Goal: Task Accomplishment & Management: Complete application form

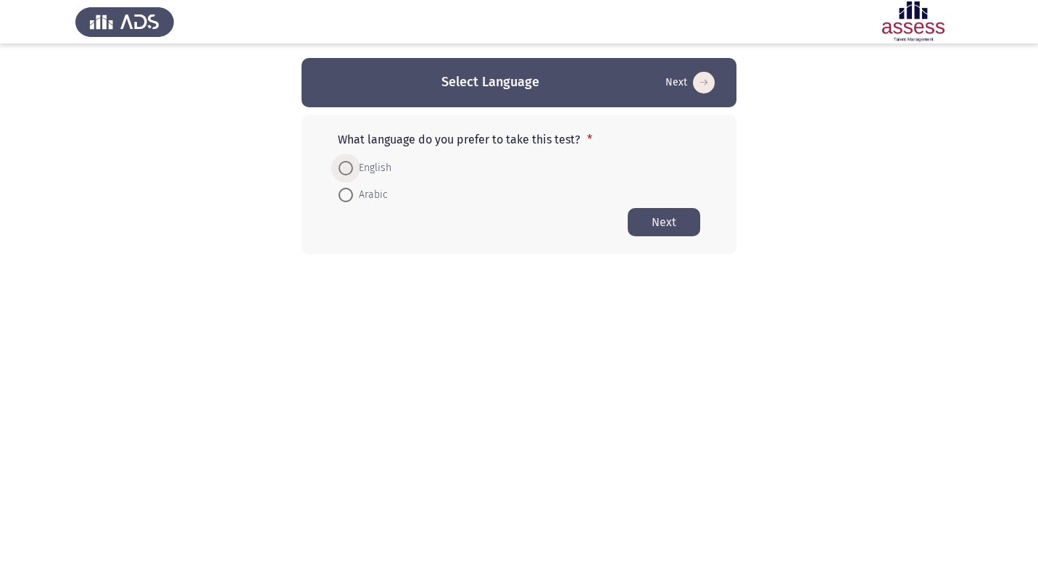
click at [346, 168] on span at bounding box center [346, 168] width 0 height 0
click at [345, 168] on input "English" at bounding box center [346, 168] width 15 height 15
radio input "true"
click at [668, 227] on button "Next" at bounding box center [664, 221] width 73 height 28
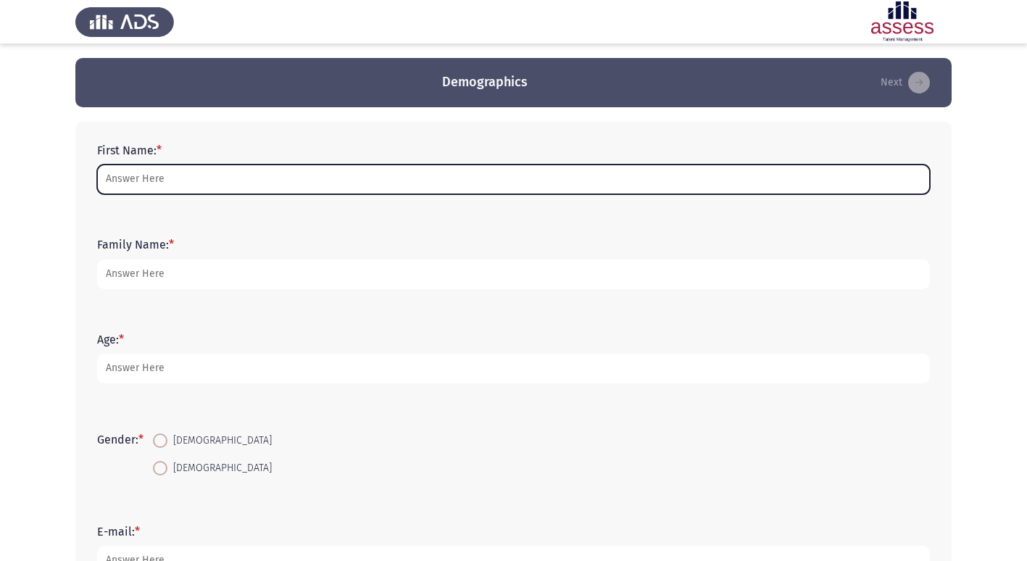
click at [144, 180] on input "First Name: *" at bounding box center [513, 180] width 833 height 30
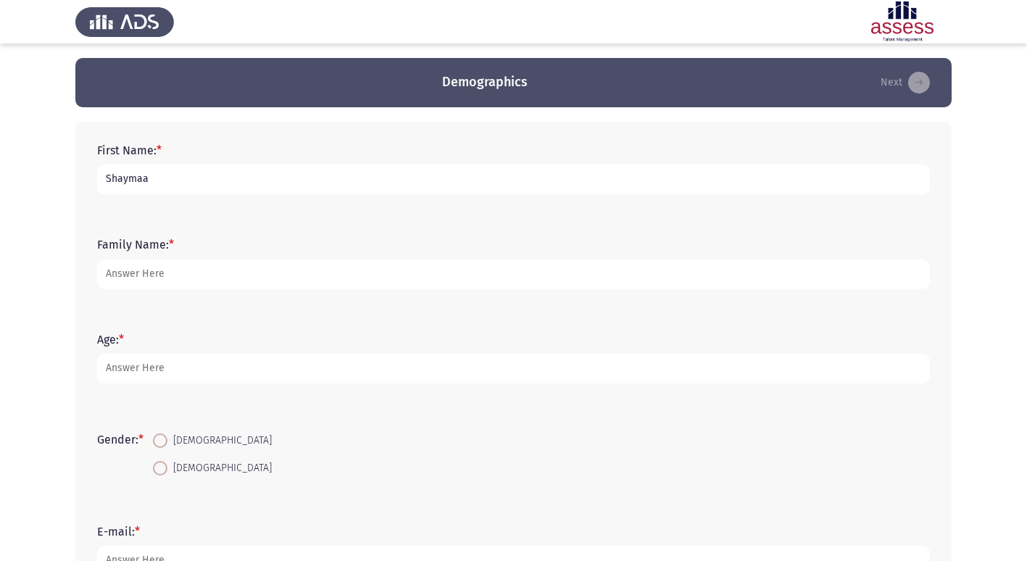
type input "Shaymaa"
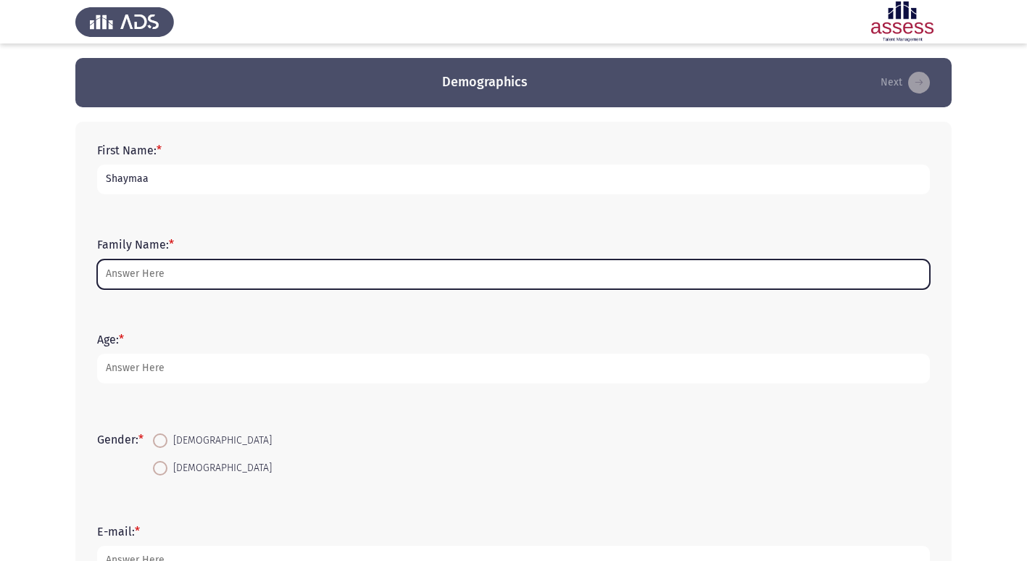
click at [137, 268] on input "Family Name: *" at bounding box center [513, 275] width 833 height 30
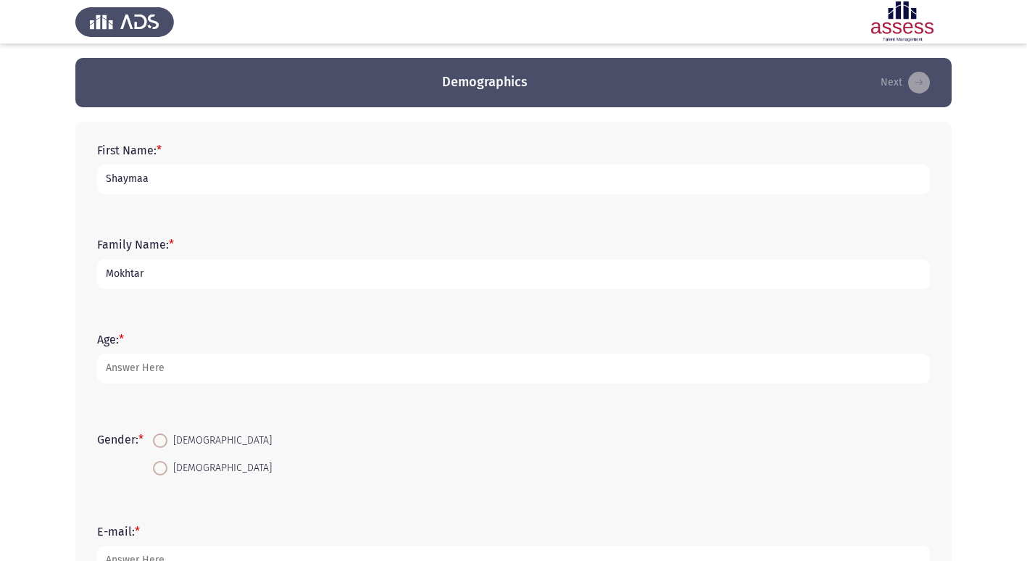
type input "Mokhtar"
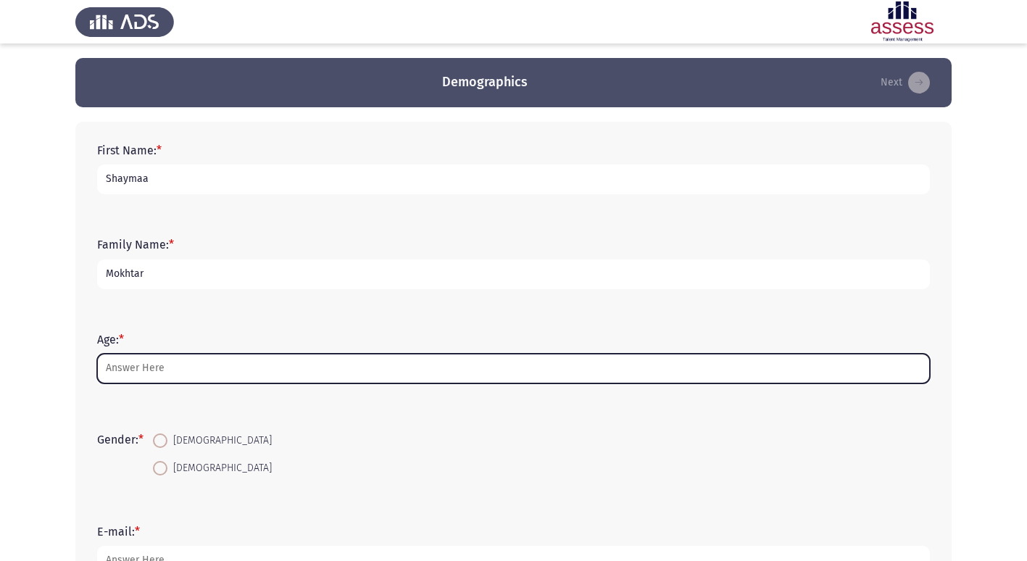
click at [119, 366] on input "Age: *" at bounding box center [513, 369] width 833 height 30
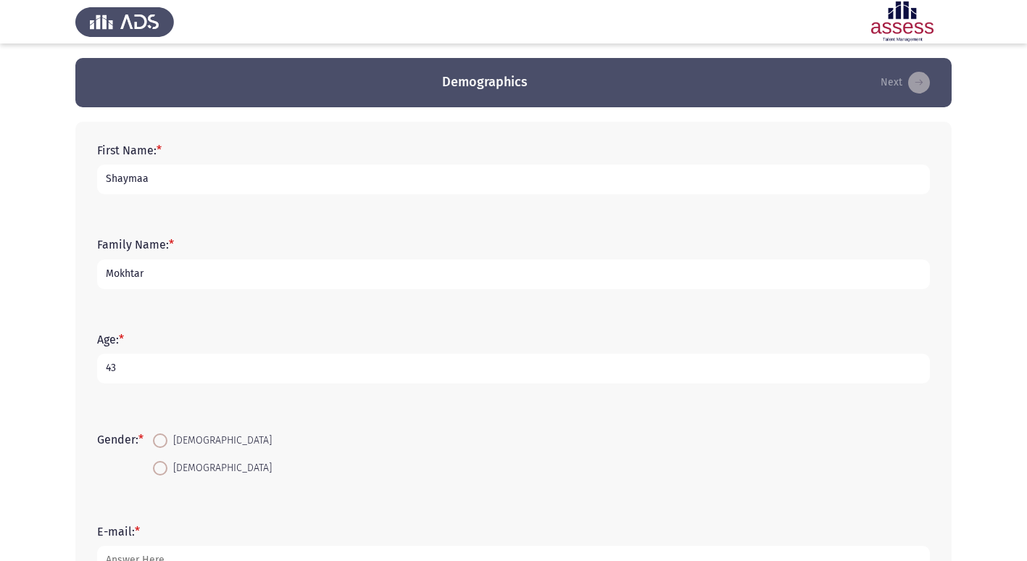
type input "43"
click at [167, 440] on span at bounding box center [160, 441] width 15 height 15
click at [167, 440] on input "[DEMOGRAPHIC_DATA]" at bounding box center [160, 441] width 15 height 15
radio input "true"
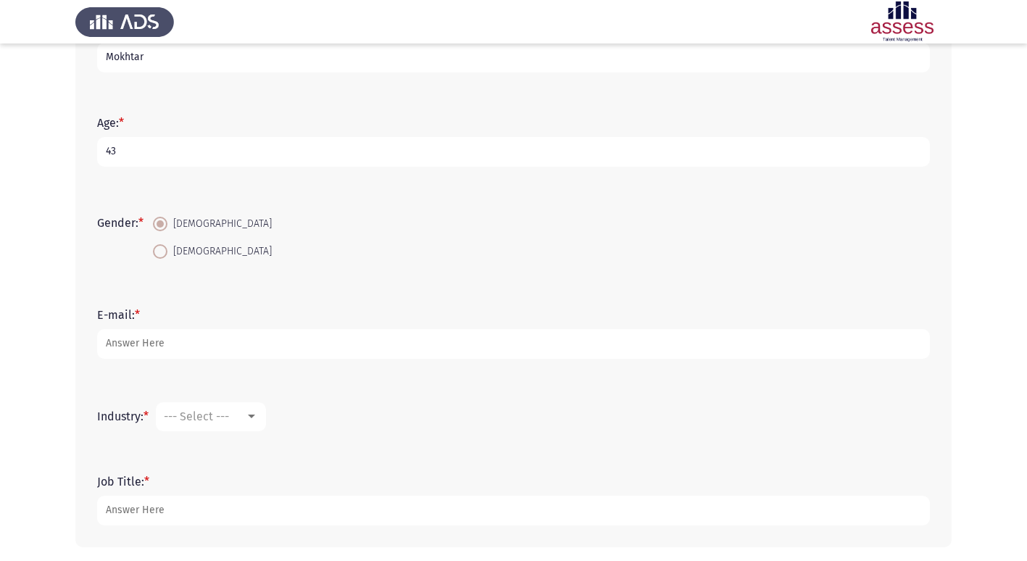
scroll to position [218, 0]
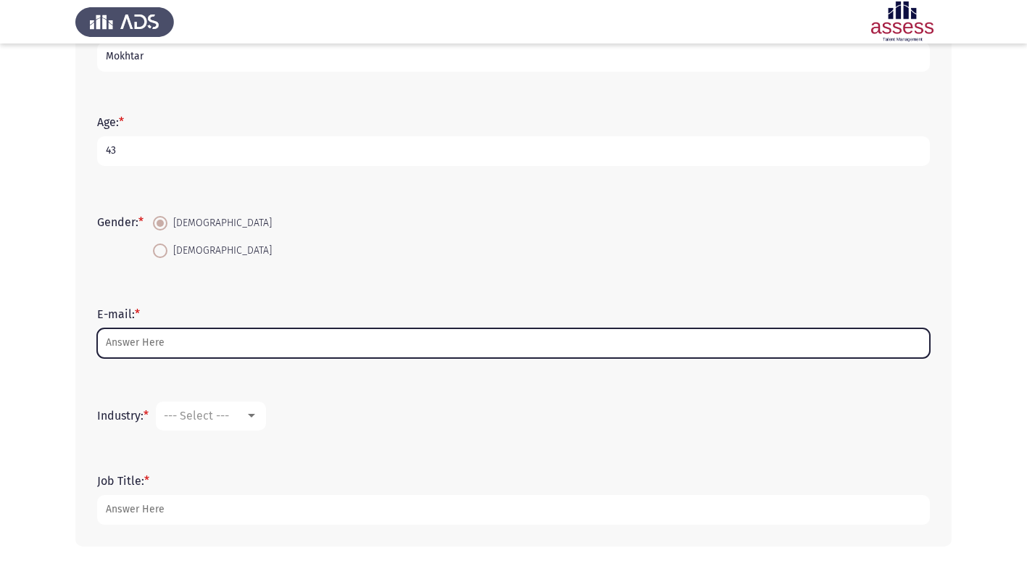
click at [141, 342] on input "E-mail: *" at bounding box center [513, 343] width 833 height 30
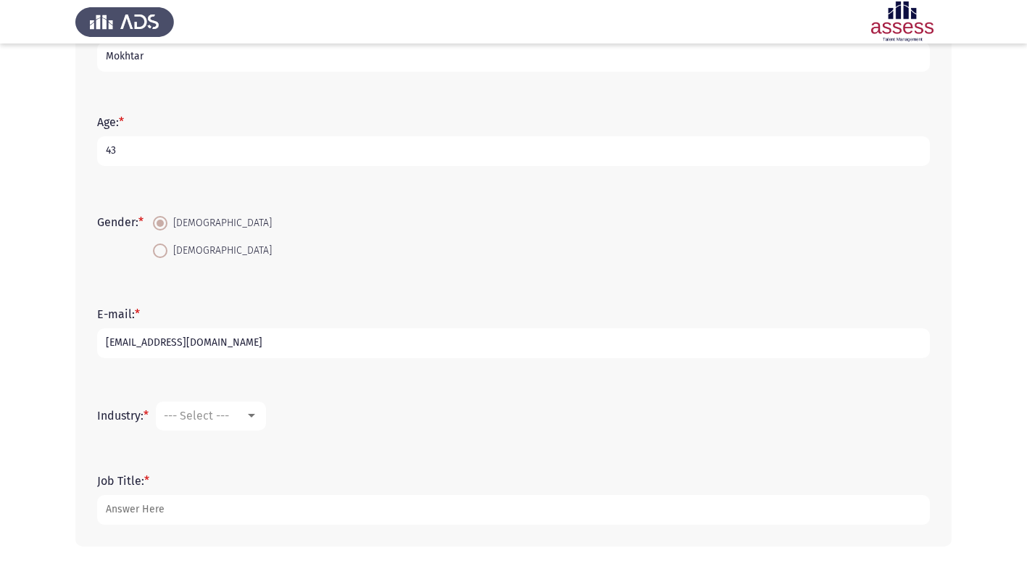
type input "[EMAIL_ADDRESS][DOMAIN_NAME]"
click at [254, 410] on div at bounding box center [251, 416] width 13 height 12
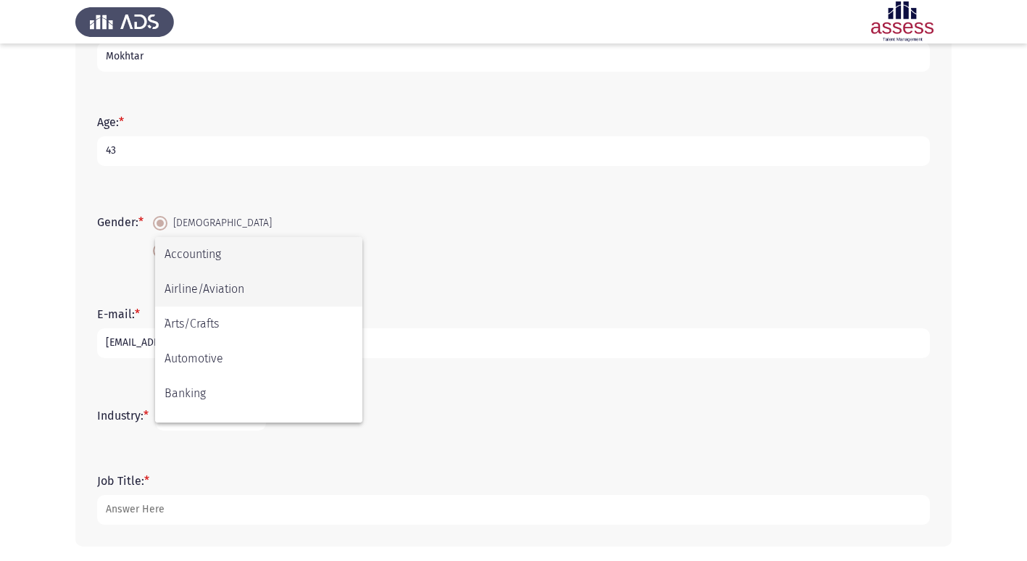
click at [209, 286] on span "Airline/Aviation" at bounding box center [259, 289] width 189 height 35
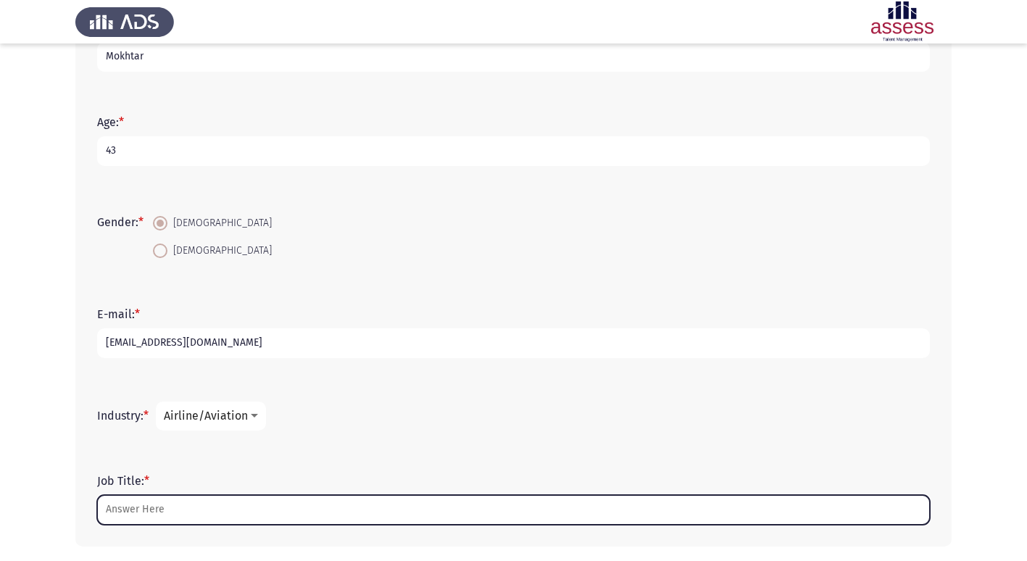
click at [131, 504] on input "Job Title: *" at bounding box center [513, 510] width 833 height 30
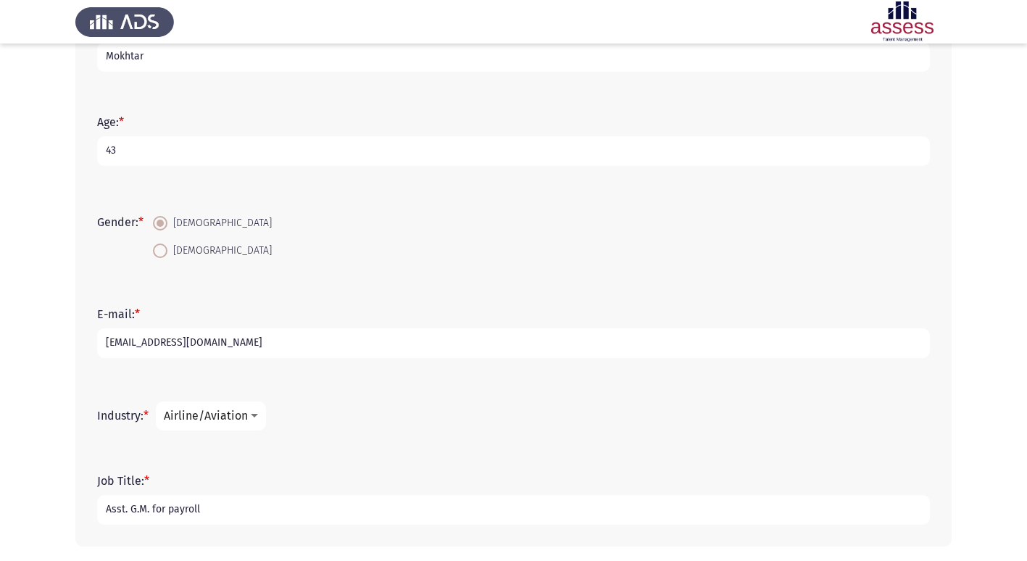
click at [223, 513] on input "Asst. G.M. for payroll" at bounding box center [513, 510] width 833 height 30
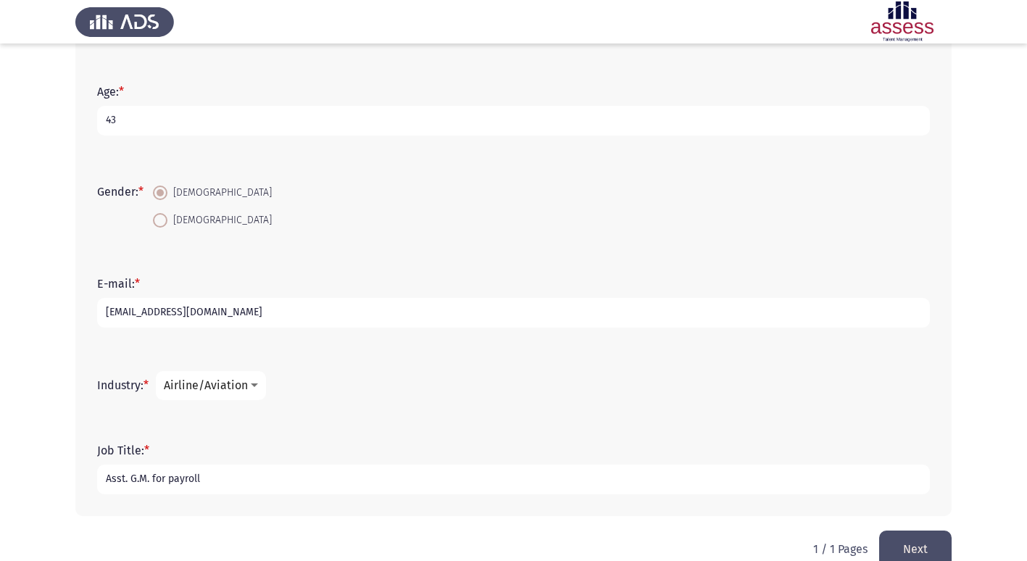
scroll to position [276, 0]
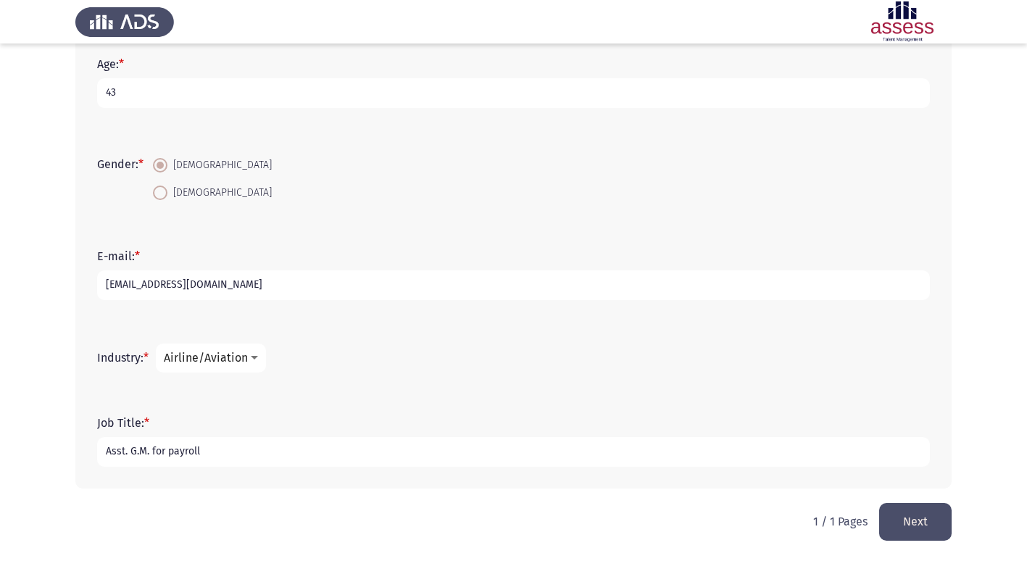
type input "Asst. G.M. for payroll"
click at [920, 529] on button "Next" at bounding box center [915, 521] width 73 height 37
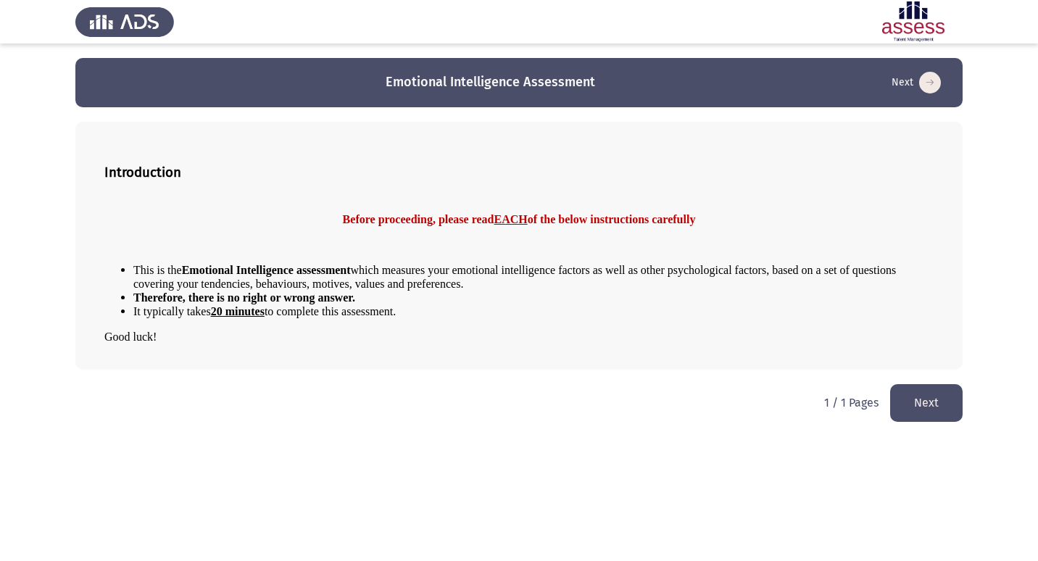
click at [927, 403] on button "Next" at bounding box center [926, 402] width 73 height 37
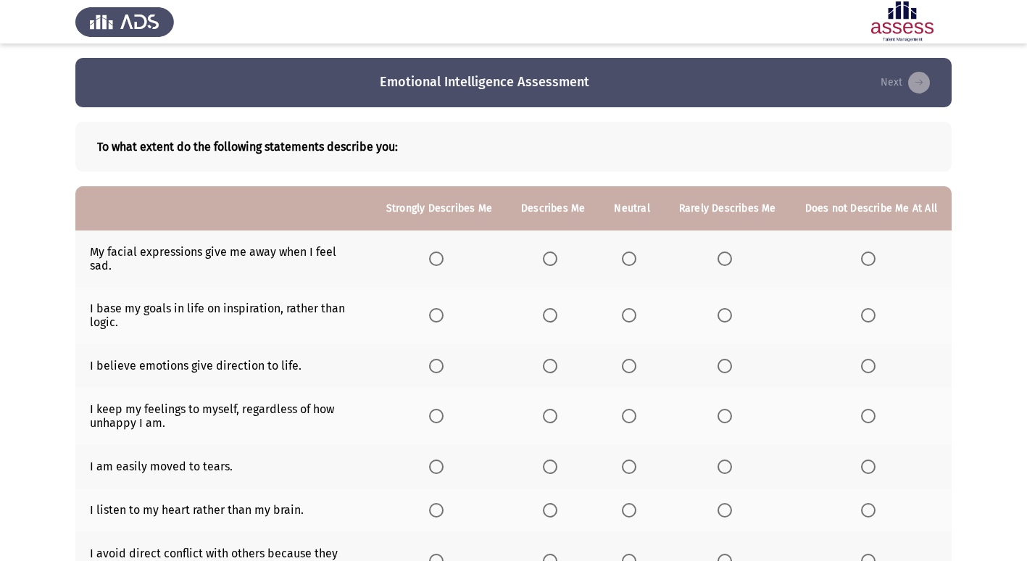
scroll to position [73, 0]
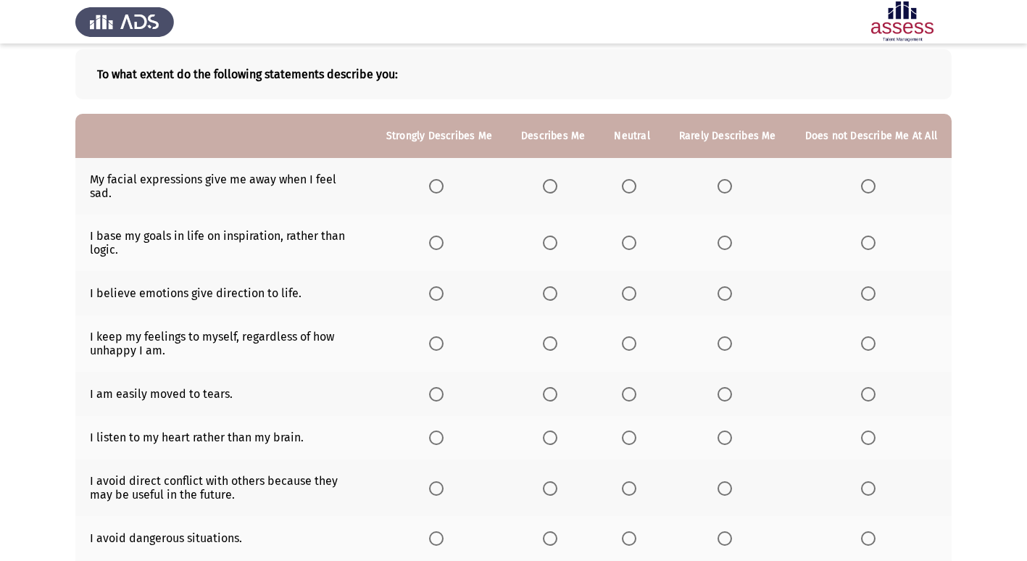
click at [557, 181] on span "Select an option" at bounding box center [550, 186] width 15 height 15
click at [557, 181] on input "Select an option" at bounding box center [550, 186] width 15 height 15
click at [632, 236] on span "Select an option" at bounding box center [629, 243] width 15 height 15
click at [632, 236] on input "Select an option" at bounding box center [629, 243] width 15 height 15
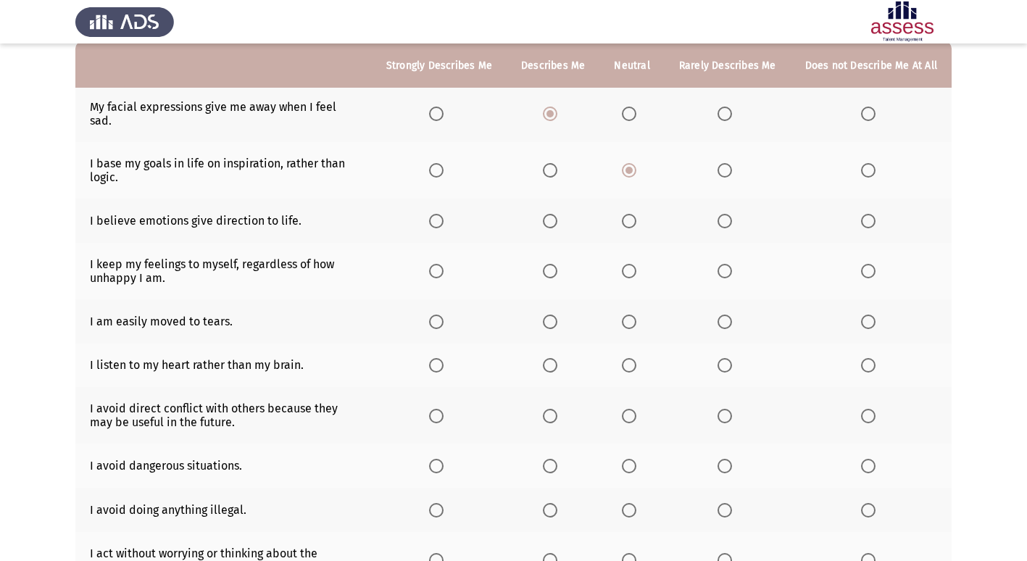
click at [632, 214] on span "Select an option" at bounding box center [629, 221] width 15 height 15
click at [632, 214] on input "Select an option" at bounding box center [629, 221] width 15 height 15
click at [444, 264] on span "Select an option" at bounding box center [436, 271] width 15 height 15
click at [444, 264] on input "Select an option" at bounding box center [436, 271] width 15 height 15
click at [635, 107] on span "Select an option" at bounding box center [629, 114] width 15 height 15
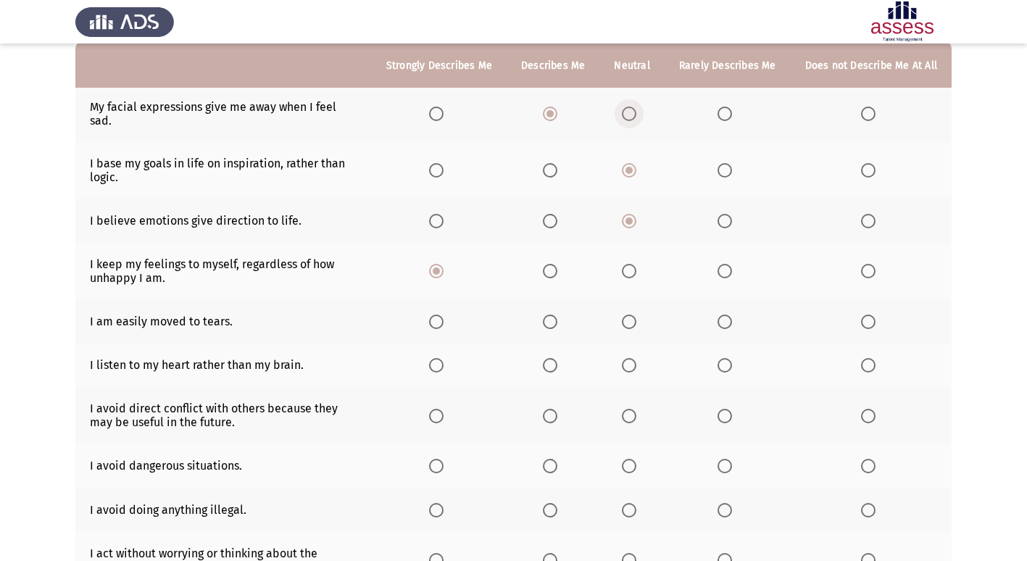
click at [635, 107] on input "Select an option" at bounding box center [629, 114] width 15 height 15
click at [558, 214] on span "Select an option" at bounding box center [550, 221] width 15 height 15
click at [558, 214] on input "Select an option" at bounding box center [550, 221] width 15 height 15
click at [444, 315] on span "Select an option" at bounding box center [436, 322] width 15 height 15
click at [444, 315] on input "Select an option" at bounding box center [436, 322] width 15 height 15
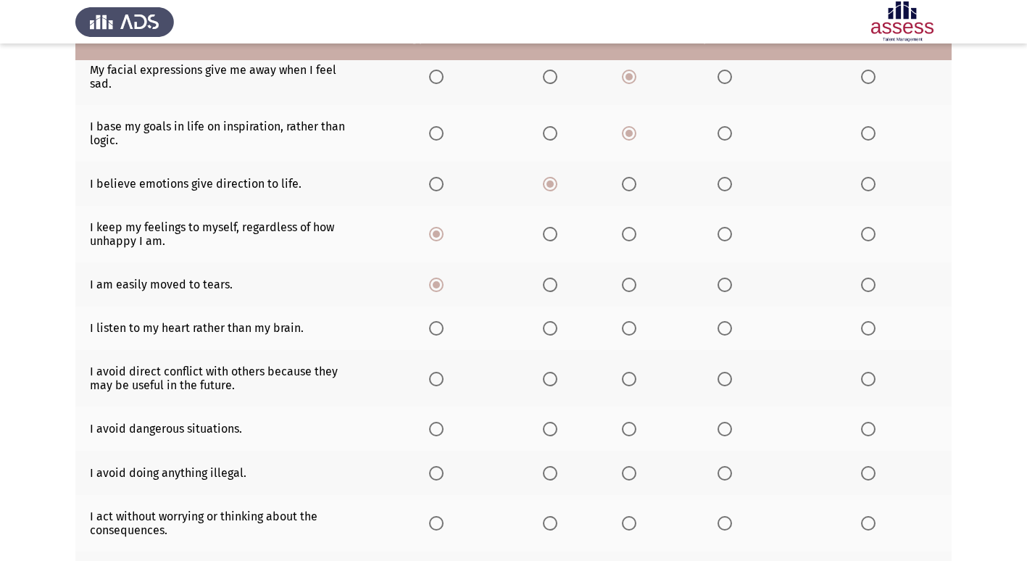
scroll to position [218, 0]
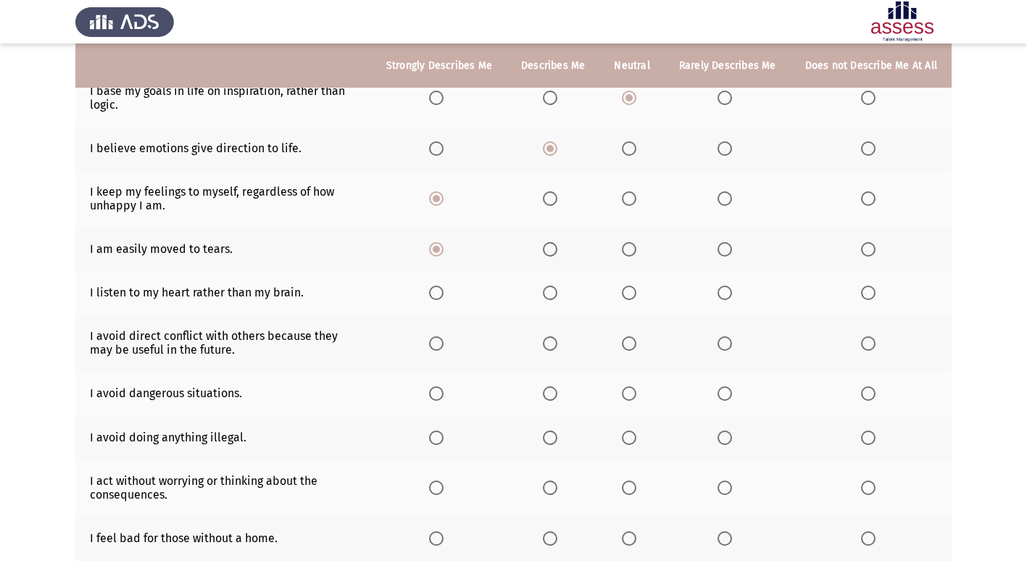
click at [634, 286] on span "Select an option" at bounding box center [629, 293] width 15 height 15
click at [634, 286] on input "Select an option" at bounding box center [629, 293] width 15 height 15
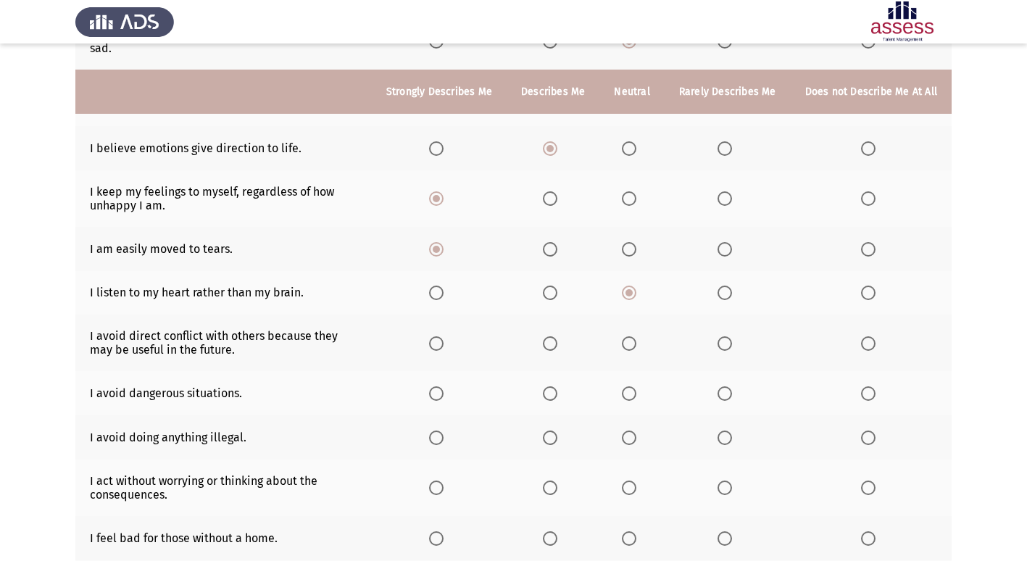
scroll to position [290, 0]
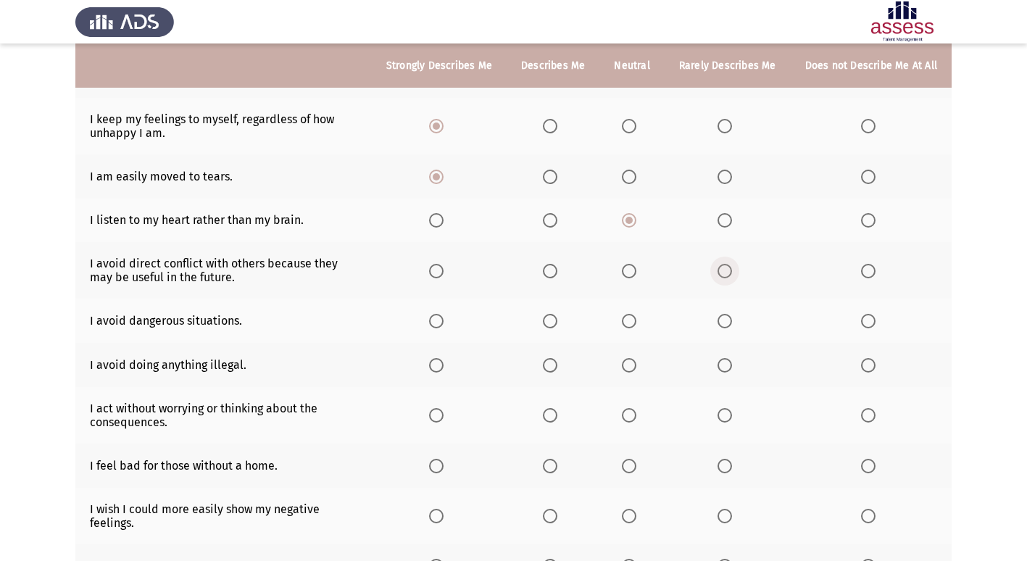
click at [729, 264] on span "Select an option" at bounding box center [725, 271] width 15 height 15
click at [729, 264] on input "Select an option" at bounding box center [725, 271] width 15 height 15
click at [635, 264] on span "Select an option" at bounding box center [629, 271] width 15 height 15
click at [635, 264] on input "Select an option" at bounding box center [629, 271] width 15 height 15
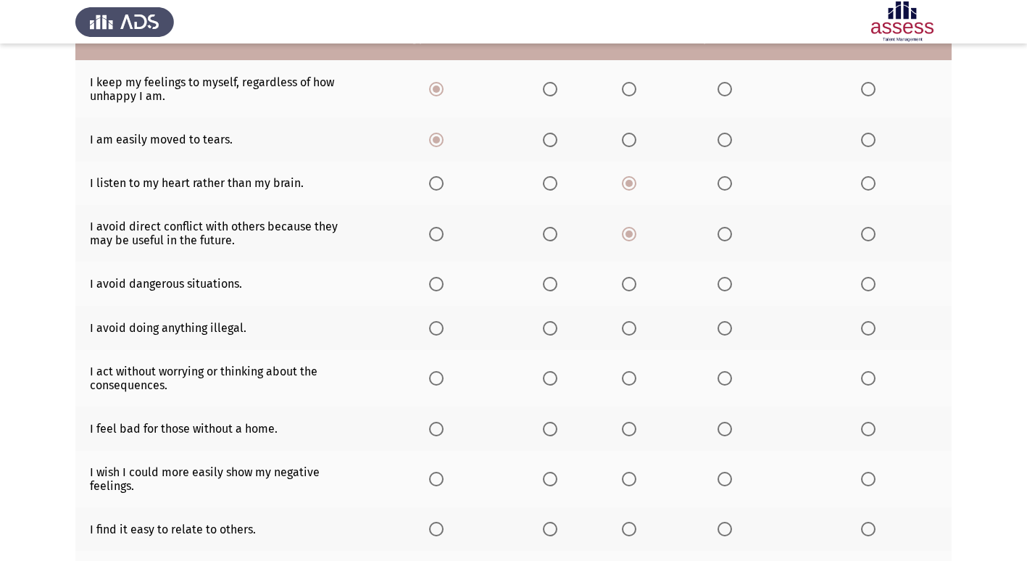
scroll to position [363, 0]
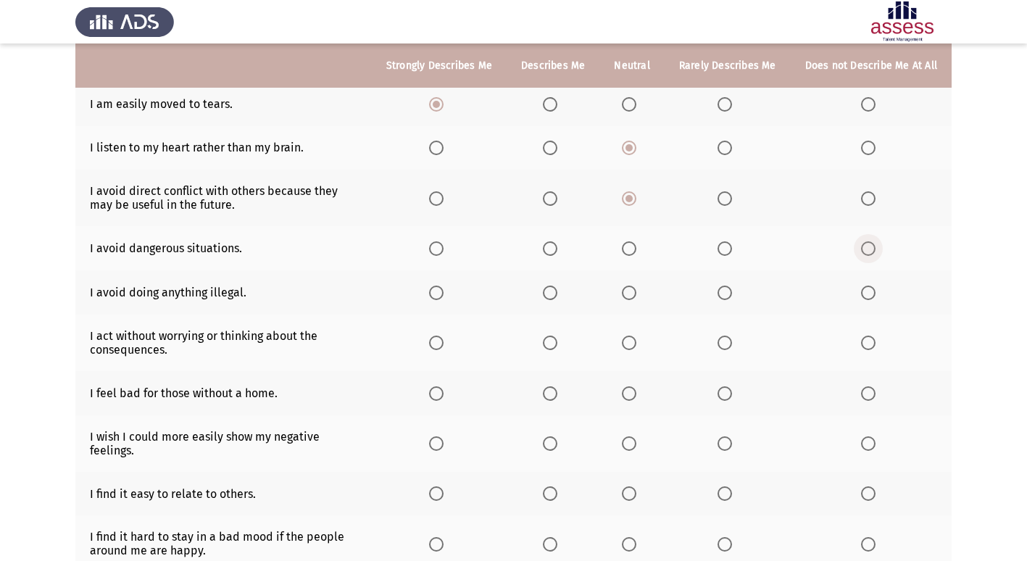
click at [870, 241] on span "Select an option" at bounding box center [868, 248] width 15 height 15
click at [870, 241] on input "Select an option" at bounding box center [868, 248] width 15 height 15
click at [444, 286] on span "Select an option" at bounding box center [436, 293] width 15 height 15
click at [444, 286] on input "Select an option" at bounding box center [436, 293] width 15 height 15
click at [555, 241] on span "Select an option" at bounding box center [550, 248] width 15 height 15
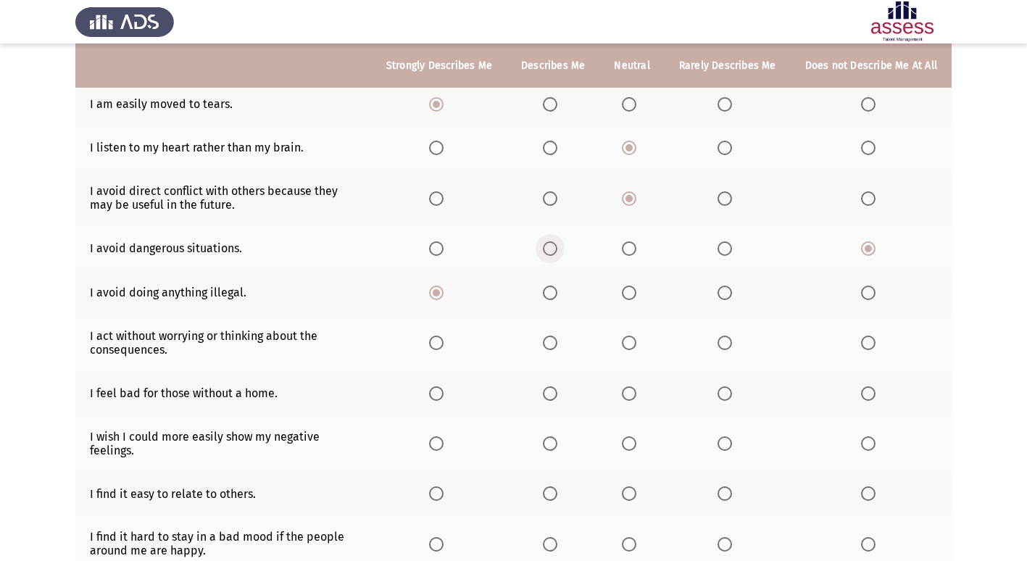
click at [555, 241] on input "Select an option" at bounding box center [550, 248] width 15 height 15
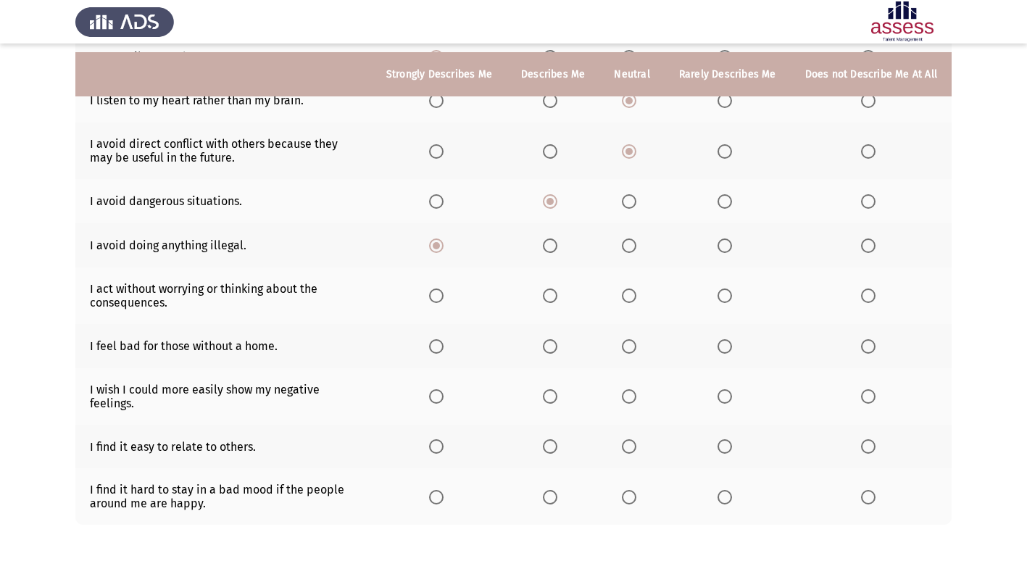
scroll to position [435, 0]
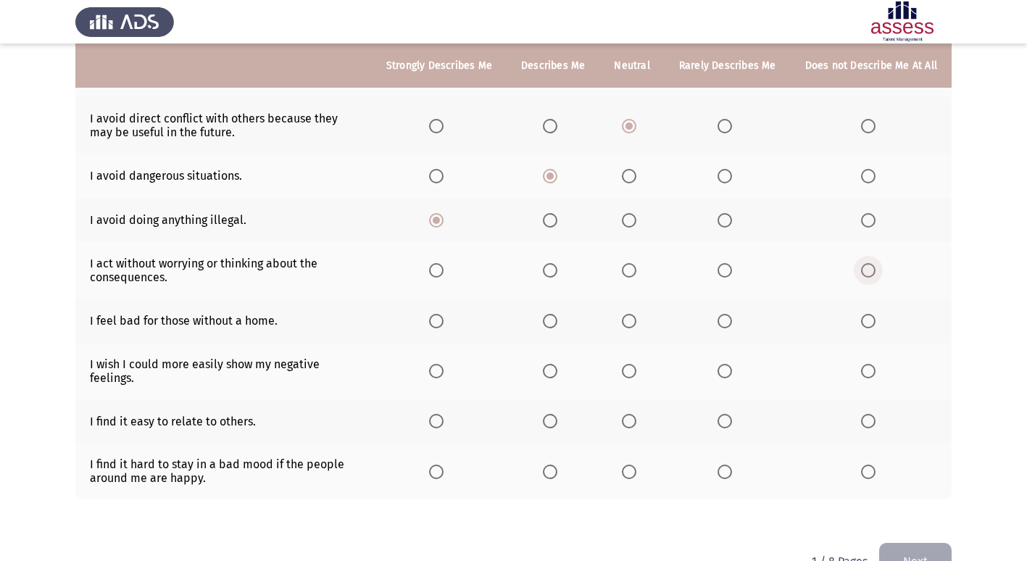
click at [872, 263] on span "Select an option" at bounding box center [868, 270] width 15 height 15
click at [872, 263] on input "Select an option" at bounding box center [868, 270] width 15 height 15
click at [444, 314] on span "Select an option" at bounding box center [436, 321] width 15 height 15
click at [444, 314] on input "Select an option" at bounding box center [436, 321] width 15 height 15
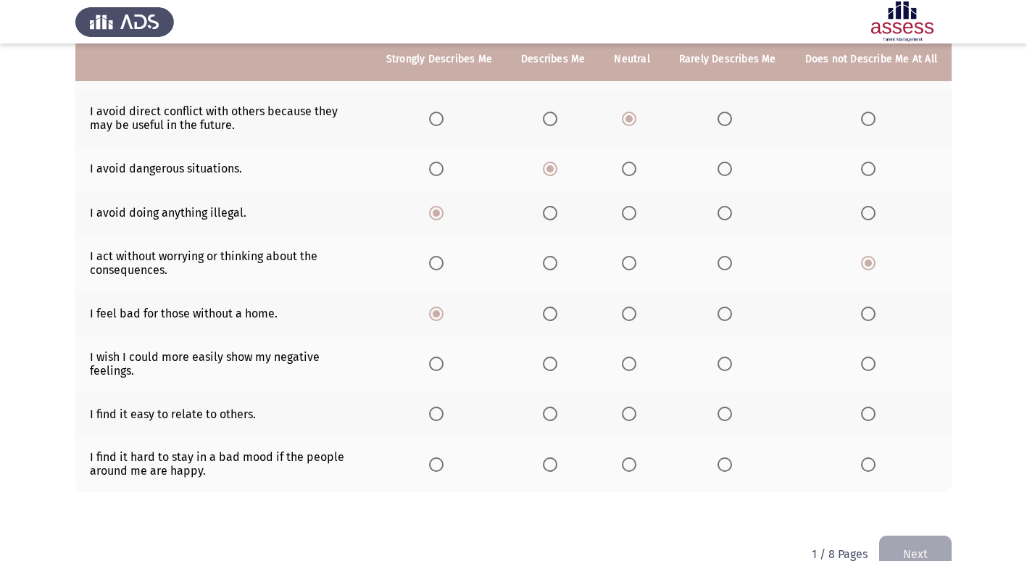
scroll to position [463, 0]
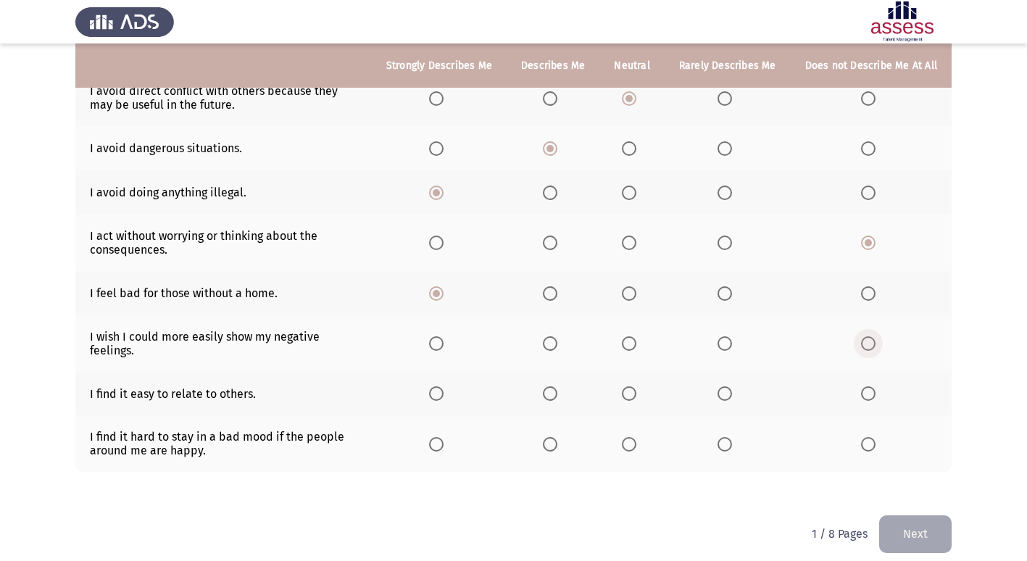
click at [868, 336] on span "Select an option" at bounding box center [868, 343] width 15 height 15
click at [868, 336] on input "Select an option" at bounding box center [868, 343] width 15 height 15
click at [443, 386] on span "Select an option" at bounding box center [436, 393] width 15 height 15
click at [443, 386] on input "Select an option" at bounding box center [436, 393] width 15 height 15
click at [444, 437] on span "Select an option" at bounding box center [436, 444] width 15 height 15
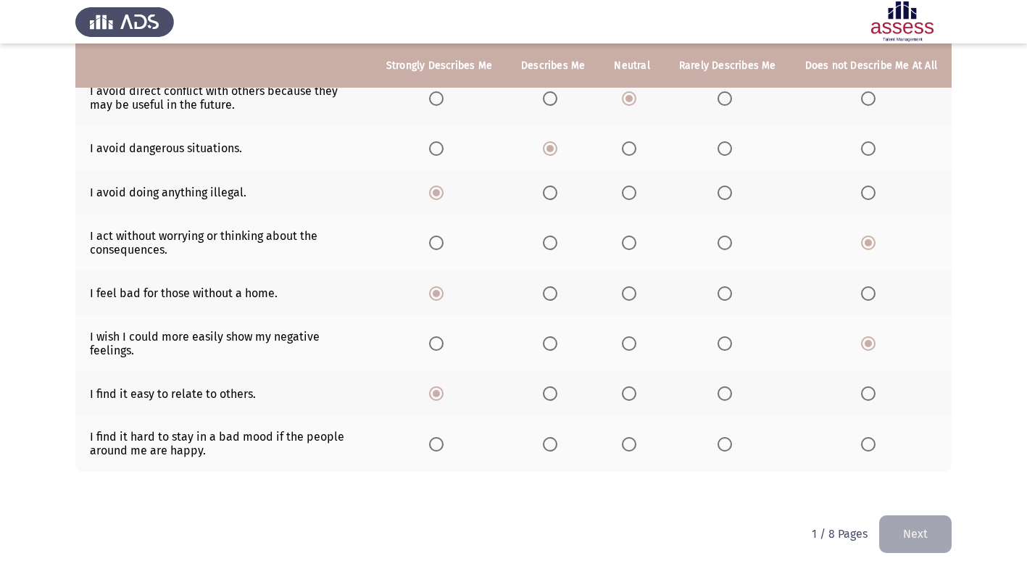
click at [444, 437] on input "Select an option" at bounding box center [436, 444] width 15 height 15
click at [923, 522] on button "Next" at bounding box center [915, 534] width 73 height 37
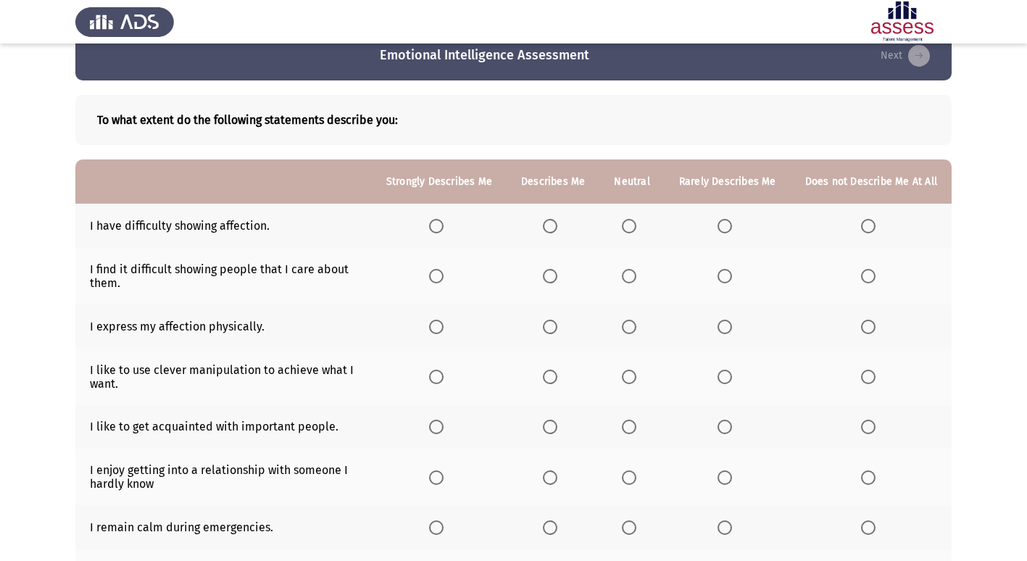
scroll to position [73, 0]
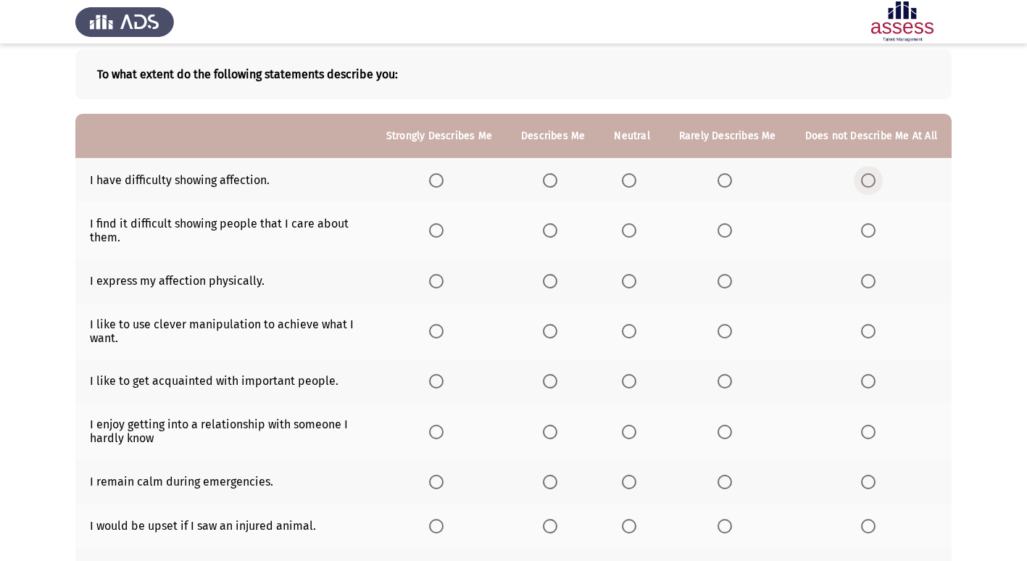
click at [872, 175] on span "Select an option" at bounding box center [868, 180] width 15 height 15
click at [872, 175] on input "Select an option" at bounding box center [868, 180] width 15 height 15
click at [869, 233] on span "Select an option" at bounding box center [868, 230] width 15 height 15
click at [869, 233] on input "Select an option" at bounding box center [868, 230] width 15 height 15
click at [444, 277] on span "Select an option" at bounding box center [436, 281] width 15 height 15
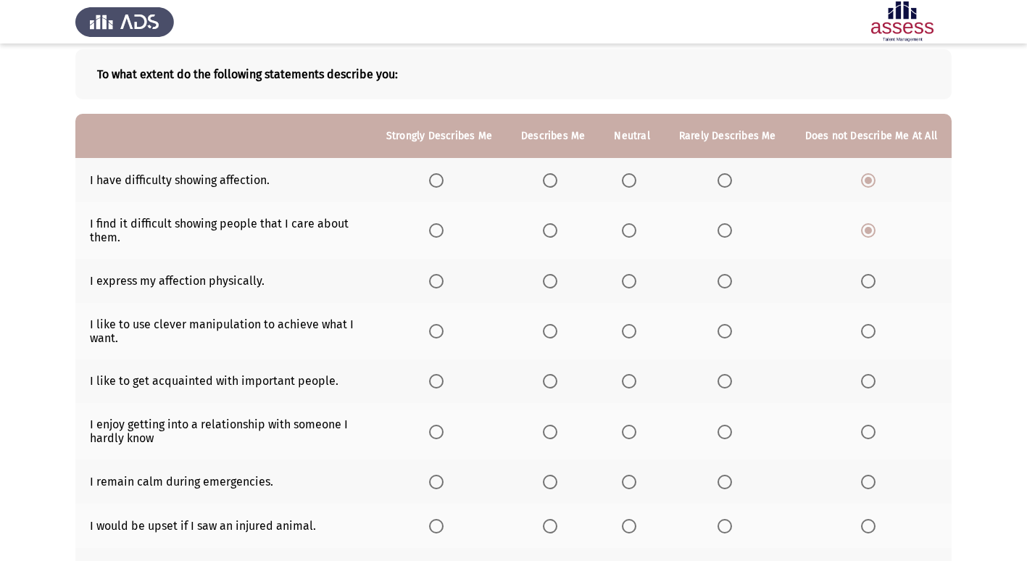
click at [444, 277] on input "Select an option" at bounding box center [436, 281] width 15 height 15
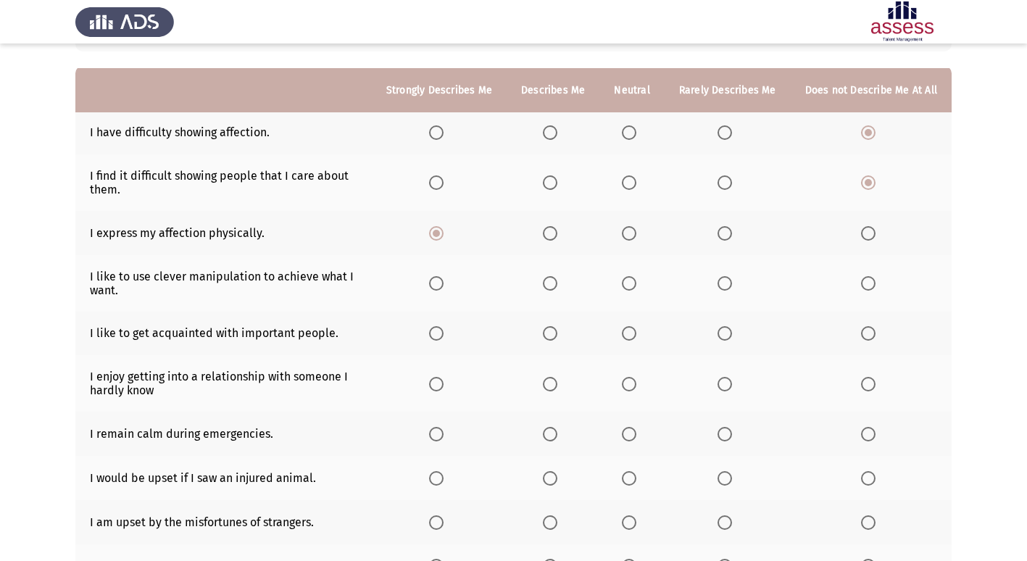
scroll to position [145, 0]
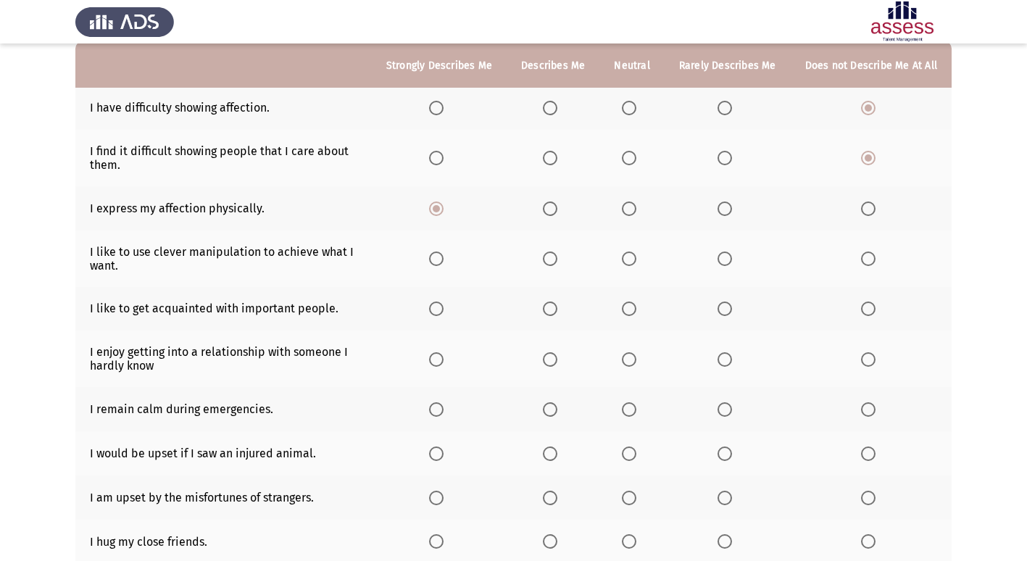
click at [726, 257] on span "Select an option" at bounding box center [725, 259] width 15 height 15
click at [726, 257] on input "Select an option" at bounding box center [725, 259] width 15 height 15
click at [634, 309] on span "Select an option" at bounding box center [629, 309] width 15 height 15
click at [634, 309] on input "Select an option" at bounding box center [629, 309] width 15 height 15
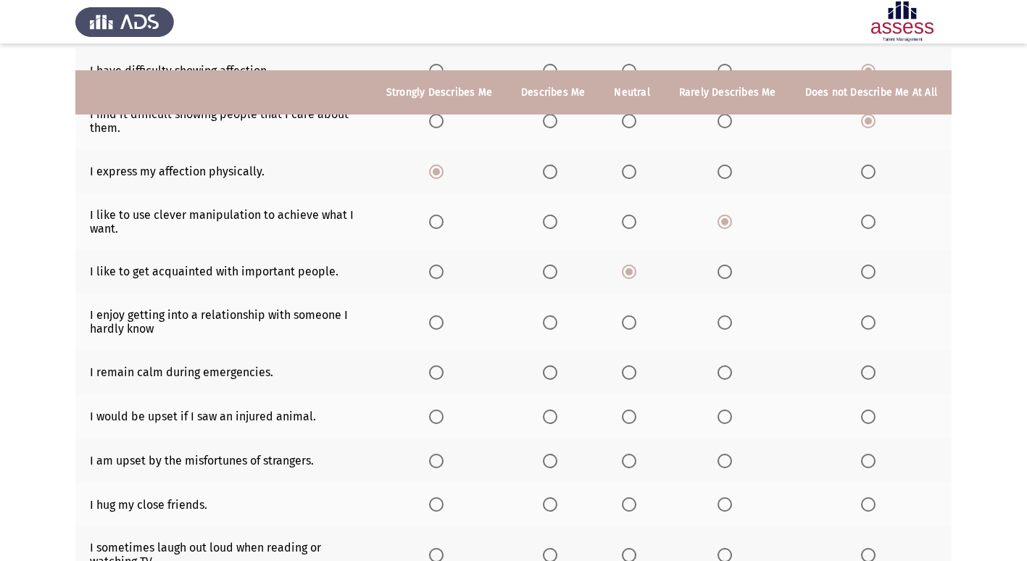
scroll to position [218, 0]
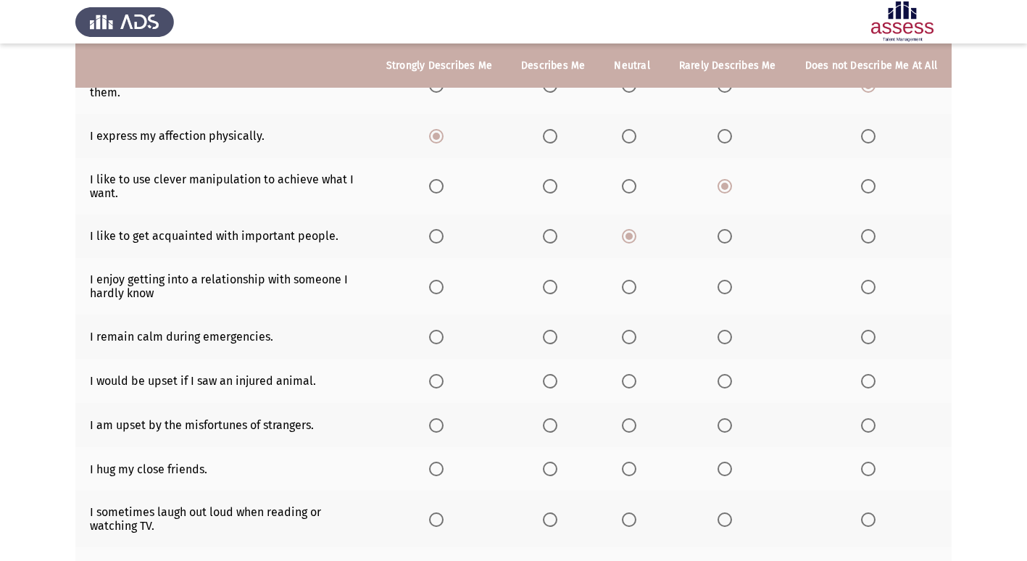
click at [444, 288] on span "Select an option" at bounding box center [436, 287] width 15 height 15
click at [444, 288] on input "Select an option" at bounding box center [436, 287] width 15 height 15
click at [444, 336] on span "Select an option" at bounding box center [436, 337] width 15 height 15
click at [444, 336] on input "Select an option" at bounding box center [436, 337] width 15 height 15
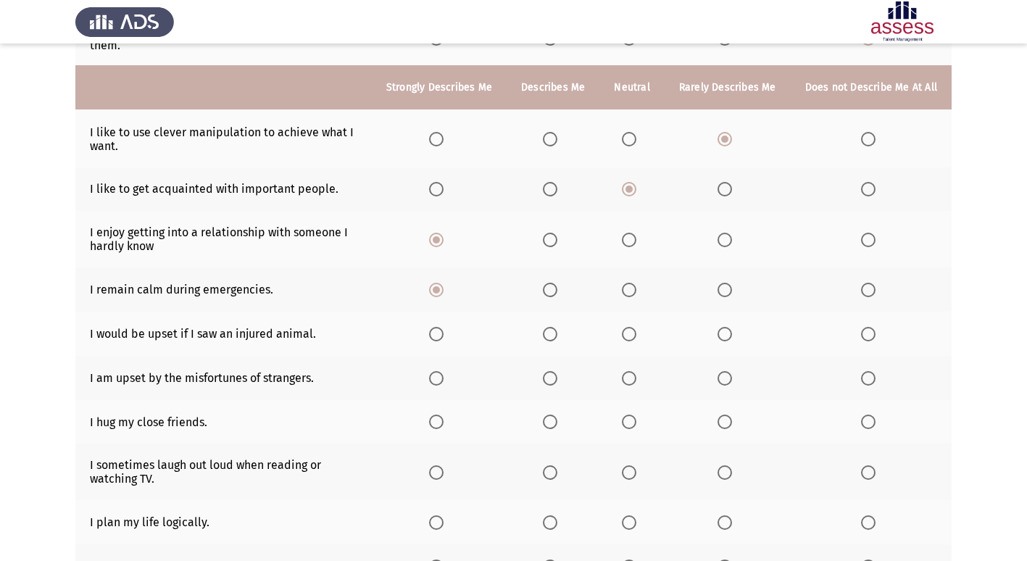
scroll to position [290, 0]
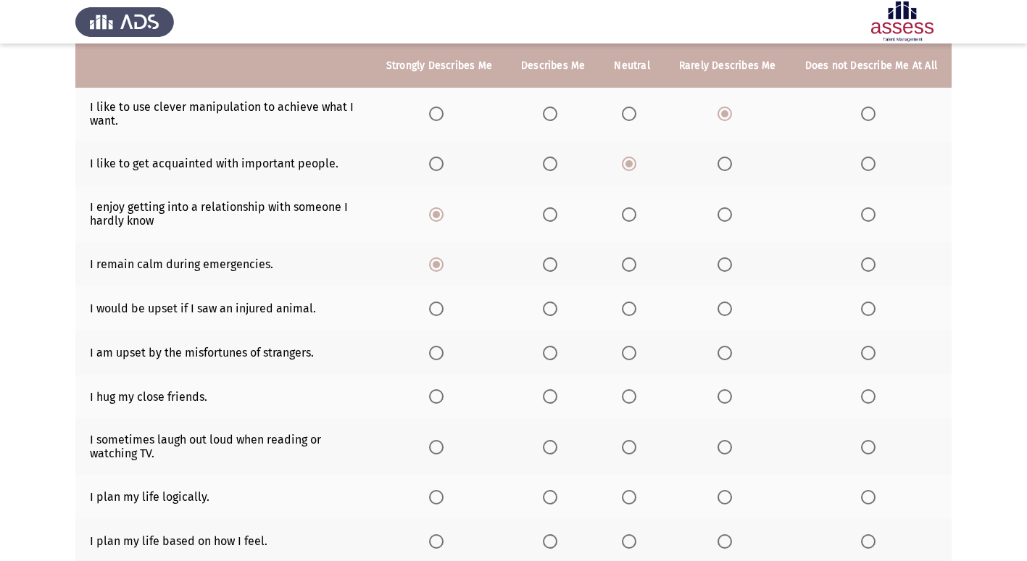
click at [444, 307] on span "Select an option" at bounding box center [436, 309] width 15 height 15
click at [444, 307] on input "Select an option" at bounding box center [436, 309] width 15 height 15
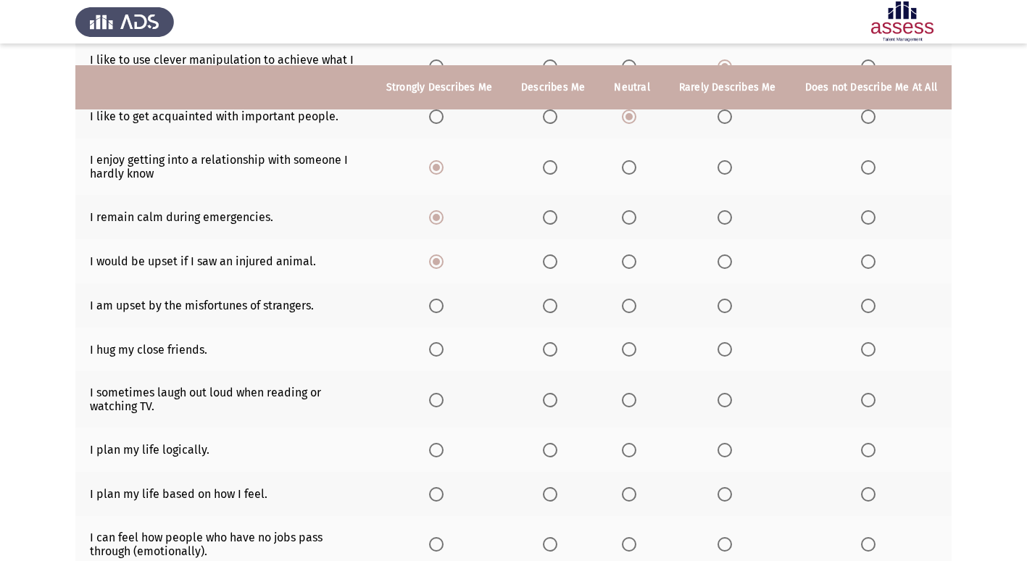
scroll to position [363, 0]
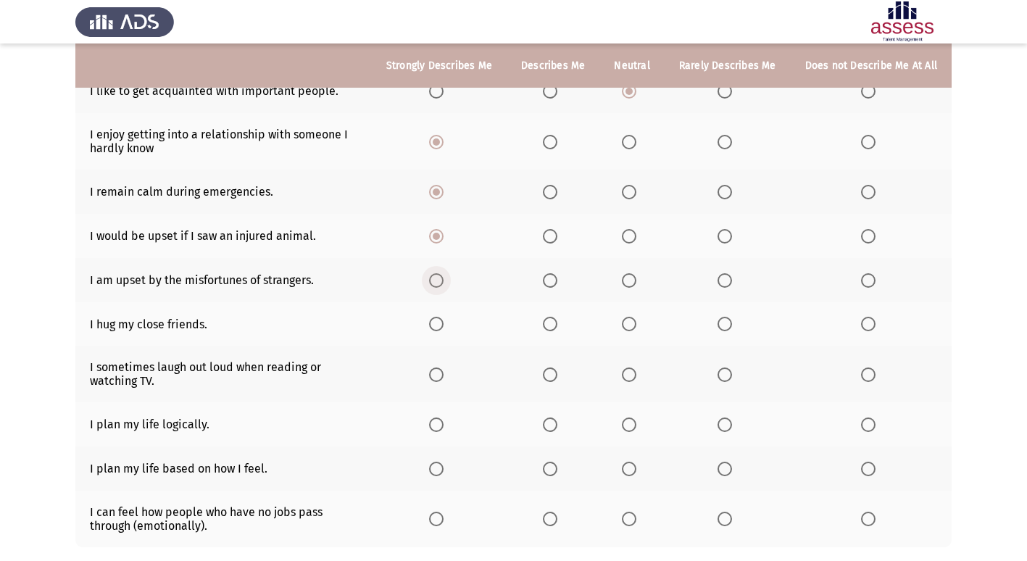
click at [444, 279] on span "Select an option" at bounding box center [436, 280] width 15 height 15
click at [444, 279] on input "Select an option" at bounding box center [436, 280] width 15 height 15
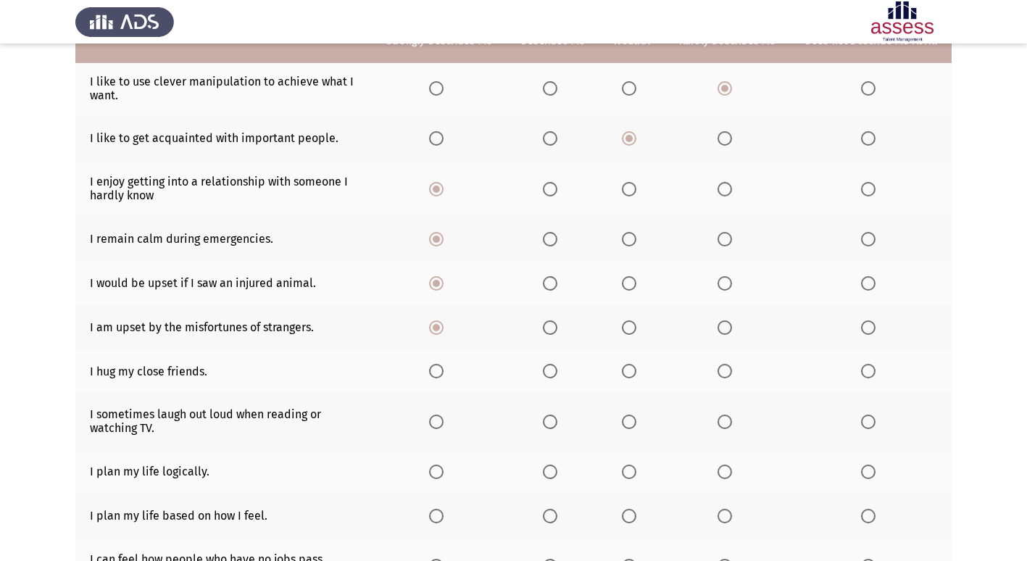
scroll to position [290, 0]
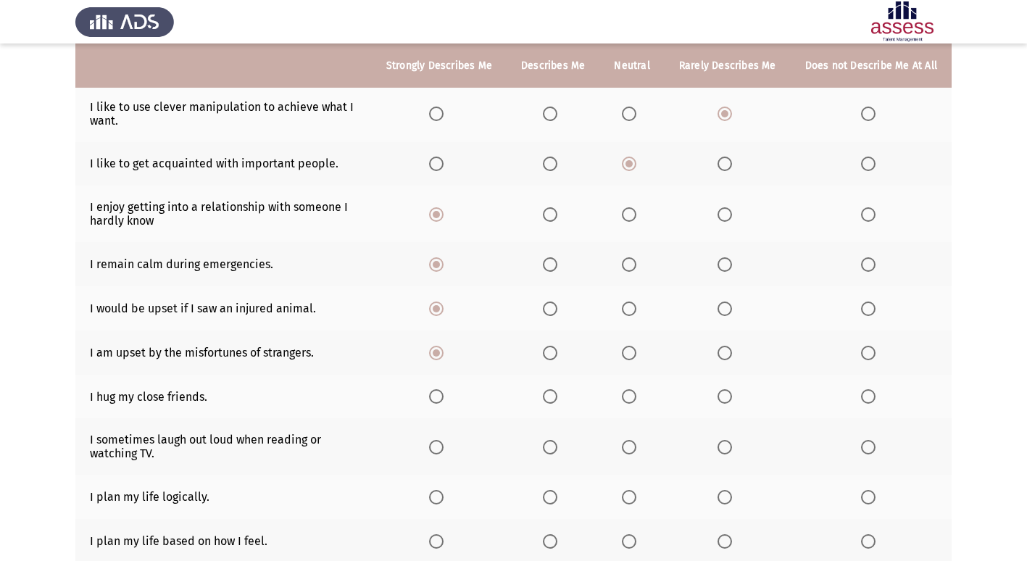
click at [444, 398] on span "Select an option" at bounding box center [436, 396] width 15 height 15
click at [444, 398] on input "Select an option" at bounding box center [436, 396] width 15 height 15
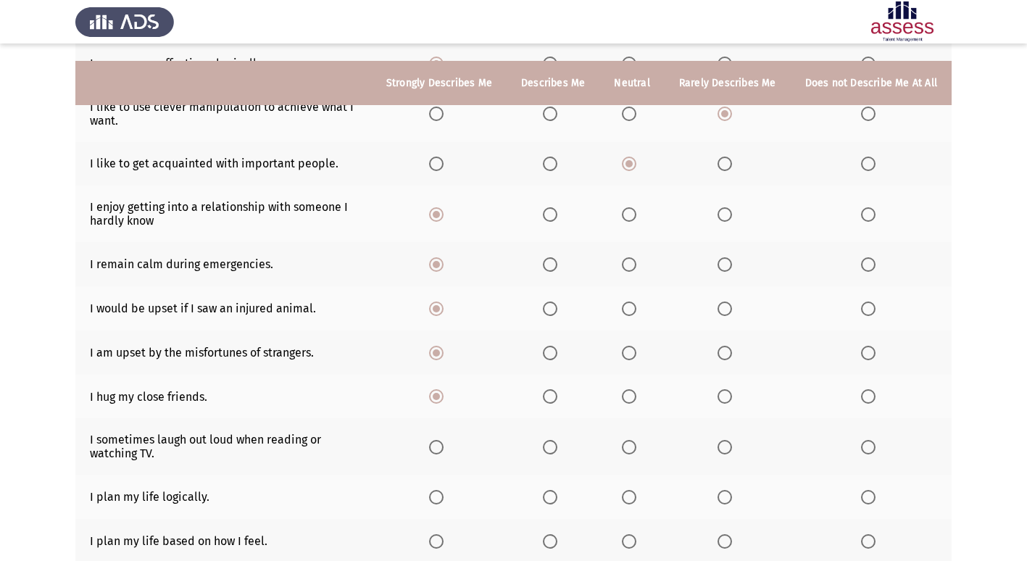
scroll to position [363, 0]
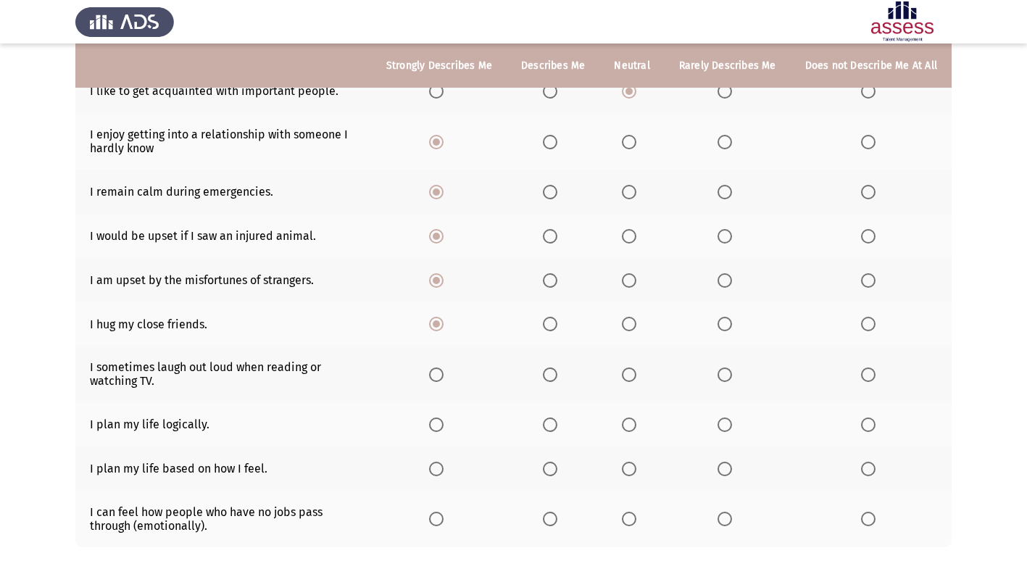
click at [444, 373] on span "Select an option" at bounding box center [436, 375] width 15 height 15
click at [444, 373] on input "Select an option" at bounding box center [436, 375] width 15 height 15
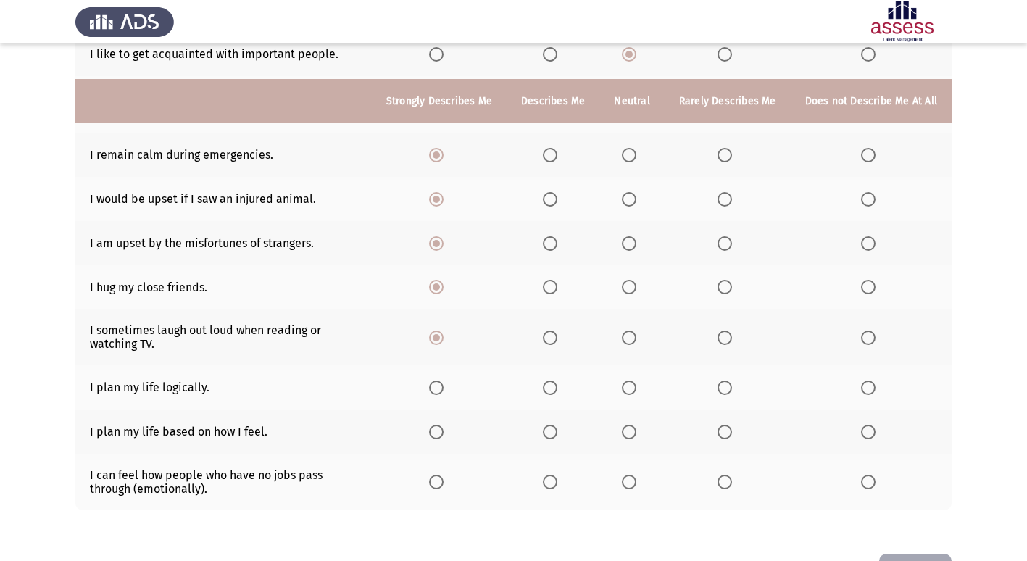
scroll to position [435, 0]
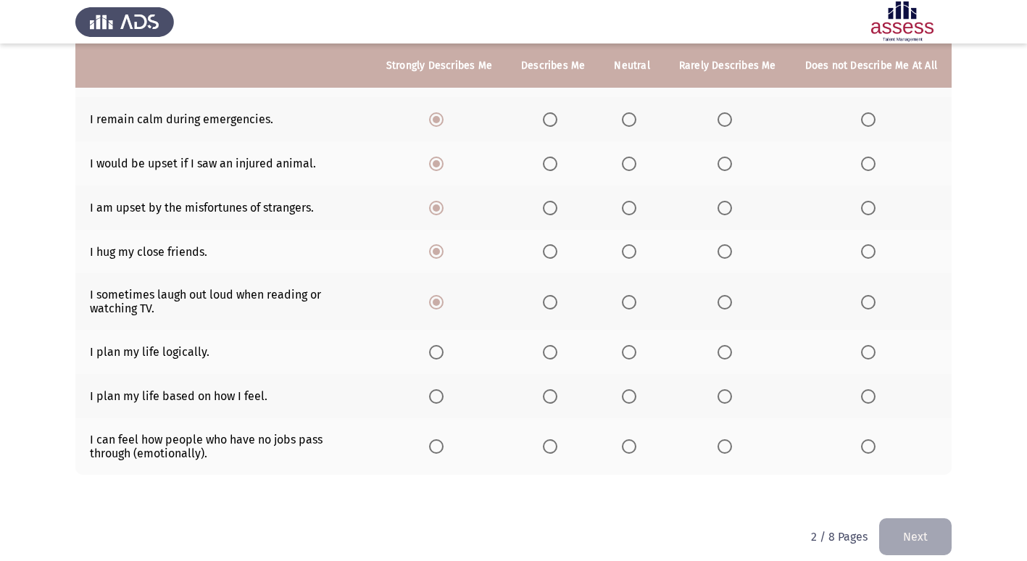
click at [635, 352] on span "Select an option" at bounding box center [629, 352] width 15 height 15
click at [635, 352] on input "Select an option" at bounding box center [629, 352] width 15 height 15
click at [636, 394] on span "Select an option" at bounding box center [629, 396] width 15 height 15
click at [636, 394] on input "Select an option" at bounding box center [629, 396] width 15 height 15
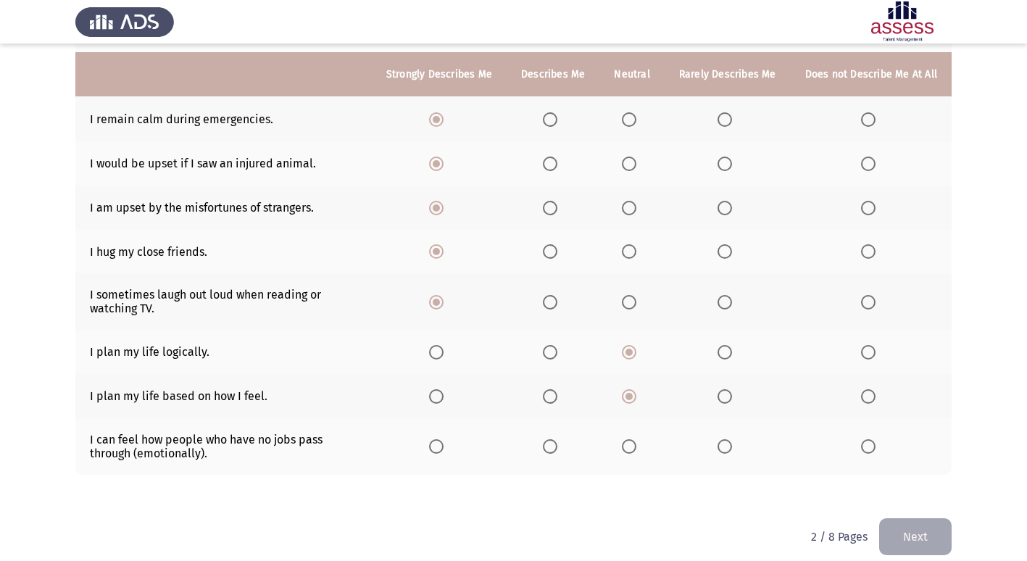
scroll to position [450, 0]
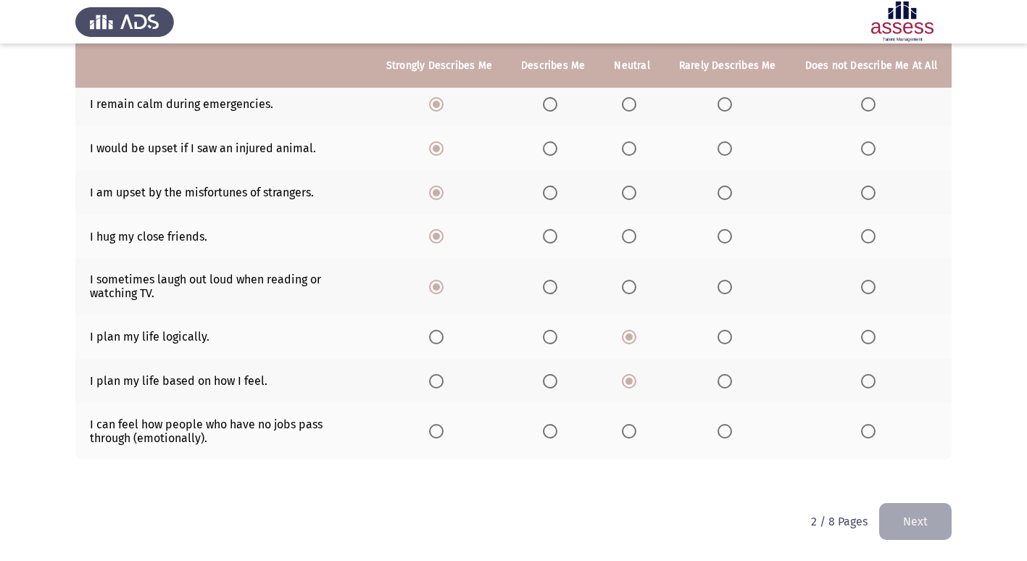
click at [440, 432] on span "Select an option" at bounding box center [436, 431] width 15 height 15
click at [440, 432] on input "Select an option" at bounding box center [436, 431] width 15 height 15
click at [900, 519] on button "Next" at bounding box center [915, 521] width 73 height 37
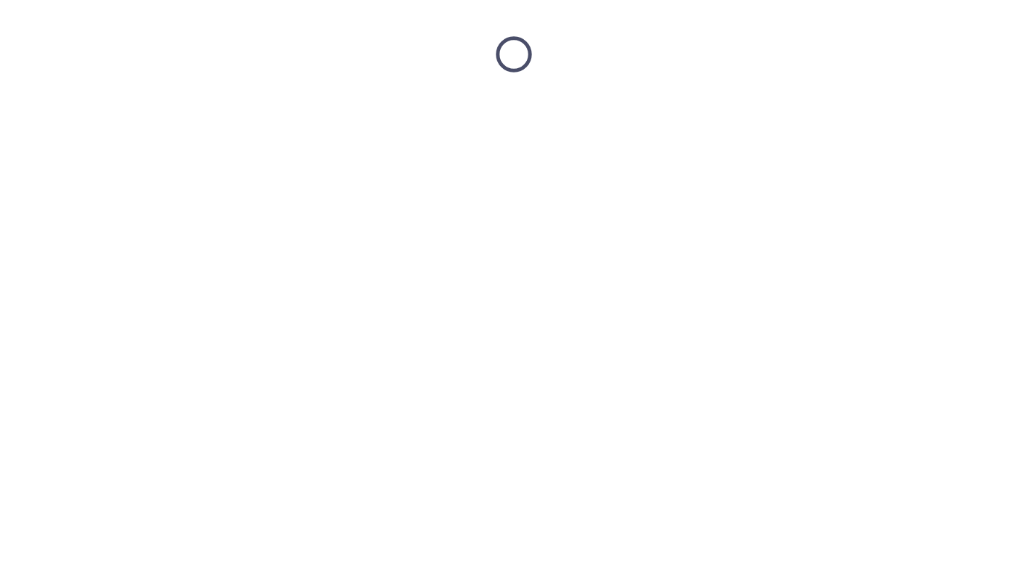
scroll to position [0, 0]
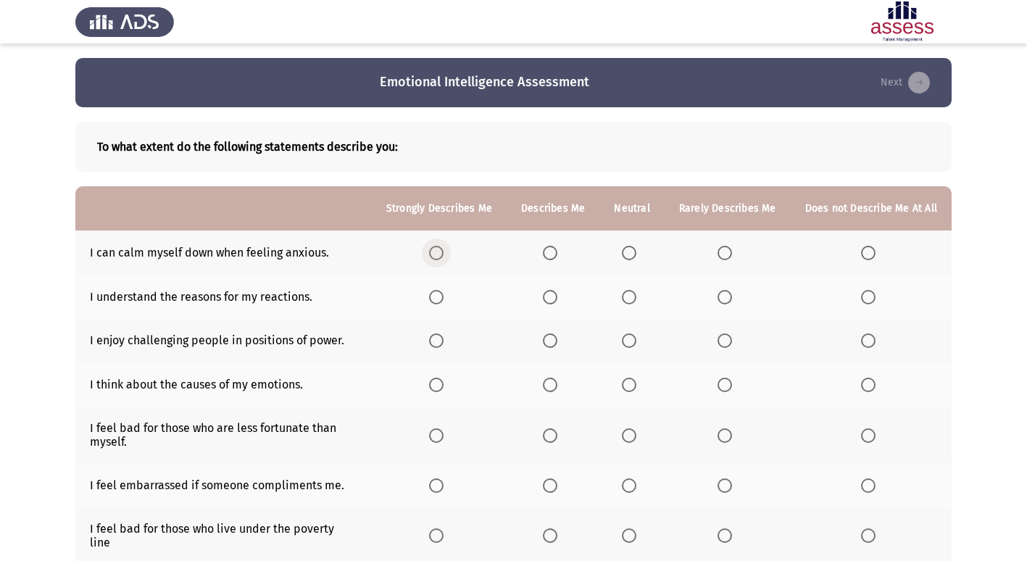
click at [444, 250] on span "Select an option" at bounding box center [436, 253] width 15 height 15
click at [444, 250] on input "Select an option" at bounding box center [436, 253] width 15 height 15
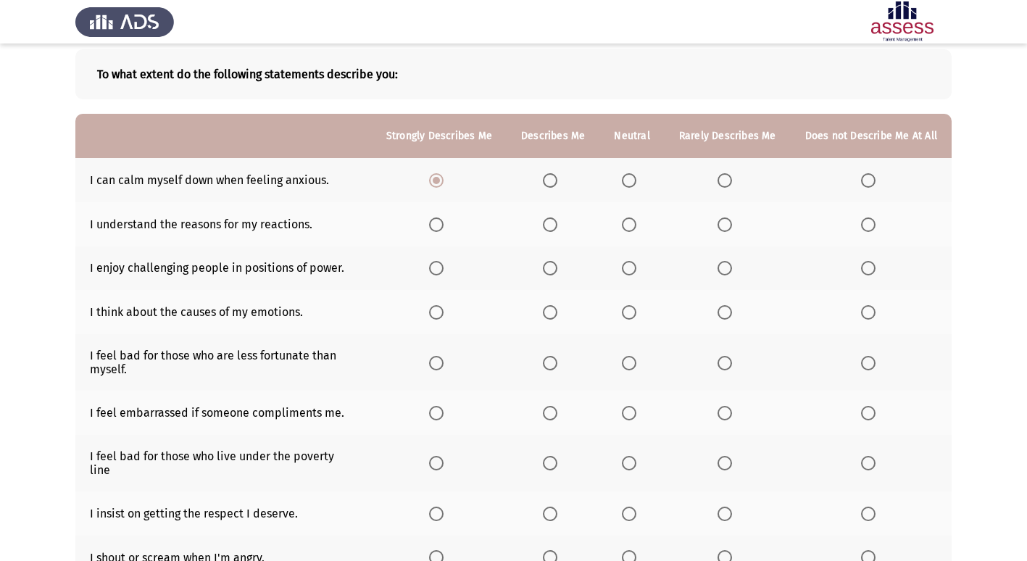
click at [444, 225] on span "Select an option" at bounding box center [436, 225] width 15 height 15
click at [444, 225] on input "Select an option" at bounding box center [436, 225] width 15 height 15
click at [557, 269] on span "Select an option" at bounding box center [550, 268] width 15 height 15
click at [557, 269] on input "Select an option" at bounding box center [550, 268] width 15 height 15
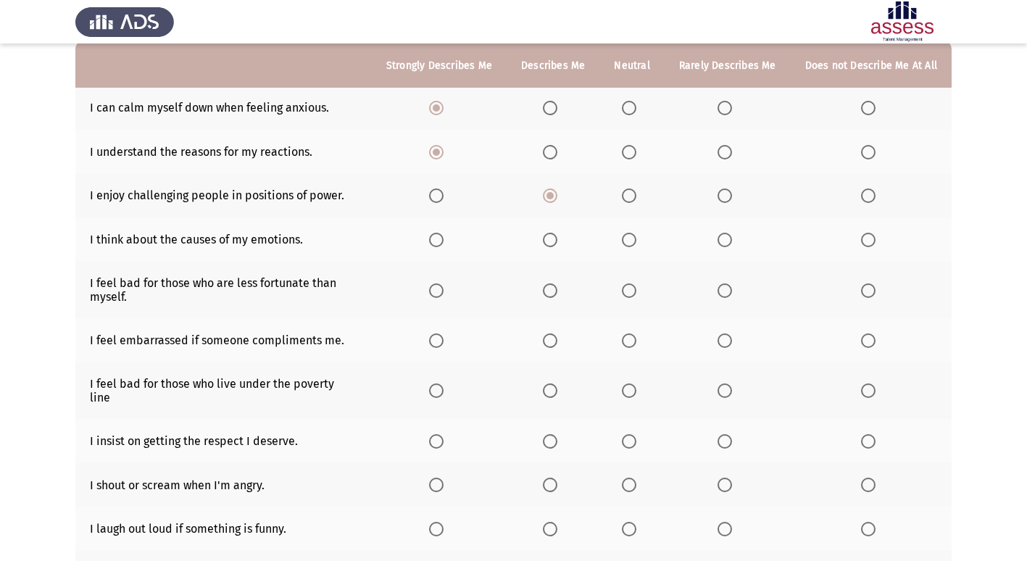
click at [444, 241] on span "Select an option" at bounding box center [436, 240] width 15 height 15
click at [444, 241] on input "Select an option" at bounding box center [436, 240] width 15 height 15
click at [444, 290] on span "Select an option" at bounding box center [436, 290] width 15 height 15
click at [444, 290] on input "Select an option" at bounding box center [436, 290] width 15 height 15
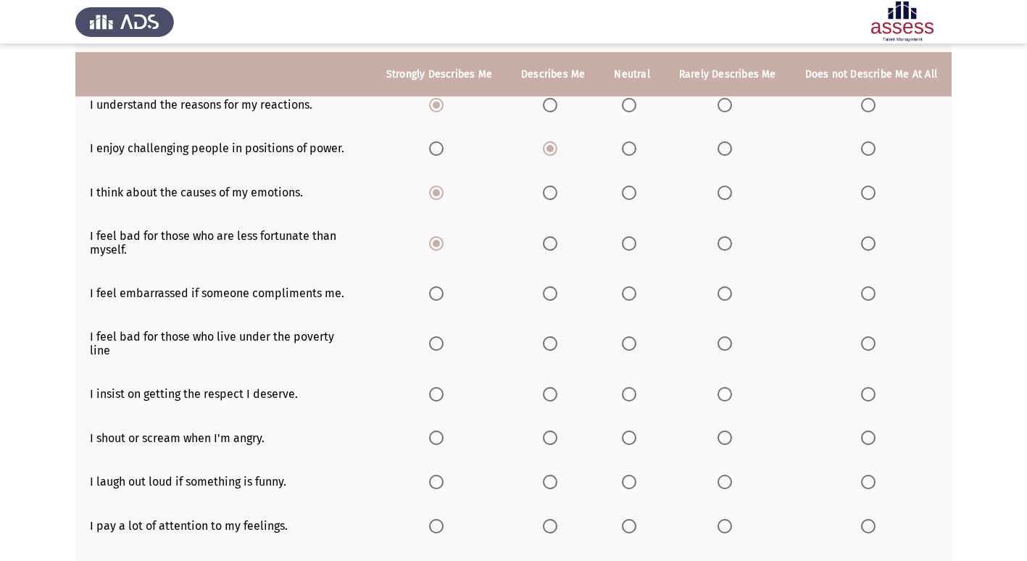
scroll to position [218, 0]
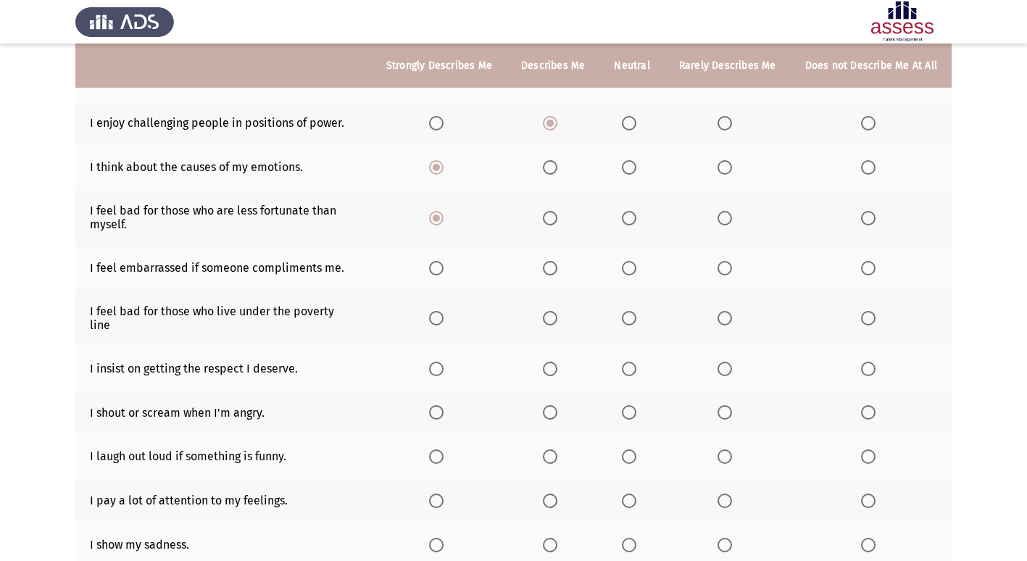
click at [444, 270] on span "Select an option" at bounding box center [436, 268] width 15 height 15
click at [444, 270] on input "Select an option" at bounding box center [436, 268] width 15 height 15
click at [442, 312] on span "Select an option" at bounding box center [436, 318] width 15 height 15
click at [442, 312] on input "Select an option" at bounding box center [436, 318] width 15 height 15
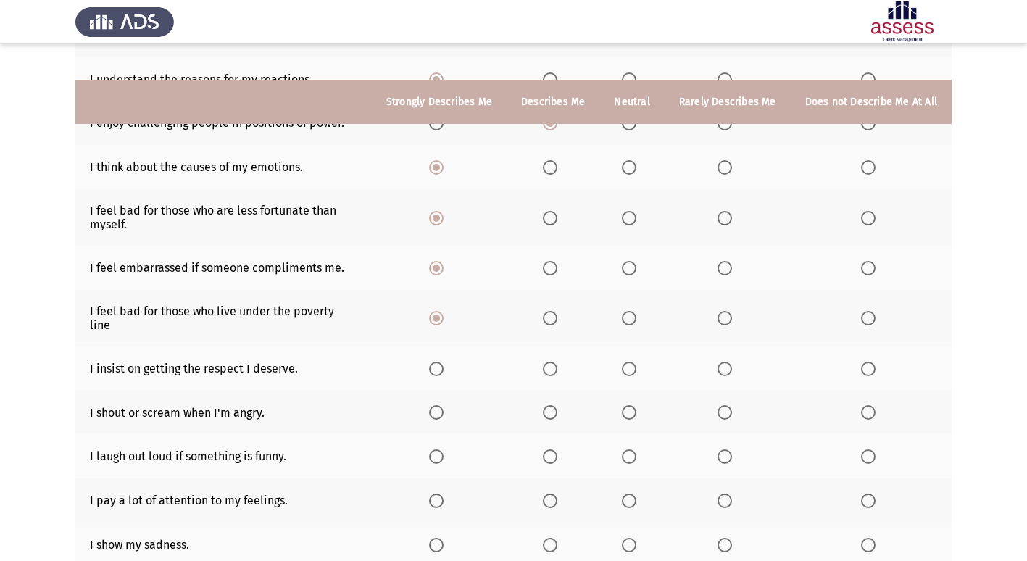
scroll to position [290, 0]
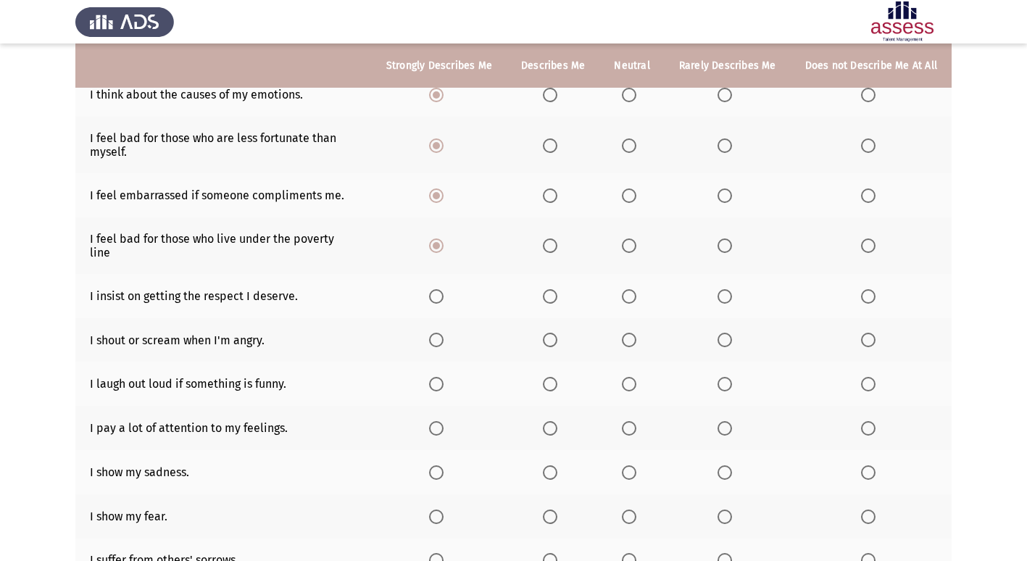
click at [442, 289] on span "Select an option" at bounding box center [436, 296] width 15 height 15
click at [442, 289] on input "Select an option" at bounding box center [436, 296] width 15 height 15
click at [727, 333] on span "Select an option" at bounding box center [725, 340] width 15 height 15
click at [727, 333] on input "Select an option" at bounding box center [725, 340] width 15 height 15
click at [634, 377] on span "Select an option" at bounding box center [629, 384] width 15 height 15
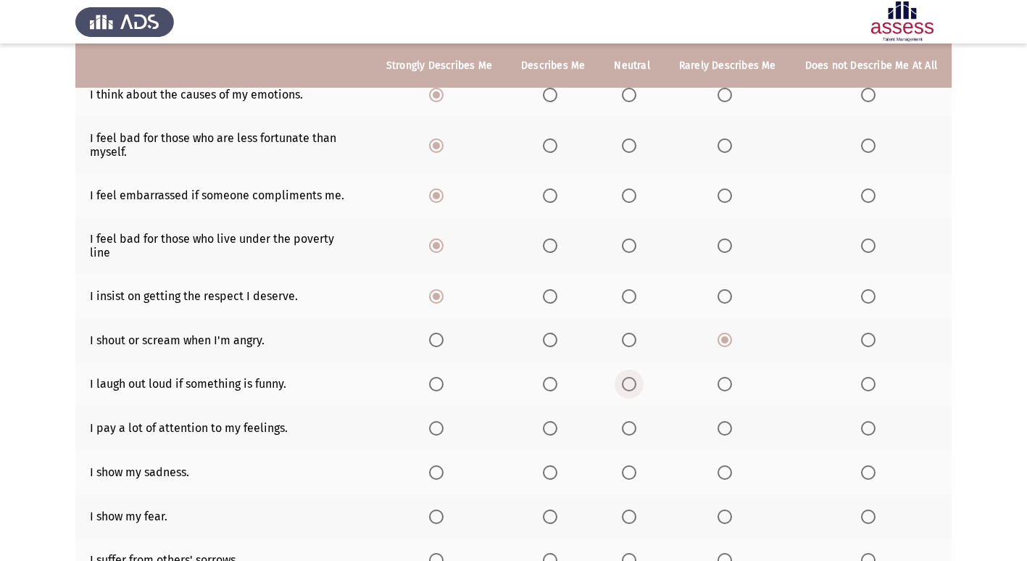
click at [634, 377] on input "Select an option" at bounding box center [629, 384] width 15 height 15
click at [444, 421] on span "Select an option" at bounding box center [436, 428] width 15 height 15
click at [444, 421] on input "Select an option" at bounding box center [436, 428] width 15 height 15
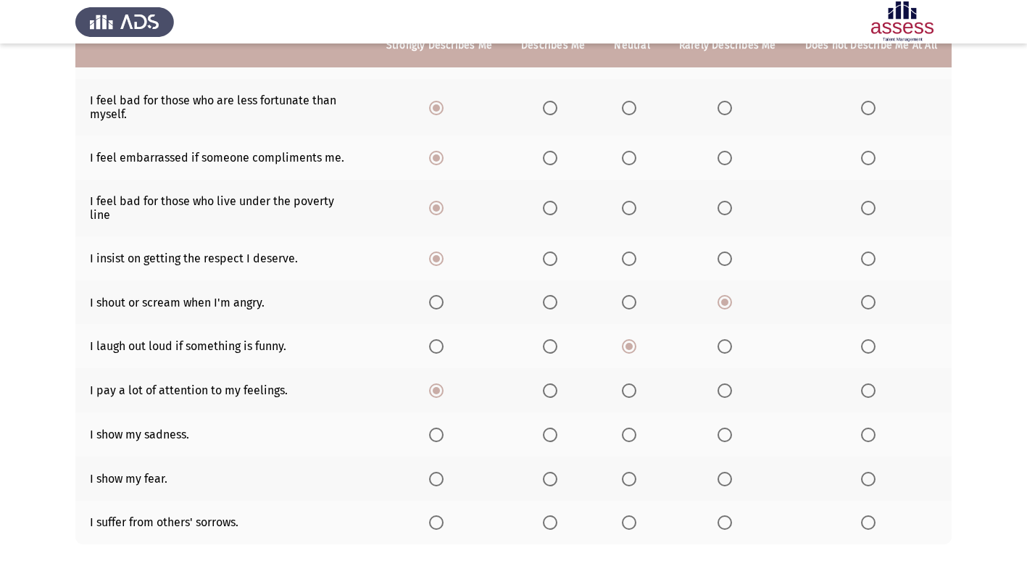
scroll to position [363, 0]
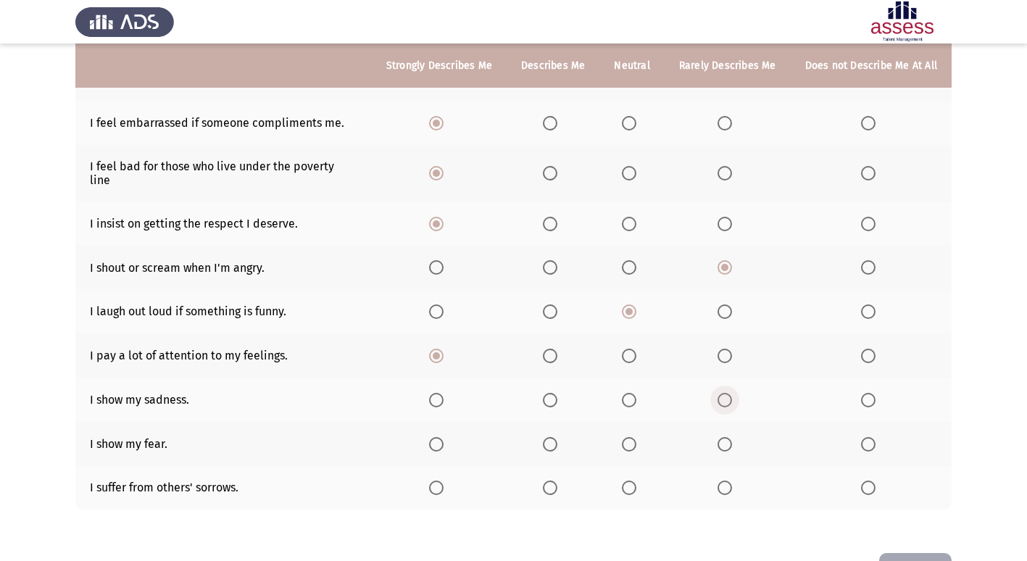
click at [731, 393] on span "Select an option" at bounding box center [725, 400] width 15 height 15
click at [731, 393] on input "Select an option" at bounding box center [725, 400] width 15 height 15
click at [731, 437] on span "Select an option" at bounding box center [725, 444] width 15 height 15
click at [731, 437] on input "Select an option" at bounding box center [725, 444] width 15 height 15
click at [444, 481] on span "Select an option" at bounding box center [436, 488] width 15 height 15
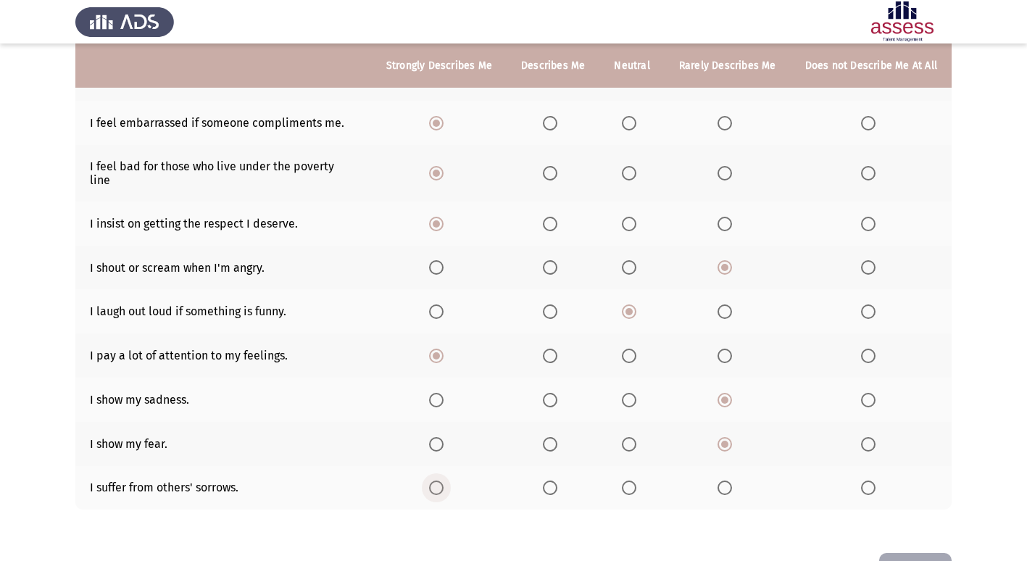
click at [444, 481] on input "Select an option" at bounding box center [436, 488] width 15 height 15
click at [924, 553] on button "Next" at bounding box center [915, 571] width 73 height 37
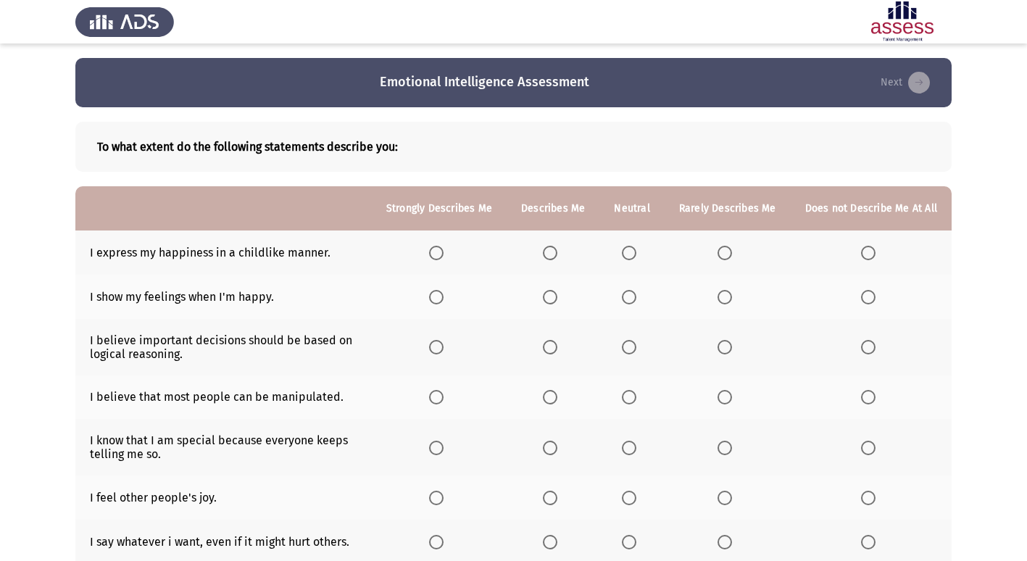
click at [558, 249] on span "Select an option" at bounding box center [550, 253] width 15 height 15
click at [558, 249] on input "Select an option" at bounding box center [550, 253] width 15 height 15
click at [444, 295] on span "Select an option" at bounding box center [436, 297] width 15 height 15
click at [444, 295] on input "Select an option" at bounding box center [436, 297] width 15 height 15
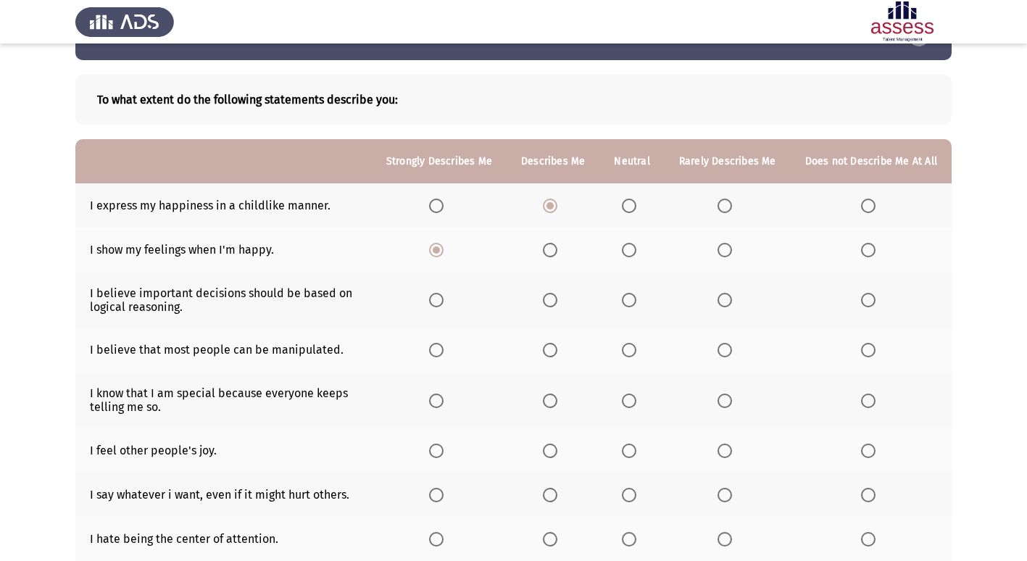
scroll to position [73, 0]
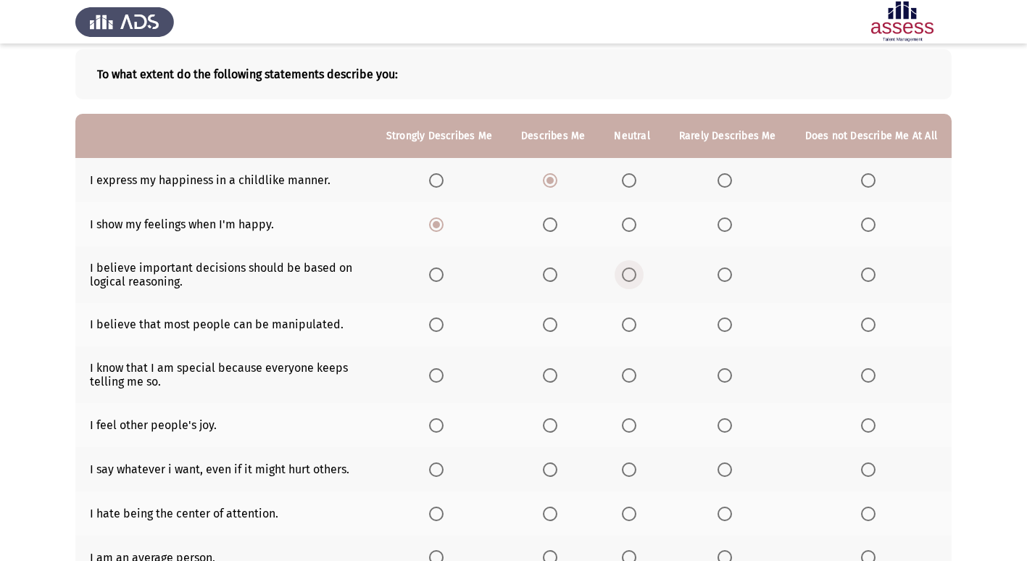
click at [630, 276] on span "Select an option" at bounding box center [629, 275] width 15 height 15
click at [630, 276] on input "Select an option" at bounding box center [629, 275] width 15 height 15
click at [869, 323] on span "Select an option" at bounding box center [868, 325] width 15 height 15
click at [869, 323] on input "Select an option" at bounding box center [868, 325] width 15 height 15
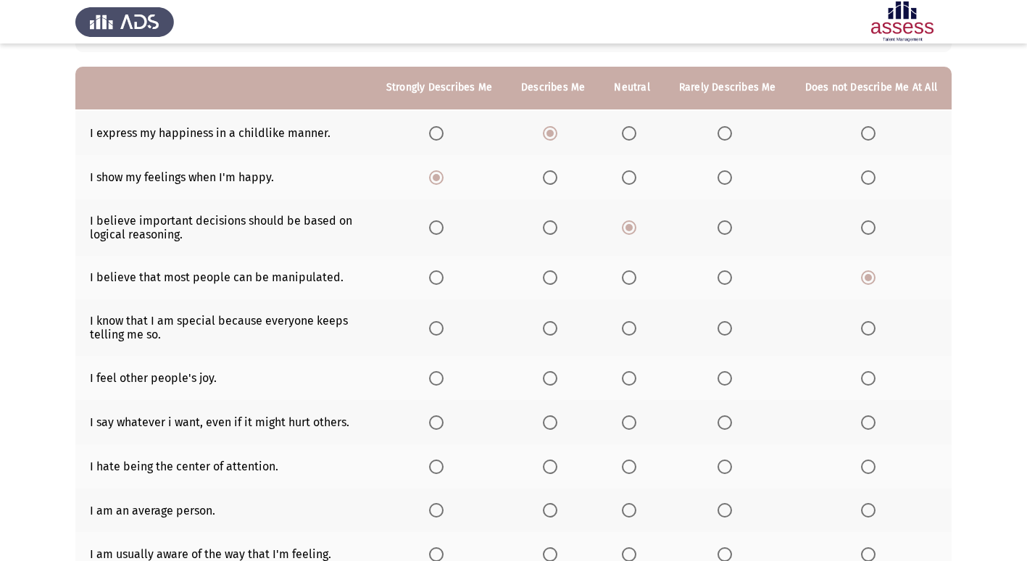
scroll to position [145, 0]
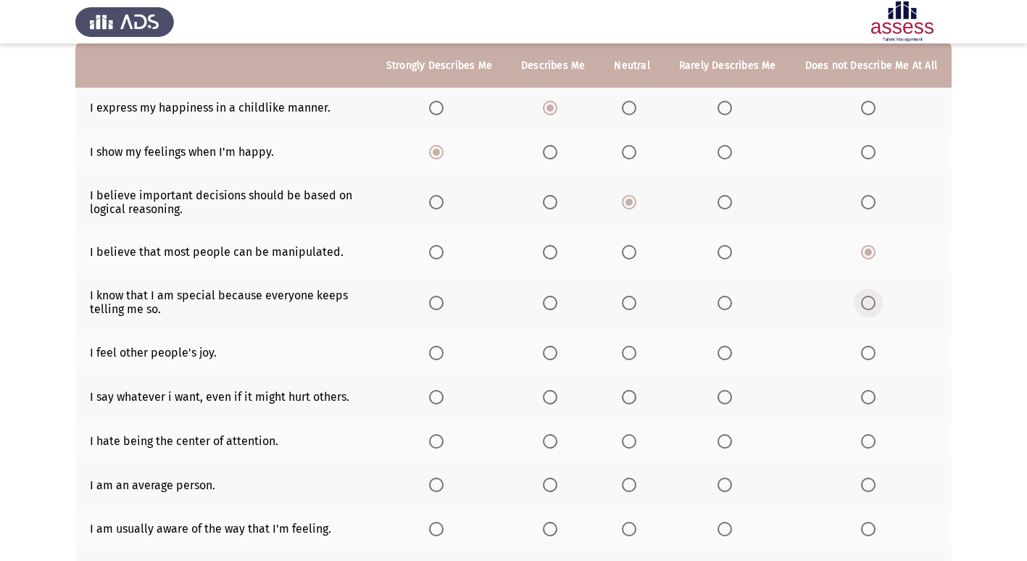
click at [872, 302] on span "Select an option" at bounding box center [868, 303] width 15 height 15
click at [872, 302] on input "Select an option" at bounding box center [868, 303] width 15 height 15
click at [444, 354] on span "Select an option" at bounding box center [436, 353] width 15 height 15
click at [444, 354] on input "Select an option" at bounding box center [436, 353] width 15 height 15
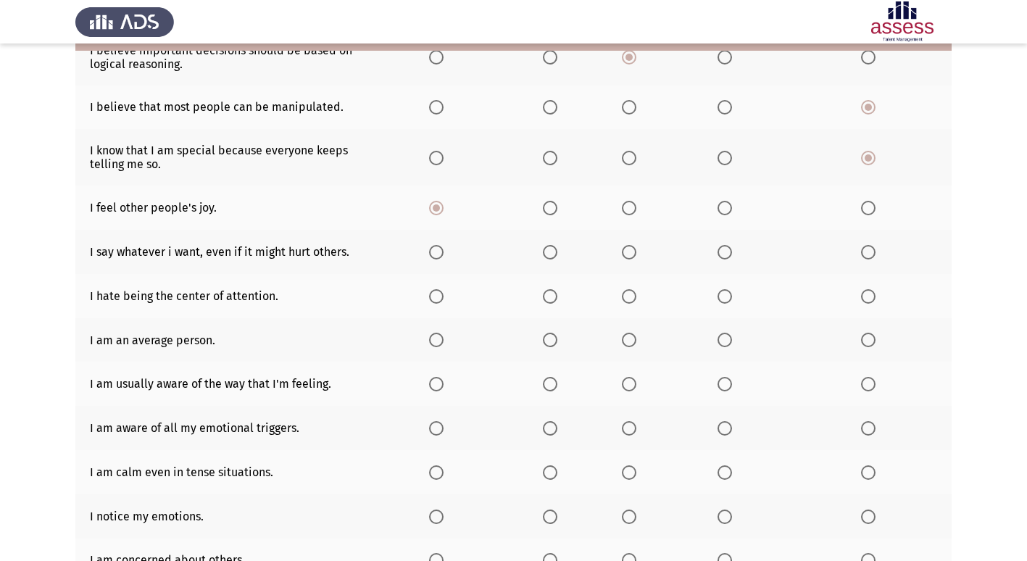
scroll to position [218, 0]
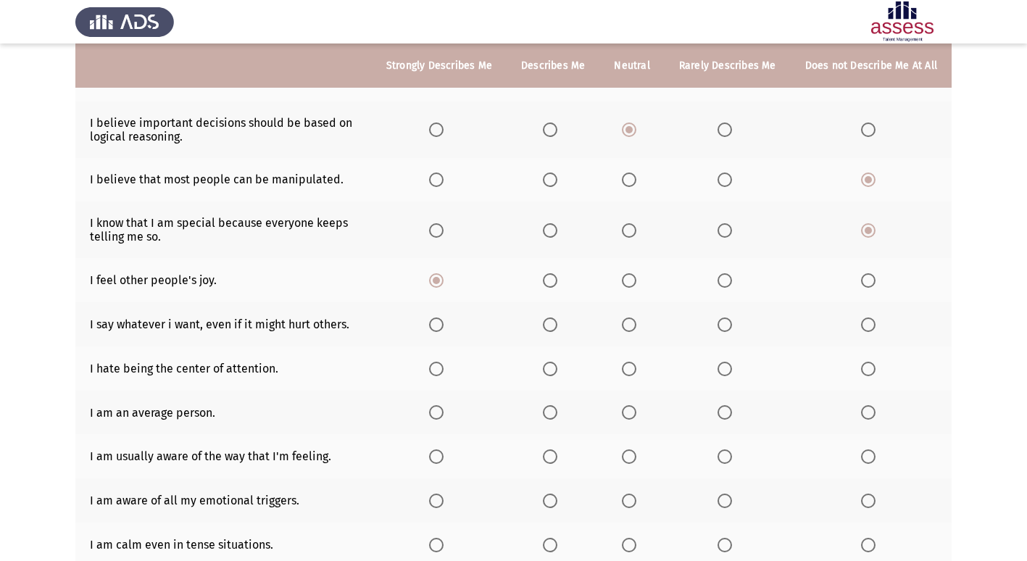
click at [873, 326] on span "Select an option" at bounding box center [868, 325] width 15 height 15
click at [873, 326] on input "Select an option" at bounding box center [868, 325] width 15 height 15
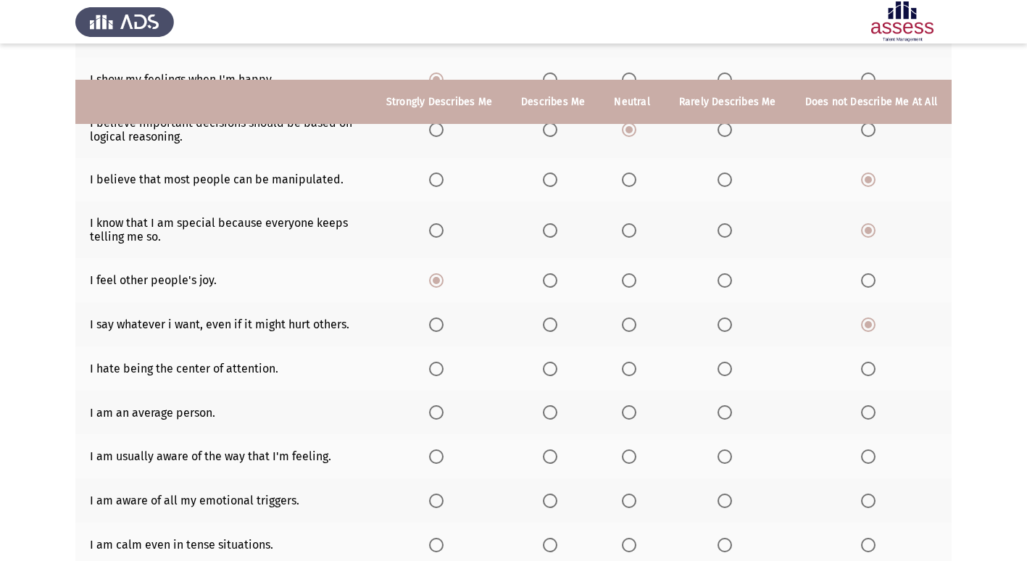
scroll to position [290, 0]
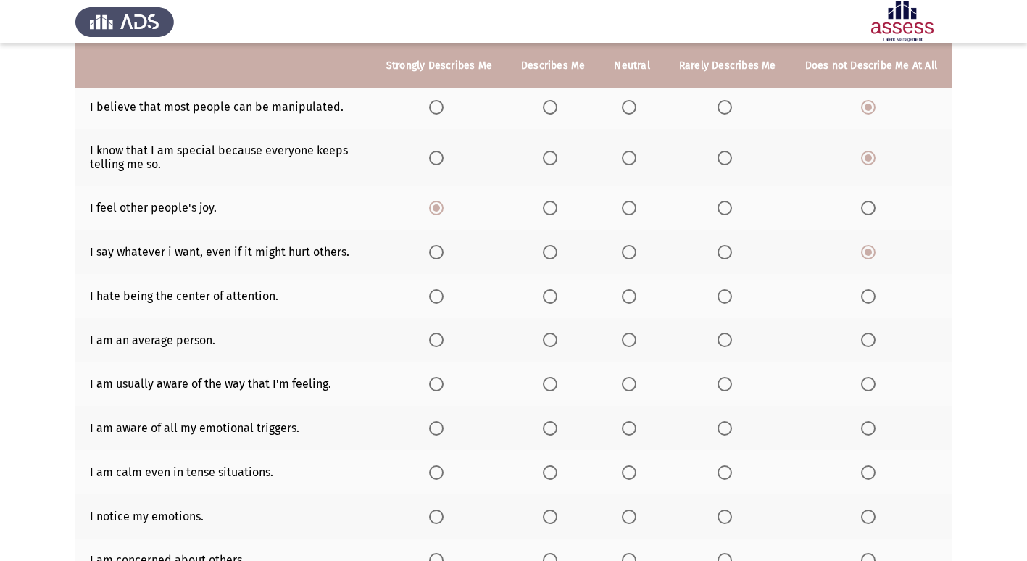
click at [551, 296] on span "Select an option" at bounding box center [550, 296] width 15 height 15
click at [551, 296] on input "Select an option" at bounding box center [550, 296] width 15 height 15
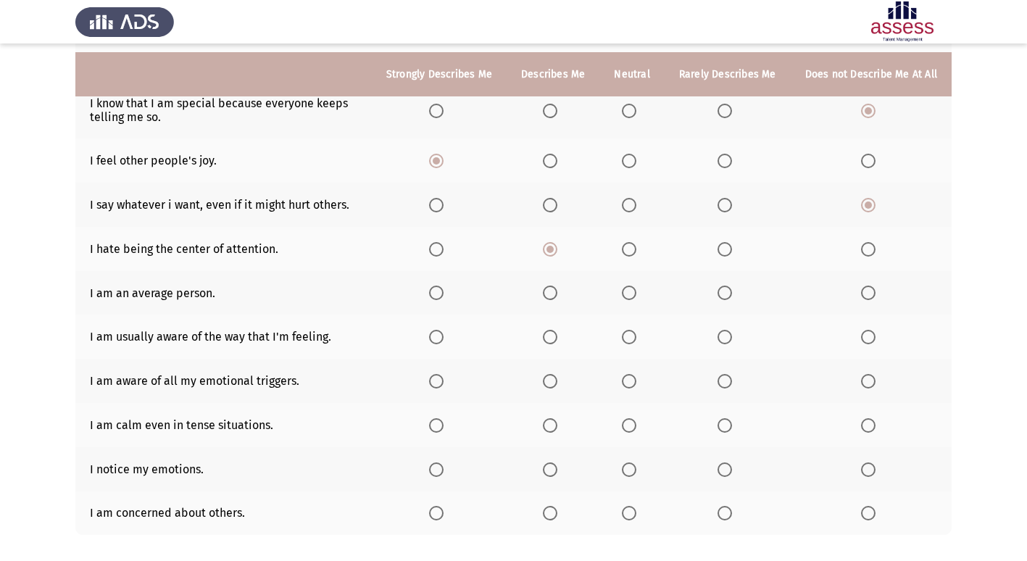
scroll to position [363, 0]
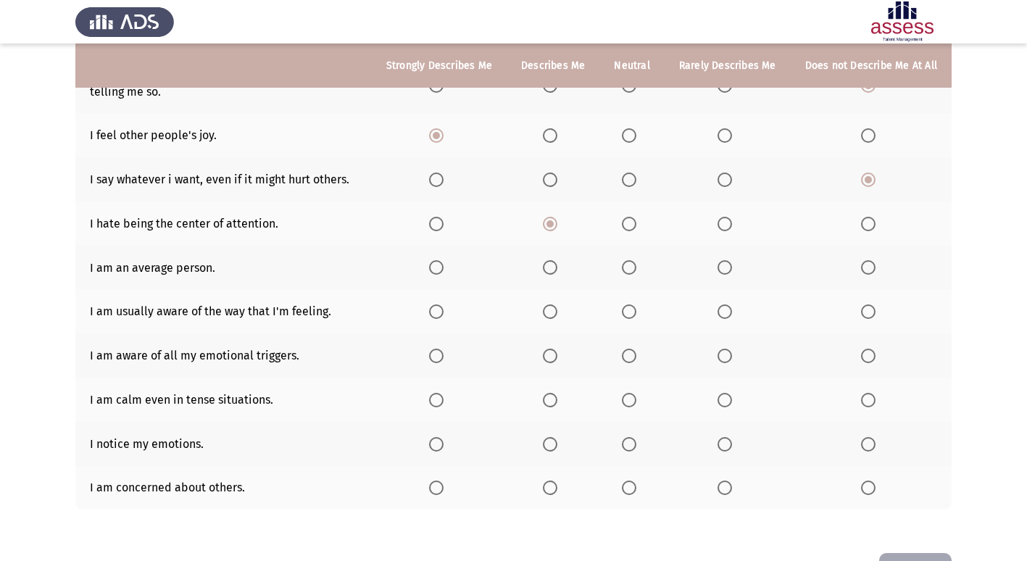
click at [870, 266] on span "Select an option" at bounding box center [868, 267] width 15 height 15
click at [870, 266] on input "Select an option" at bounding box center [868, 267] width 15 height 15
click at [556, 310] on span "Select an option" at bounding box center [550, 312] width 15 height 15
click at [556, 310] on input "Select an option" at bounding box center [550, 312] width 15 height 15
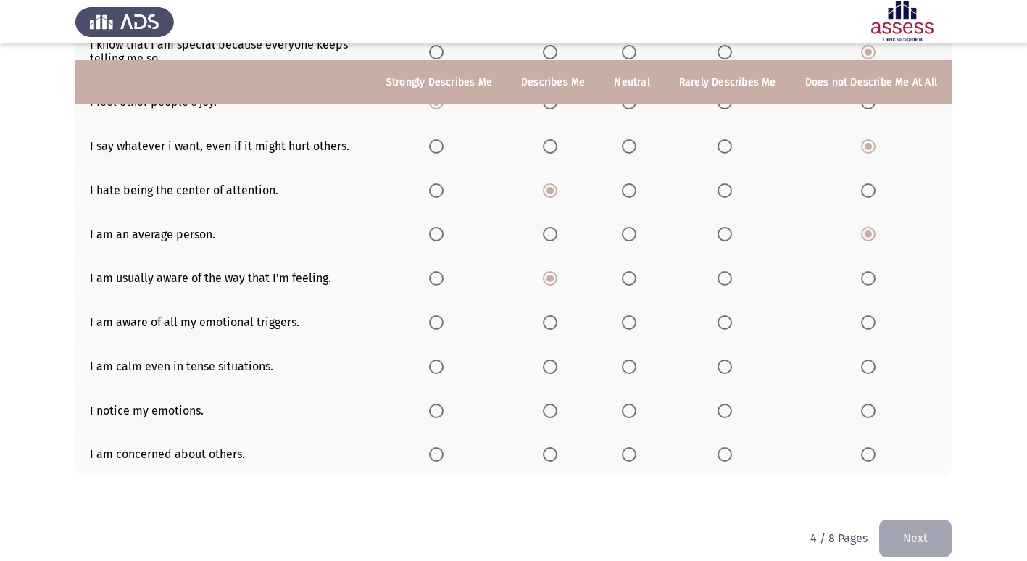
scroll to position [413, 0]
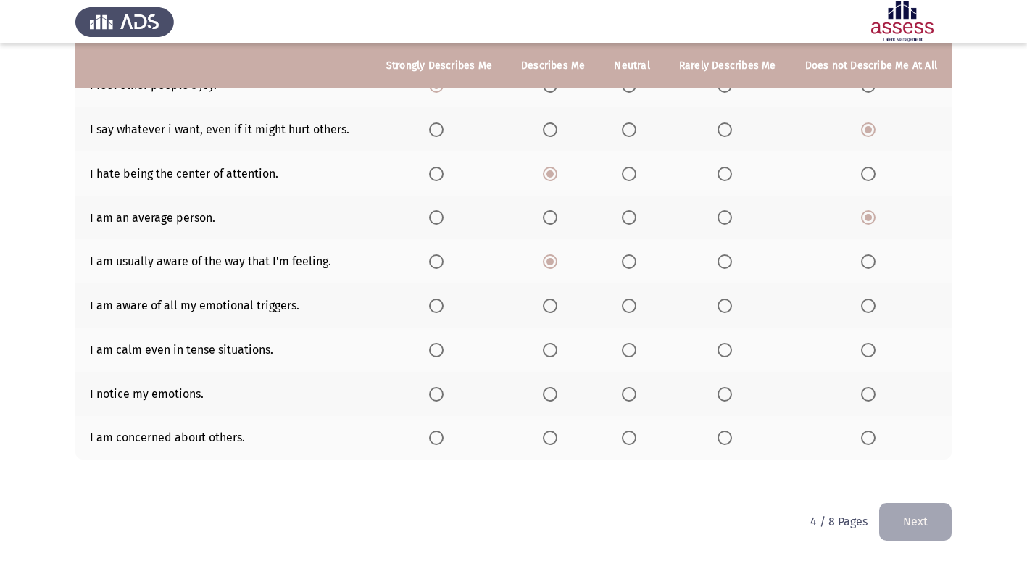
click at [550, 306] on span "Select an option" at bounding box center [550, 306] width 0 height 0
click at [556, 306] on input "Select an option" at bounding box center [550, 306] width 15 height 15
click at [555, 352] on span "Select an option" at bounding box center [550, 350] width 15 height 15
click at [555, 352] on input "Select an option" at bounding box center [550, 350] width 15 height 15
click at [442, 394] on span "Select an option" at bounding box center [436, 394] width 15 height 15
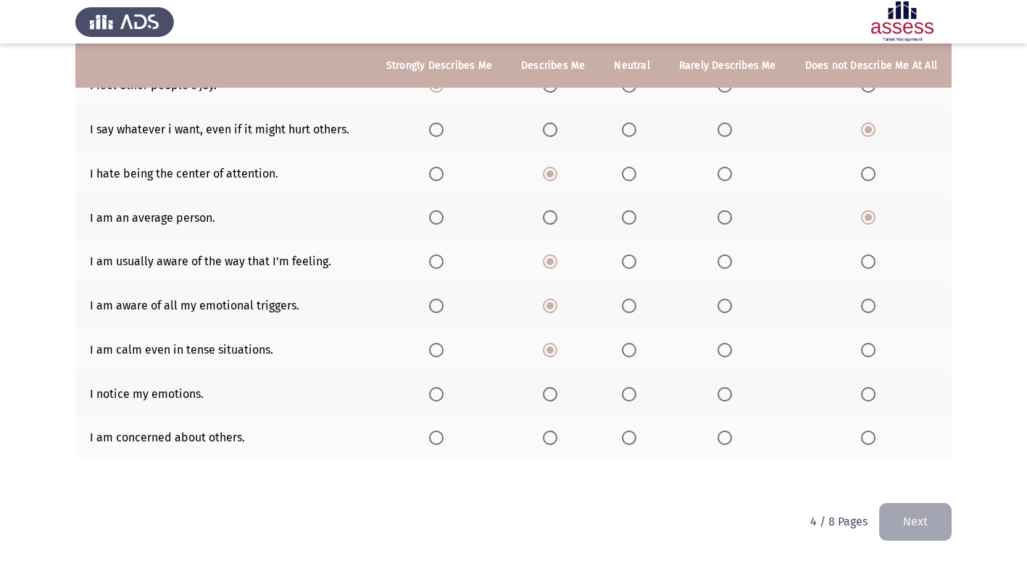
click at [442, 394] on input "Select an option" at bounding box center [436, 394] width 15 height 15
click at [439, 439] on span "Select an option" at bounding box center [436, 438] width 15 height 15
click at [439, 439] on input "Select an option" at bounding box center [436, 438] width 15 height 15
click at [924, 526] on button "Next" at bounding box center [915, 521] width 73 height 37
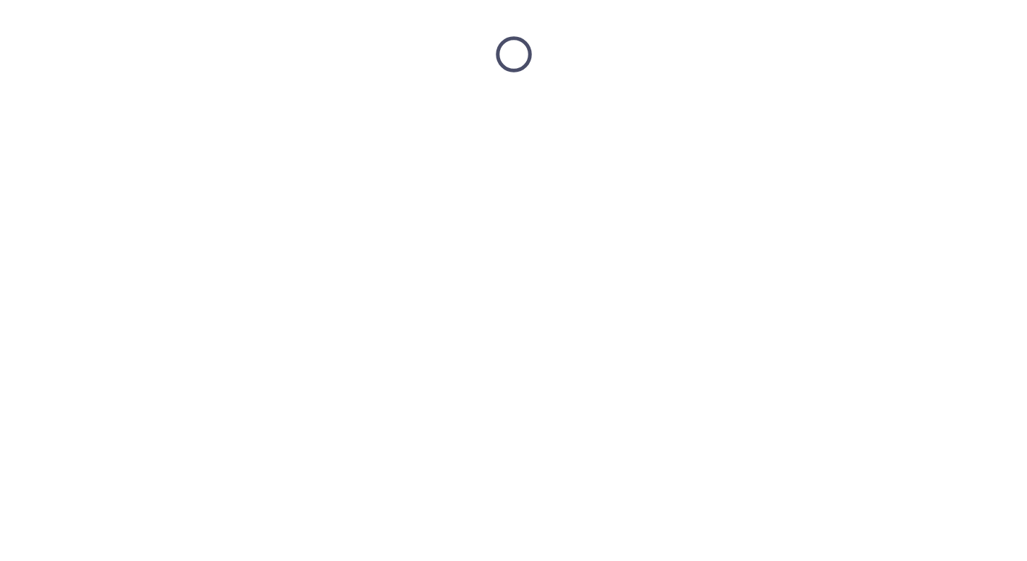
scroll to position [0, 0]
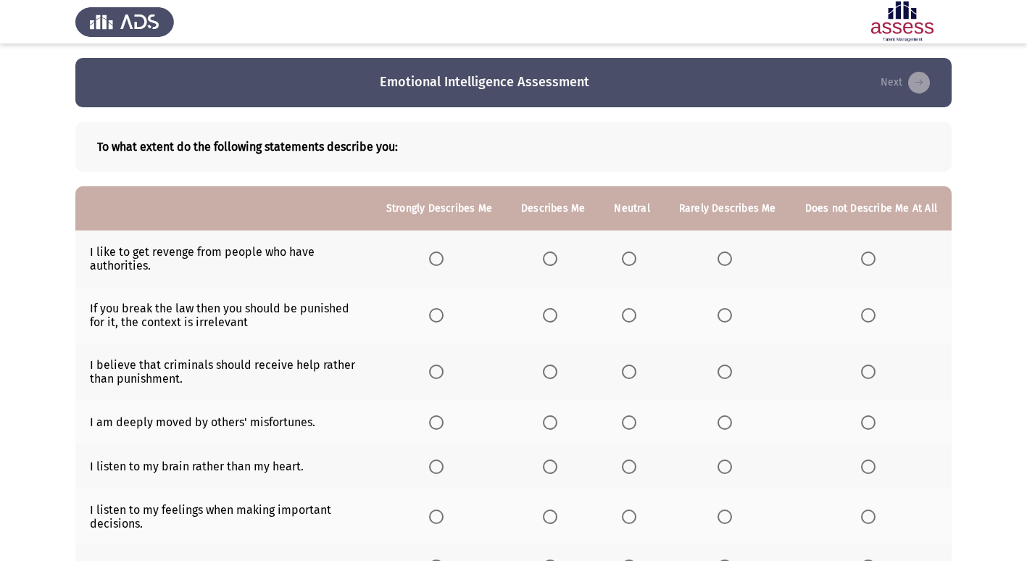
click at [874, 260] on span "Select an option" at bounding box center [868, 259] width 15 height 15
click at [874, 260] on input "Select an option" at bounding box center [868, 259] width 15 height 15
click at [558, 318] on span "Select an option" at bounding box center [550, 315] width 15 height 15
click at [558, 318] on input "Select an option" at bounding box center [550, 315] width 15 height 15
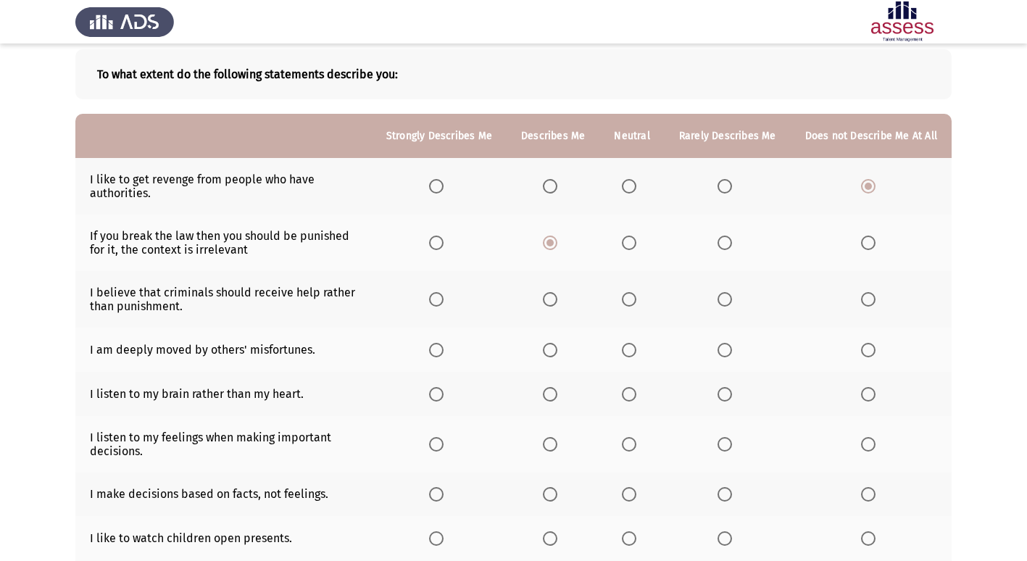
click at [636, 300] on span "Select an option" at bounding box center [629, 299] width 15 height 15
click at [636, 300] on input "Select an option" at bounding box center [629, 299] width 15 height 15
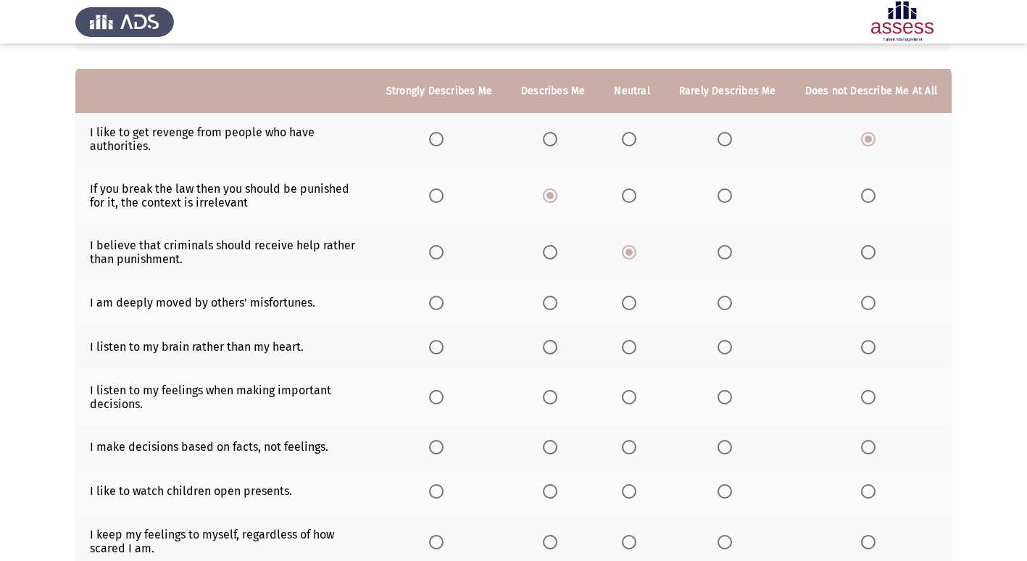
scroll to position [145, 0]
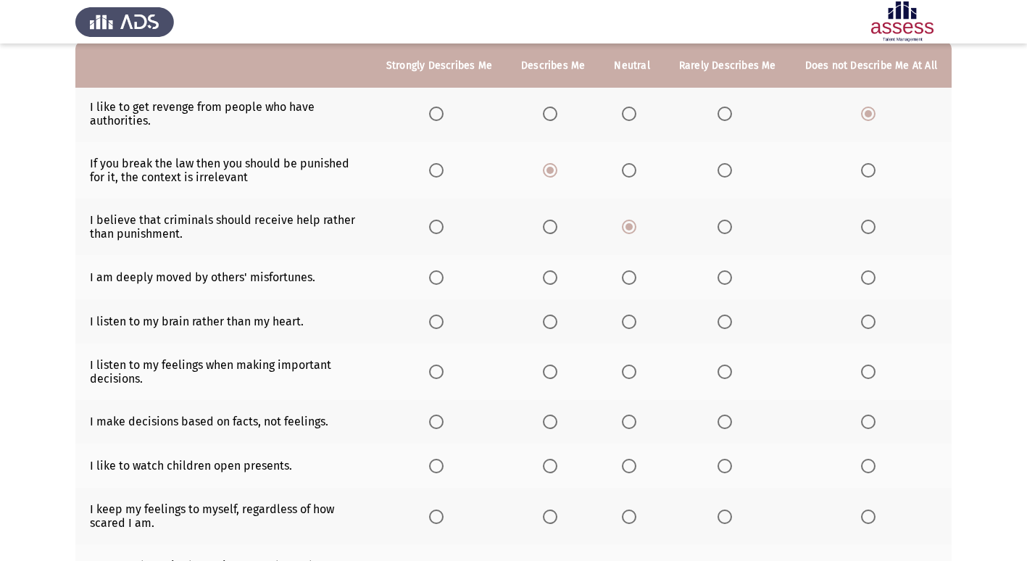
click at [444, 281] on span "Select an option" at bounding box center [436, 277] width 15 height 15
click at [444, 281] on input "Select an option" at bounding box center [436, 277] width 15 height 15
click at [636, 321] on span "Select an option" at bounding box center [629, 322] width 15 height 15
click at [636, 321] on input "Select an option" at bounding box center [629, 322] width 15 height 15
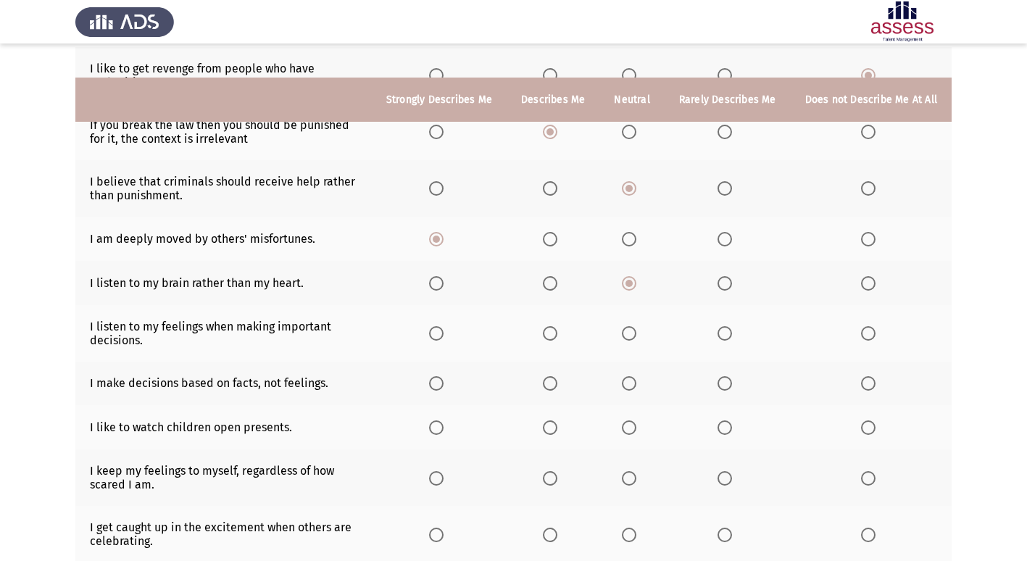
scroll to position [218, 0]
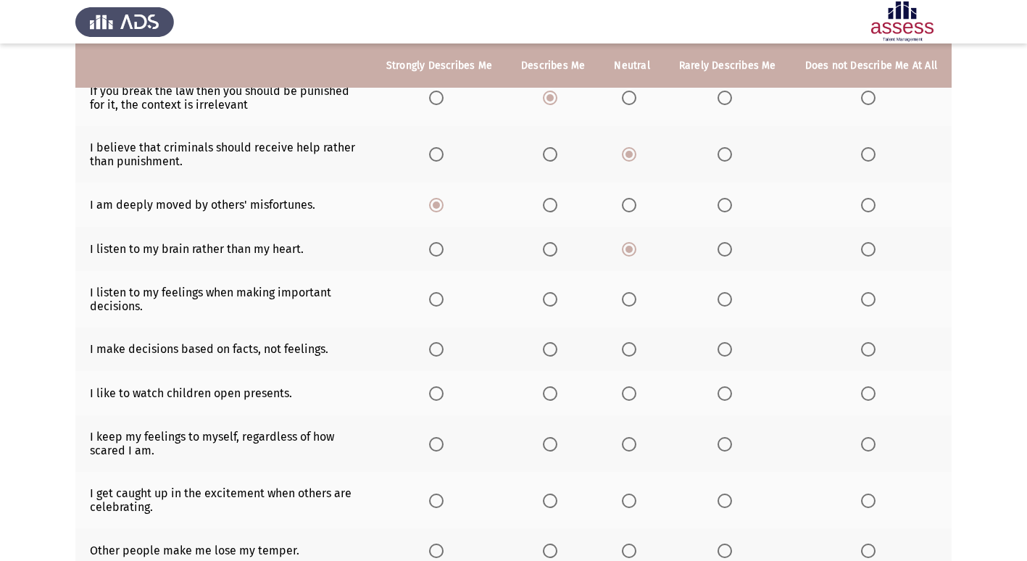
click at [634, 299] on span "Select an option" at bounding box center [629, 299] width 15 height 15
click at [634, 299] on input "Select an option" at bounding box center [629, 299] width 15 height 15
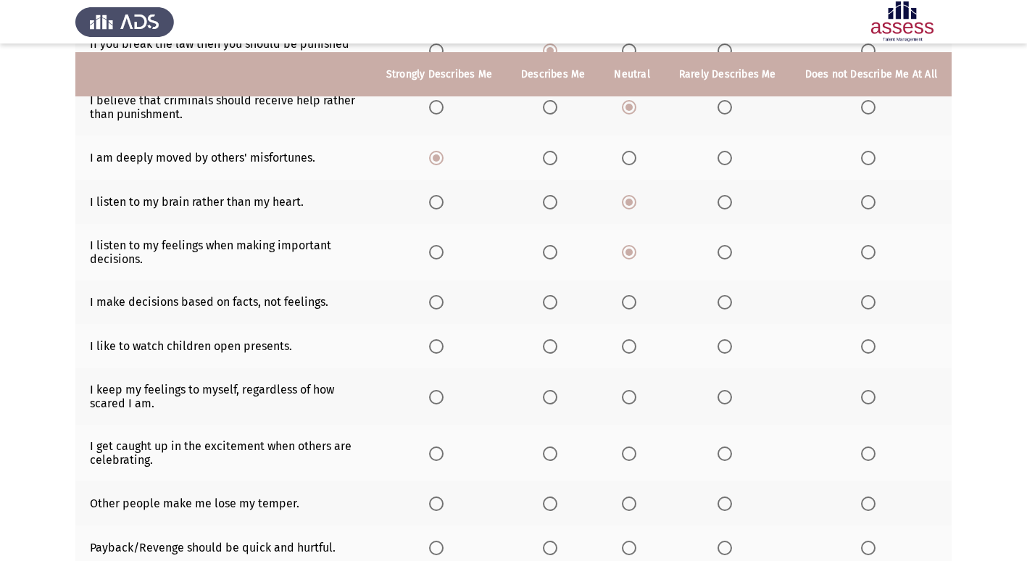
scroll to position [290, 0]
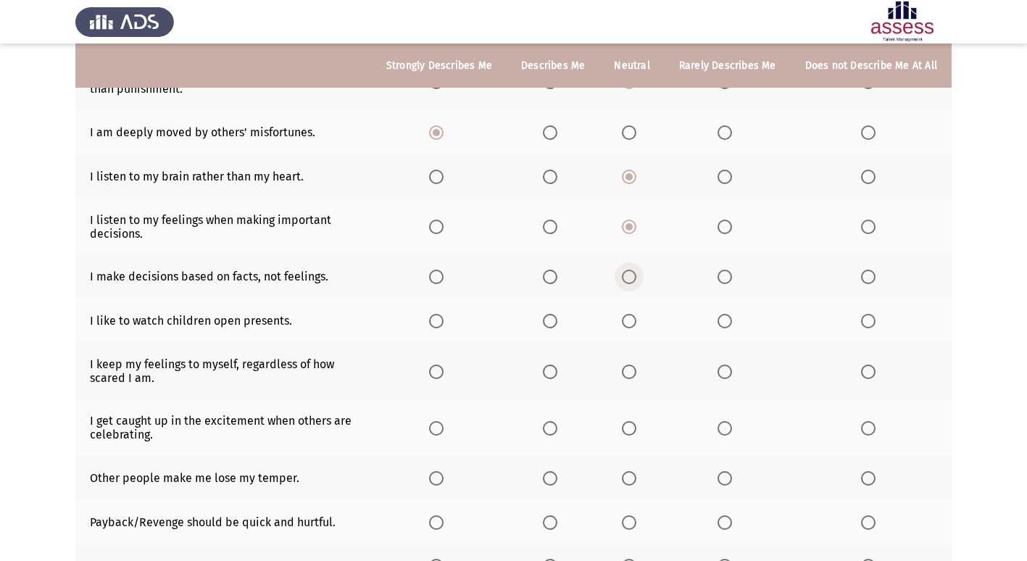
click at [637, 276] on span "Select an option" at bounding box center [629, 277] width 15 height 15
click at [637, 276] on input "Select an option" at bounding box center [629, 277] width 15 height 15
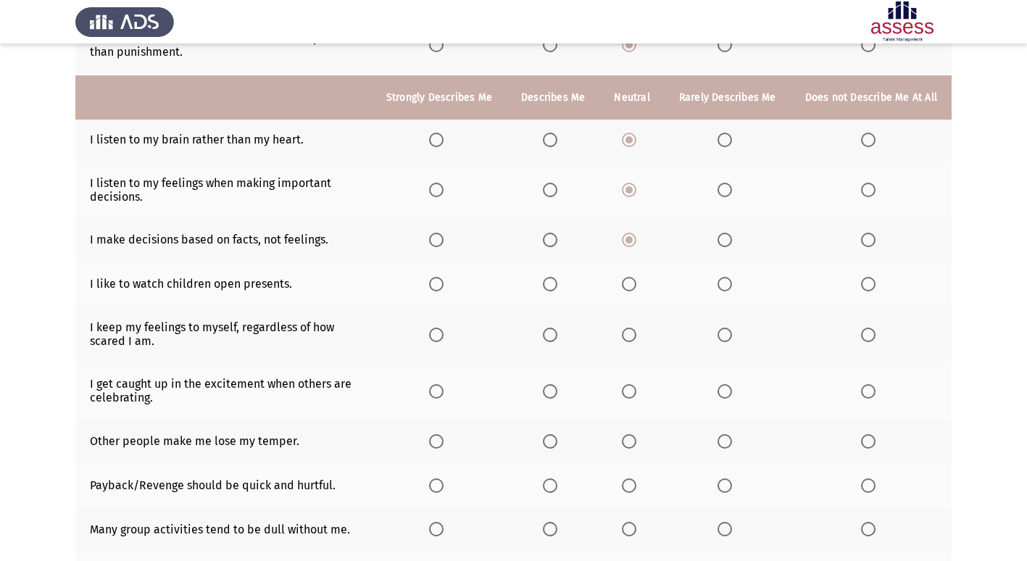
scroll to position [363, 0]
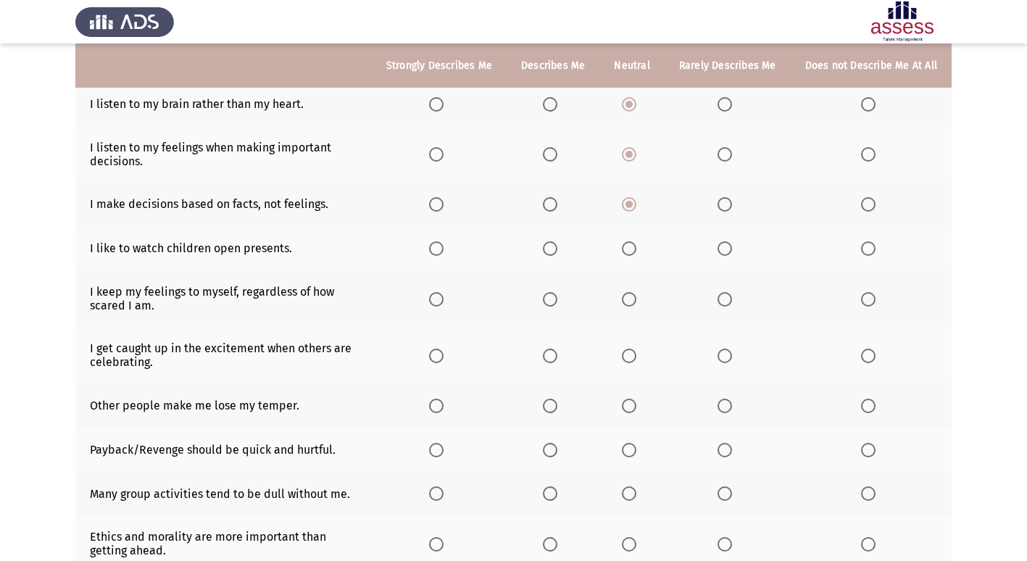
click at [443, 246] on span "Select an option" at bounding box center [436, 248] width 15 height 15
click at [443, 246] on input "Select an option" at bounding box center [436, 248] width 15 height 15
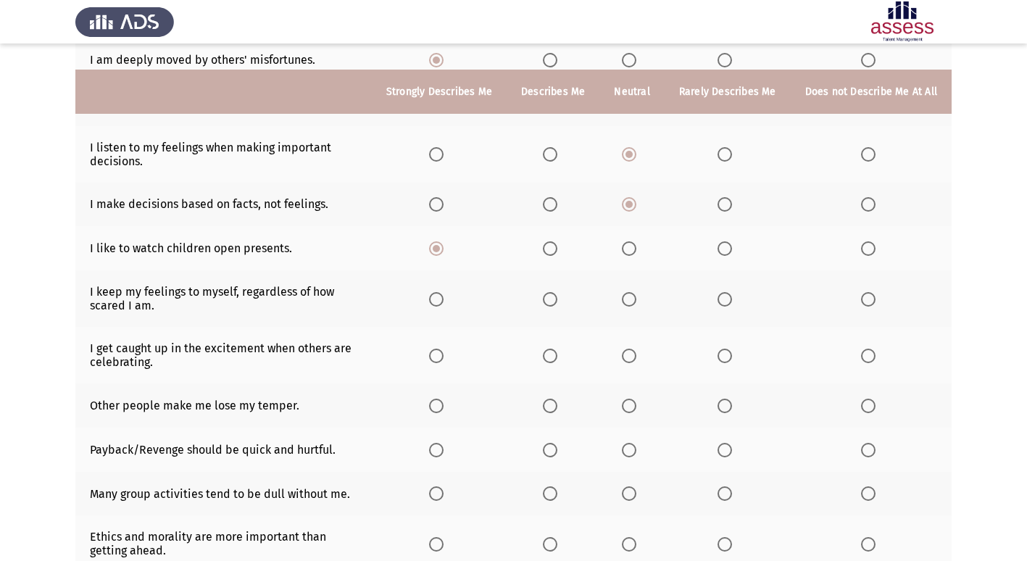
scroll to position [435, 0]
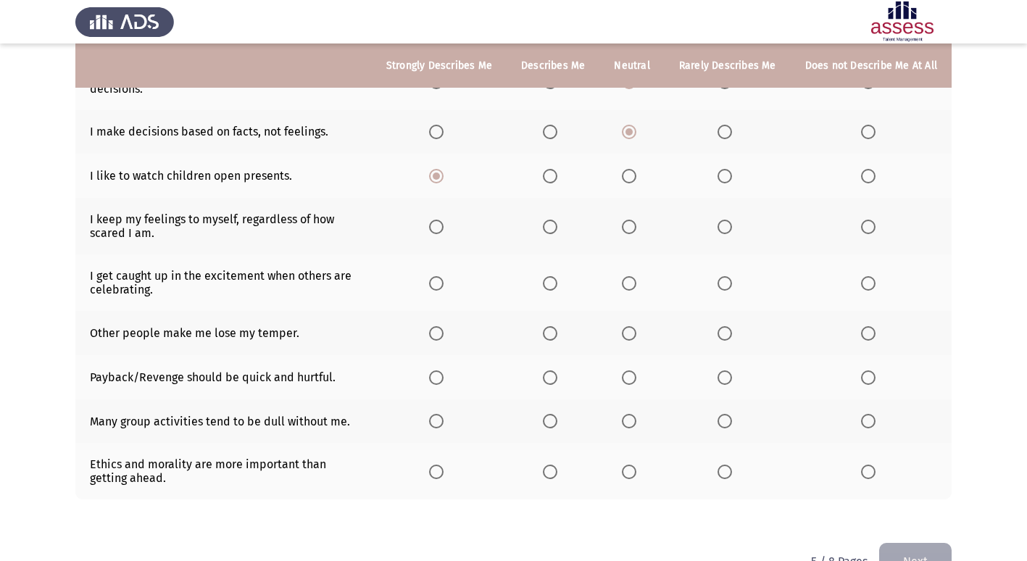
click at [868, 228] on span "Select an option" at bounding box center [868, 227] width 15 height 15
click at [868, 228] on input "Select an option" at bounding box center [868, 227] width 15 height 15
click at [556, 284] on span "Select an option" at bounding box center [550, 283] width 15 height 15
click at [556, 284] on input "Select an option" at bounding box center [550, 283] width 15 height 15
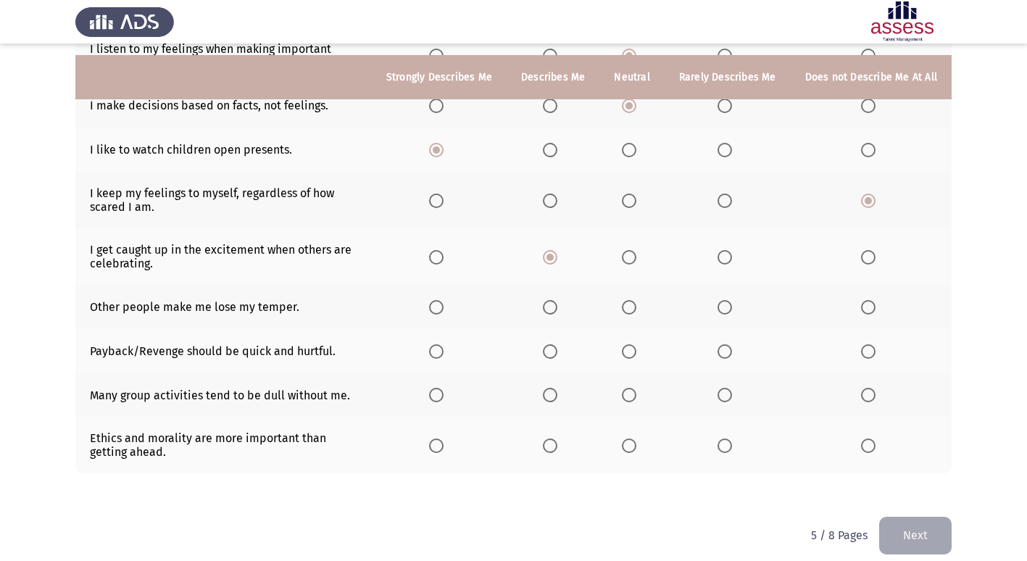
scroll to position [475, 0]
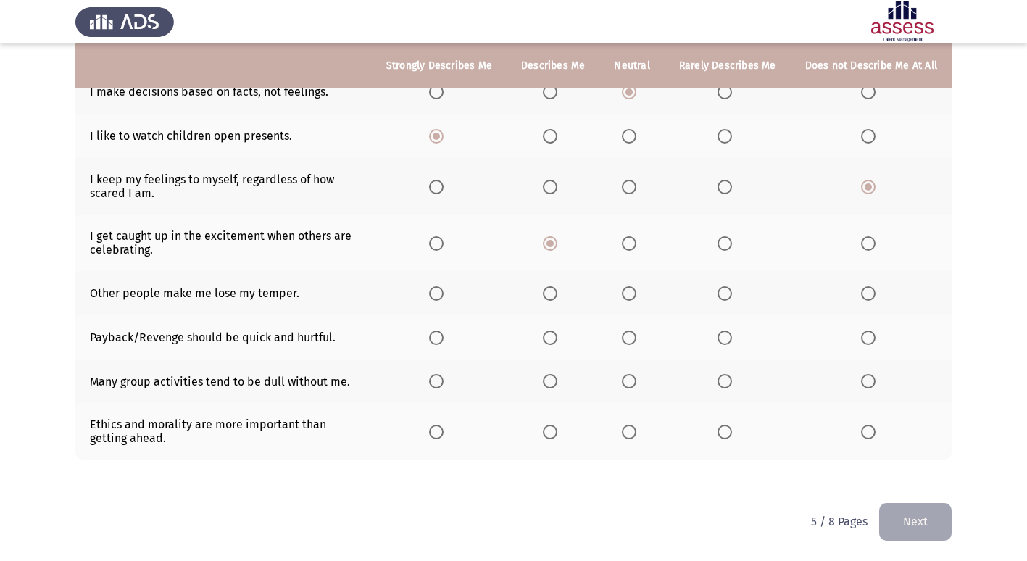
click at [728, 295] on span "Select an option" at bounding box center [725, 293] width 15 height 15
click at [728, 295] on input "Select an option" at bounding box center [725, 293] width 15 height 15
click at [869, 335] on span "Select an option" at bounding box center [868, 338] width 15 height 15
click at [869, 335] on input "Select an option" at bounding box center [868, 338] width 15 height 15
click at [444, 378] on span "Select an option" at bounding box center [436, 381] width 15 height 15
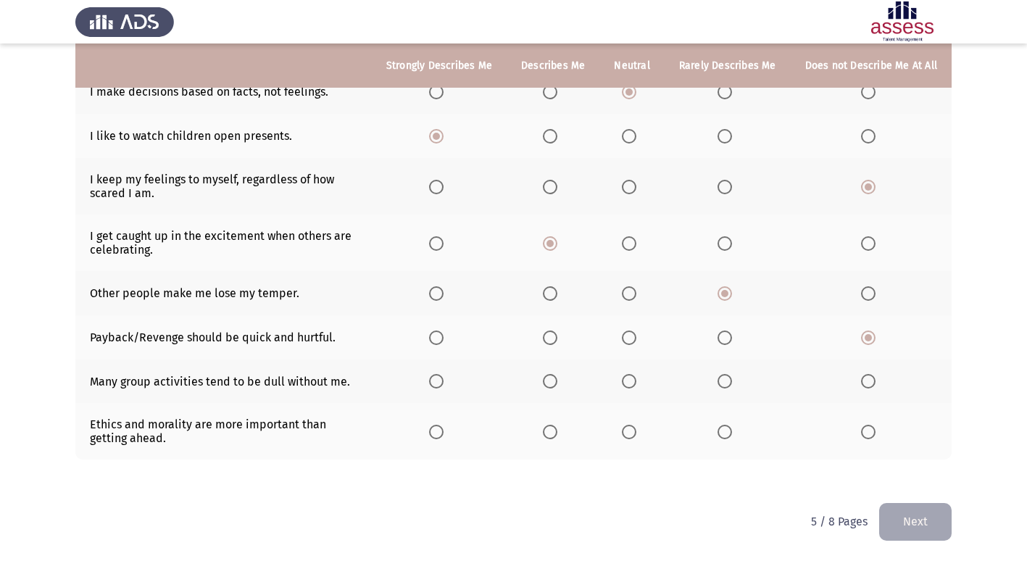
click at [444, 378] on input "Select an option" at bounding box center [436, 381] width 15 height 15
click at [442, 433] on span "Select an option" at bounding box center [436, 432] width 15 height 15
click at [442, 433] on input "Select an option" at bounding box center [436, 432] width 15 height 15
click at [912, 524] on button "Next" at bounding box center [915, 521] width 73 height 37
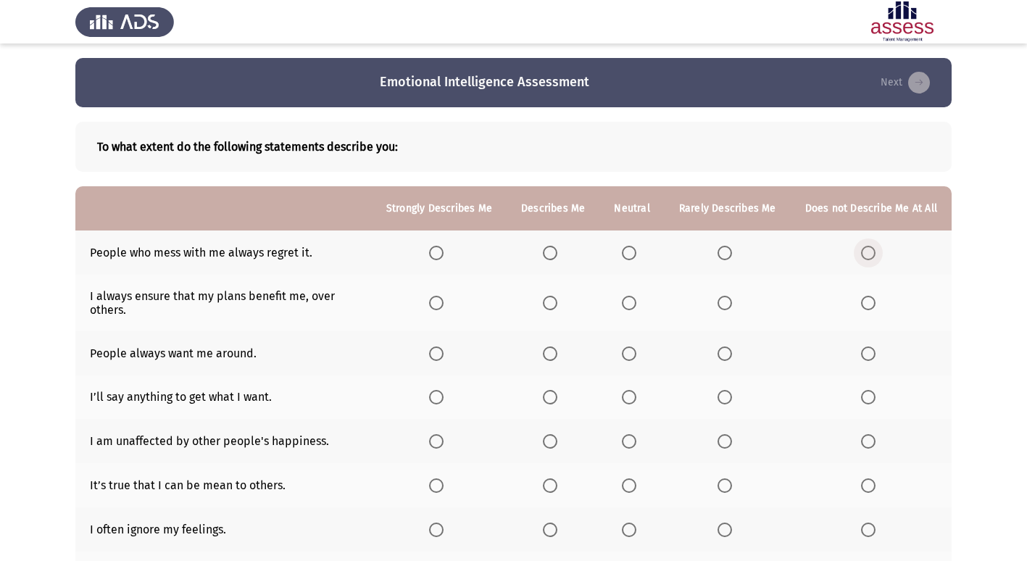
click at [869, 252] on span "Select an option" at bounding box center [868, 253] width 15 height 15
click at [869, 252] on input "Select an option" at bounding box center [868, 253] width 15 height 15
click at [869, 303] on span "Select an option" at bounding box center [869, 303] width 0 height 0
click at [869, 302] on input "Select an option" at bounding box center [868, 303] width 15 height 15
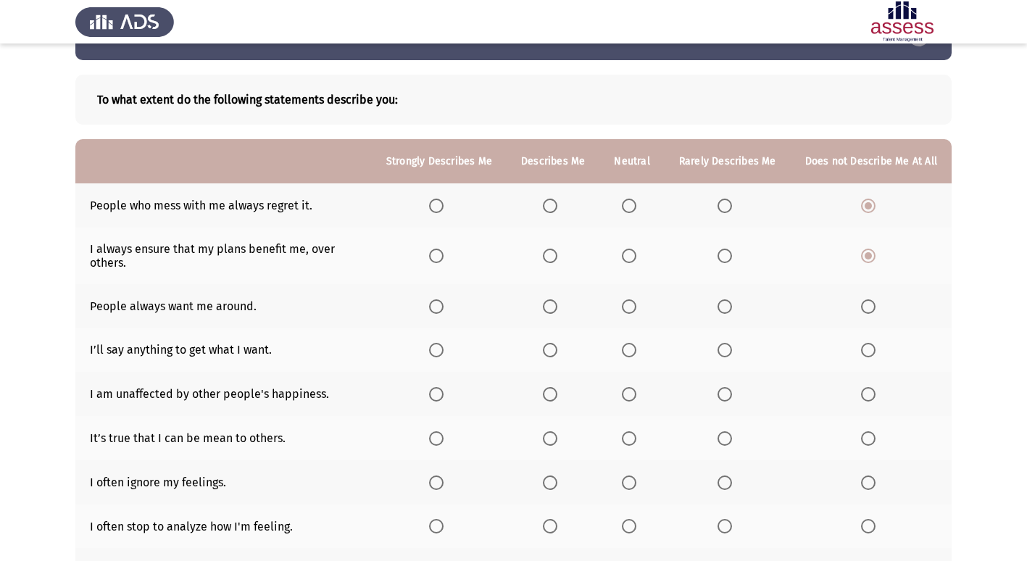
scroll to position [73, 0]
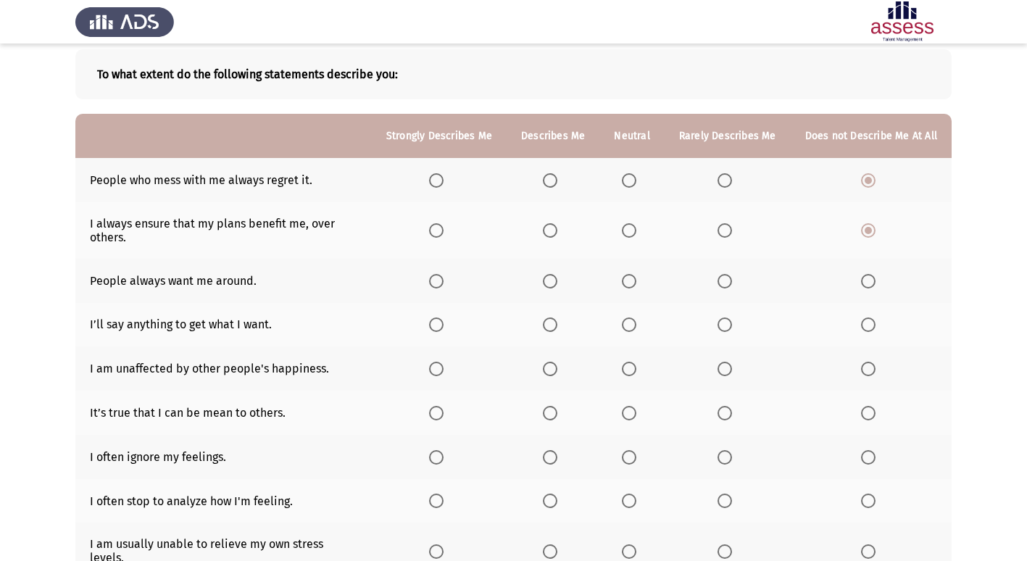
click at [440, 278] on span "Select an option" at bounding box center [436, 281] width 15 height 15
click at [440, 278] on input "Select an option" at bounding box center [436, 281] width 15 height 15
click at [865, 322] on span "Select an option" at bounding box center [868, 325] width 15 height 15
click at [865, 322] on input "Select an option" at bounding box center [868, 325] width 15 height 15
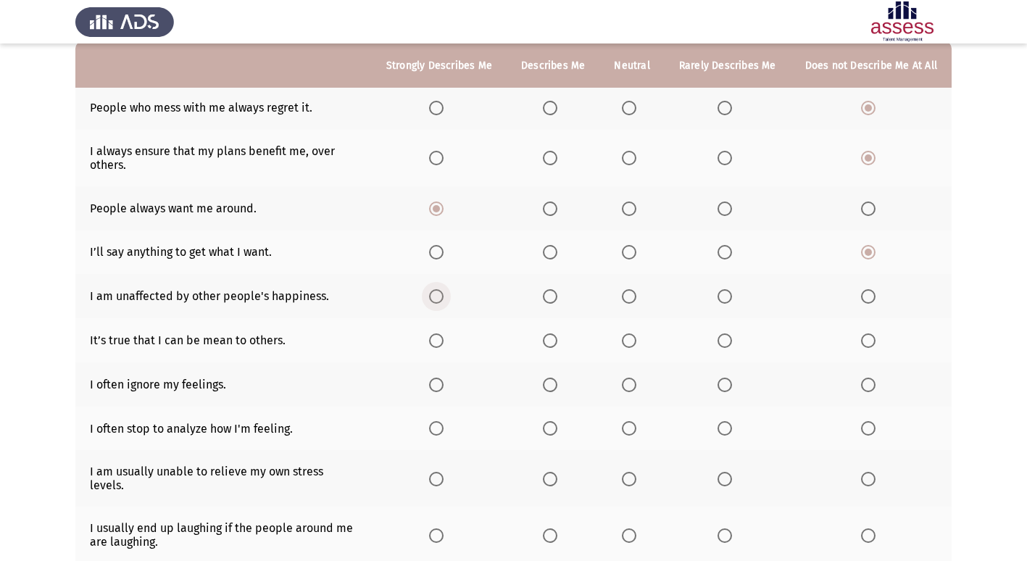
click at [444, 296] on span "Select an option" at bounding box center [436, 296] width 15 height 15
click at [444, 296] on input "Select an option" at bounding box center [436, 296] width 15 height 15
click at [865, 343] on span "Select an option" at bounding box center [868, 341] width 15 height 15
click at [865, 343] on input "Select an option" at bounding box center [868, 341] width 15 height 15
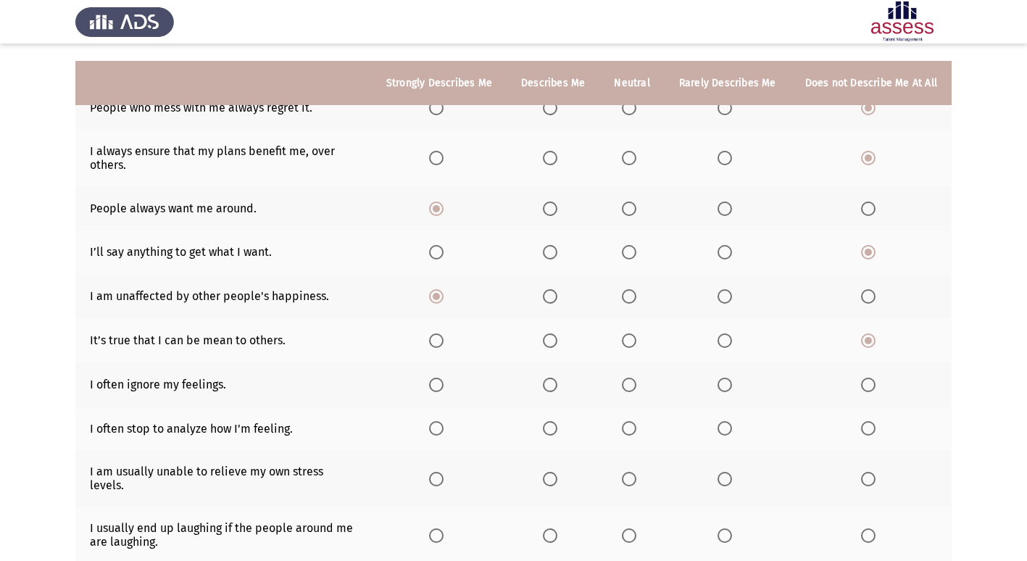
scroll to position [218, 0]
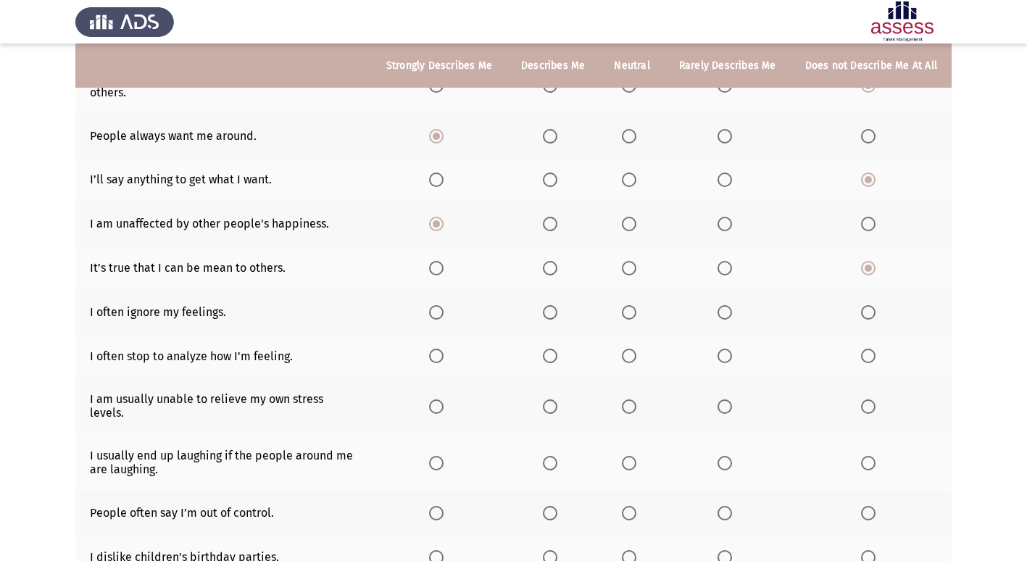
click at [436, 312] on span "Select an option" at bounding box center [436, 312] width 0 height 0
click at [444, 312] on input "Select an option" at bounding box center [436, 312] width 15 height 15
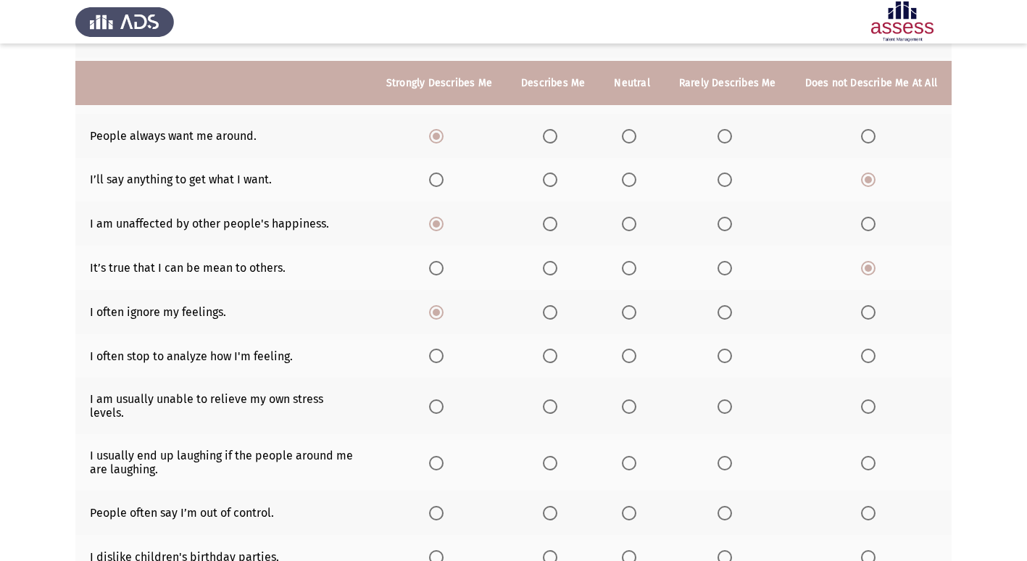
scroll to position [290, 0]
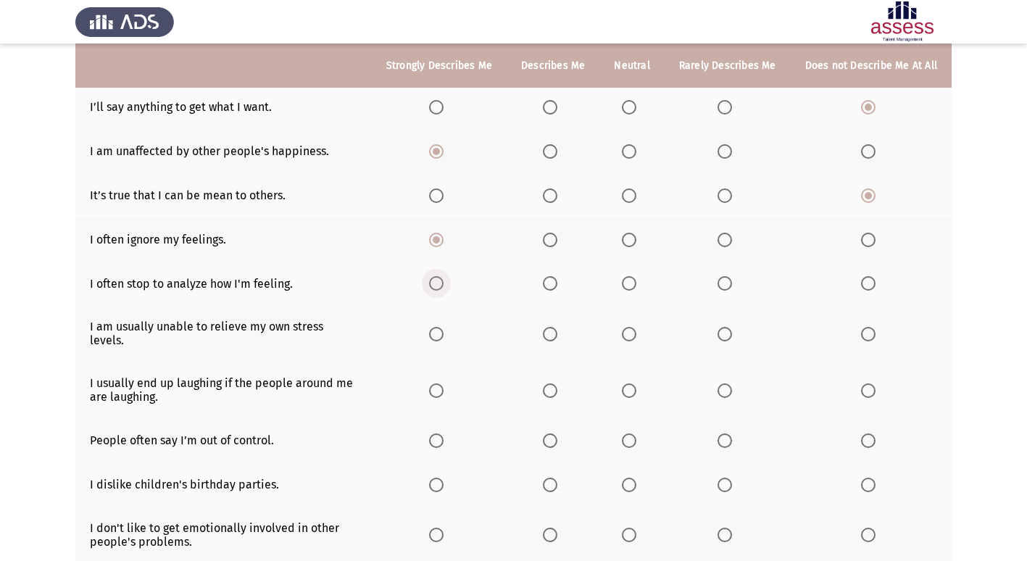
click at [450, 284] on label "Select an option" at bounding box center [439, 283] width 20 height 15
click at [444, 284] on input "Select an option" at bounding box center [436, 283] width 15 height 15
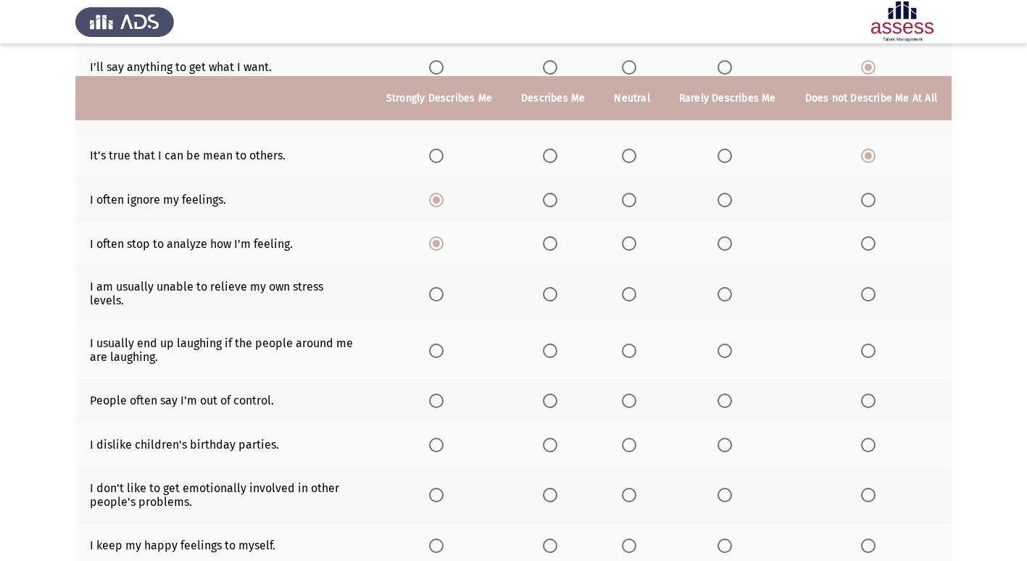
scroll to position [363, 0]
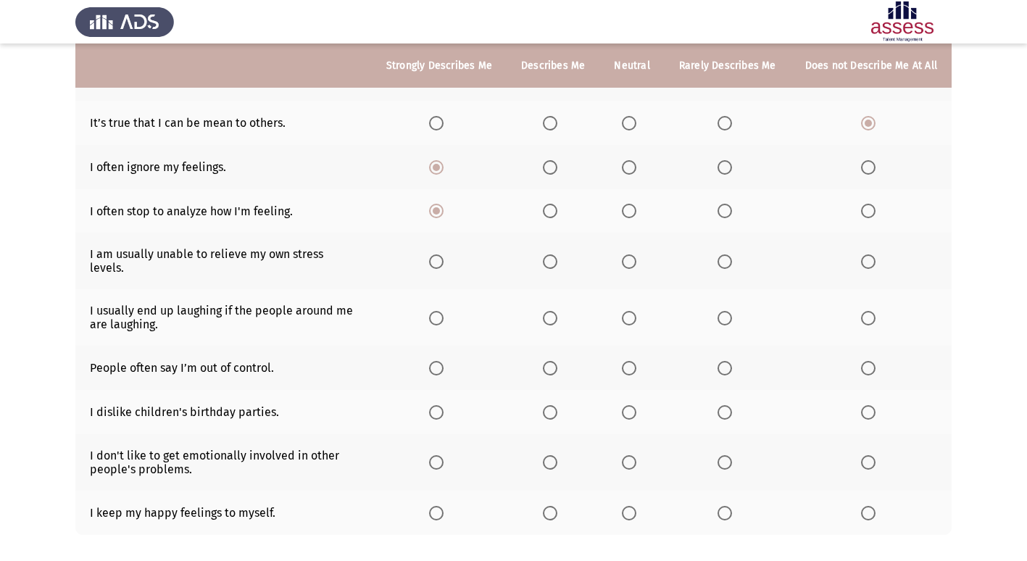
click at [729, 256] on span "Select an option" at bounding box center [725, 261] width 15 height 15
click at [729, 256] on input "Select an option" at bounding box center [725, 261] width 15 height 15
click at [443, 311] on span "Select an option" at bounding box center [436, 318] width 15 height 15
click at [443, 311] on input "Select an option" at bounding box center [436, 318] width 15 height 15
click at [873, 361] on span "Select an option" at bounding box center [868, 368] width 15 height 15
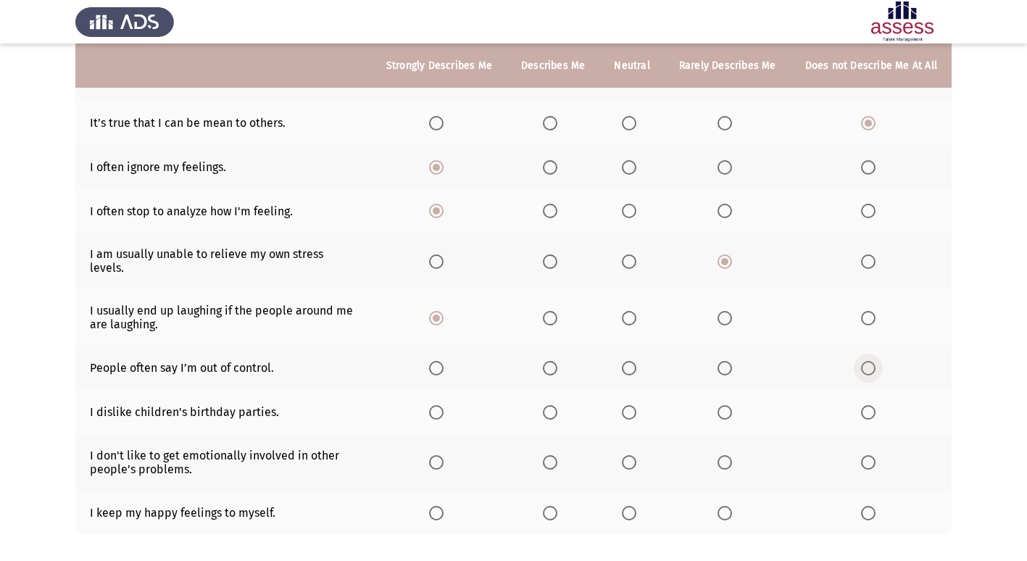
click at [873, 361] on input "Select an option" at bounding box center [868, 368] width 15 height 15
click at [871, 405] on span "Select an option" at bounding box center [868, 412] width 15 height 15
click at [871, 405] on input "Select an option" at bounding box center [868, 412] width 15 height 15
click at [444, 455] on span "Select an option" at bounding box center [436, 462] width 15 height 15
click at [444, 455] on input "Select an option" at bounding box center [436, 462] width 15 height 15
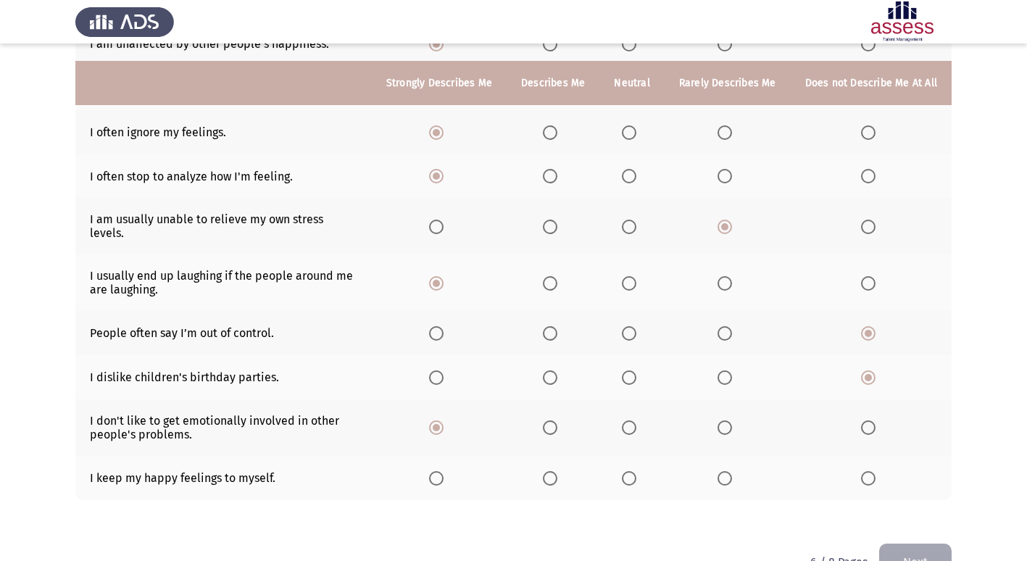
scroll to position [426, 0]
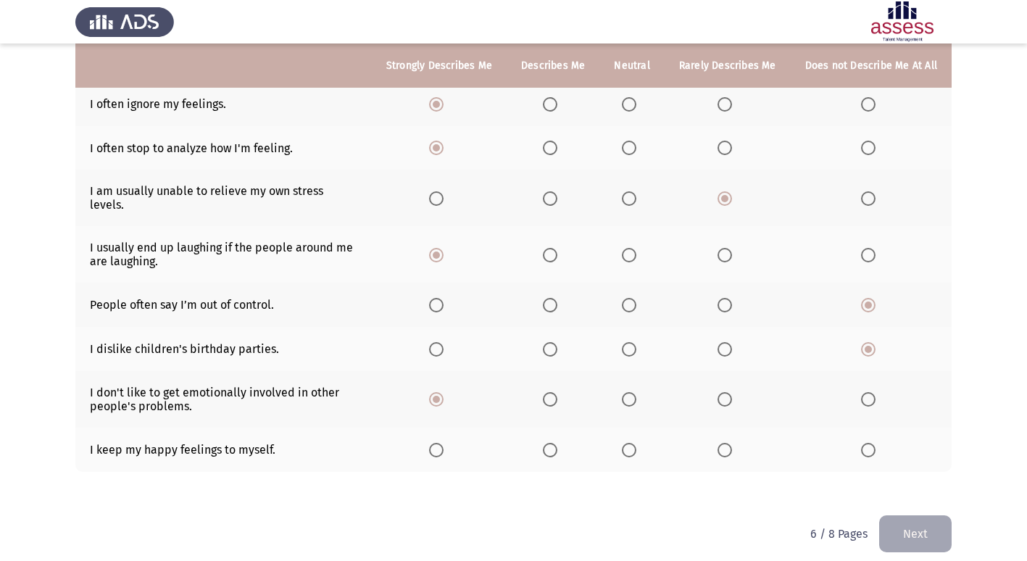
click at [725, 392] on span "Select an option" at bounding box center [725, 399] width 15 height 15
click at [725, 392] on input "Select an option" at bounding box center [725, 399] width 15 height 15
click at [730, 443] on span "Select an option" at bounding box center [725, 450] width 15 height 15
click at [730, 443] on input "Select an option" at bounding box center [725, 450] width 15 height 15
click at [905, 526] on button "Next" at bounding box center [915, 534] width 73 height 37
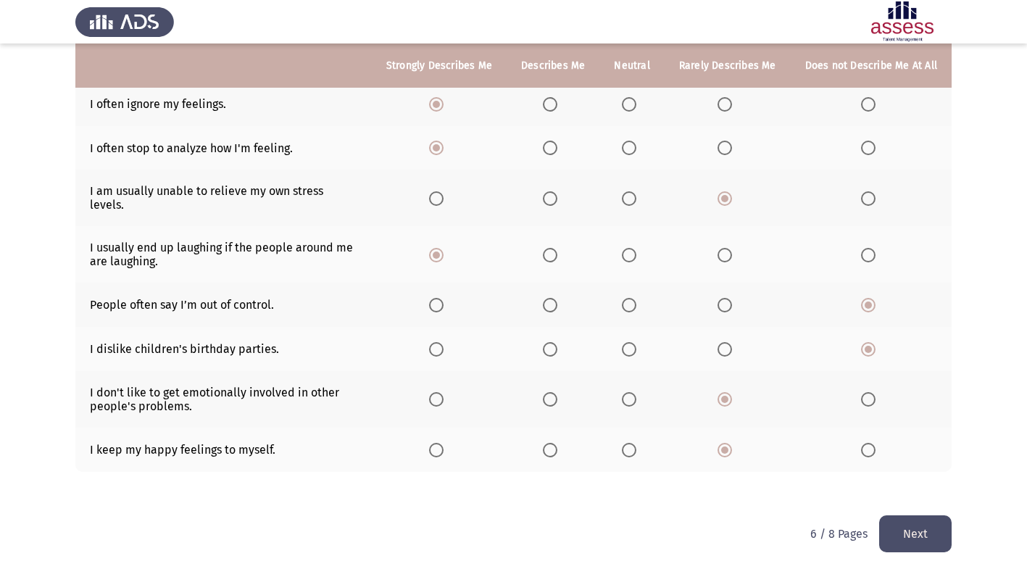
scroll to position [0, 0]
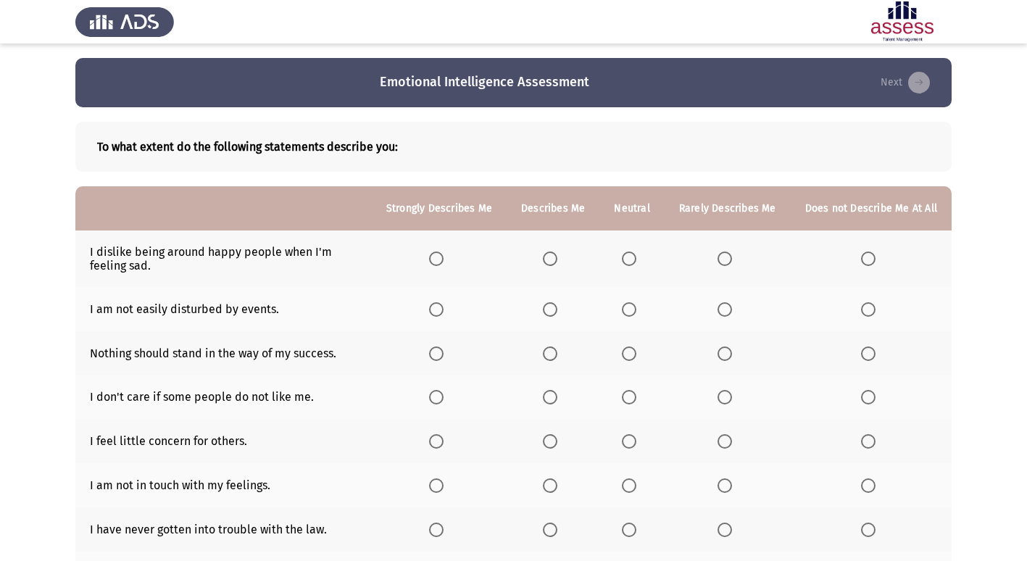
click at [872, 260] on span "Select an option" at bounding box center [868, 259] width 15 height 15
click at [872, 260] on input "Select an option" at bounding box center [868, 259] width 15 height 15
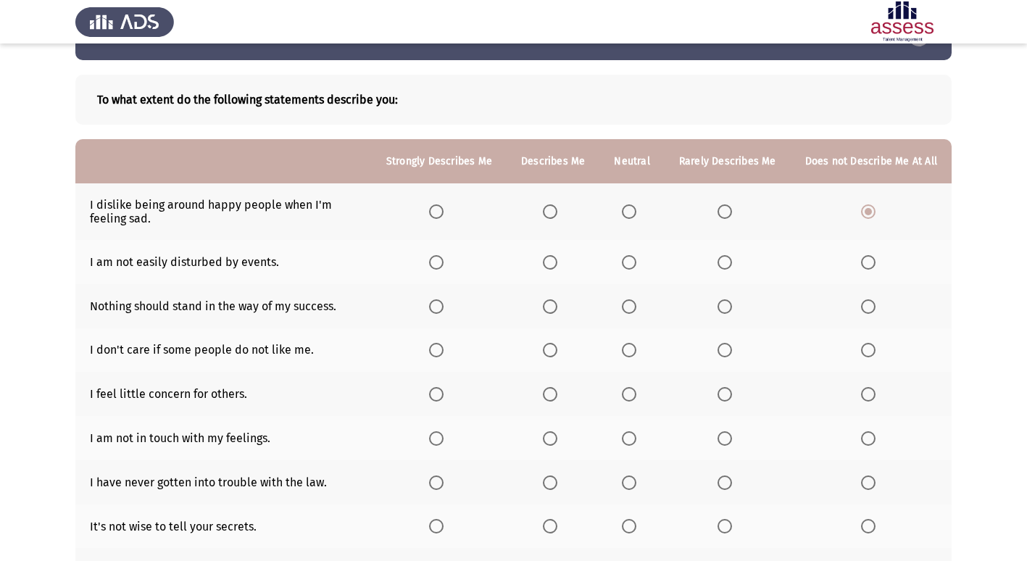
scroll to position [73, 0]
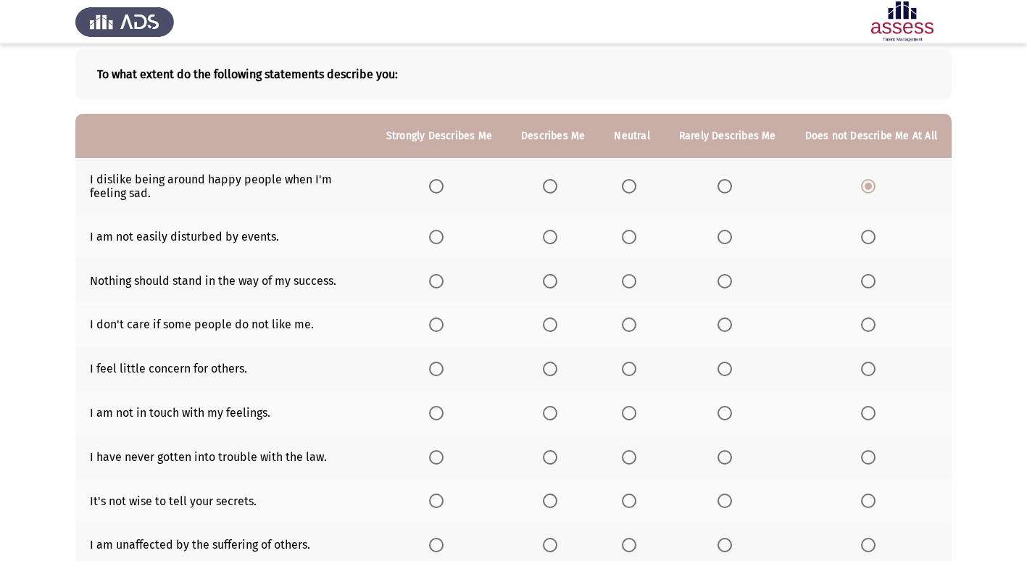
click at [558, 238] on span "Select an option" at bounding box center [550, 237] width 15 height 15
click at [558, 238] on input "Select an option" at bounding box center [550, 237] width 15 height 15
click at [633, 280] on span "Select an option" at bounding box center [629, 281] width 15 height 15
click at [633, 280] on input "Select an option" at bounding box center [629, 281] width 15 height 15
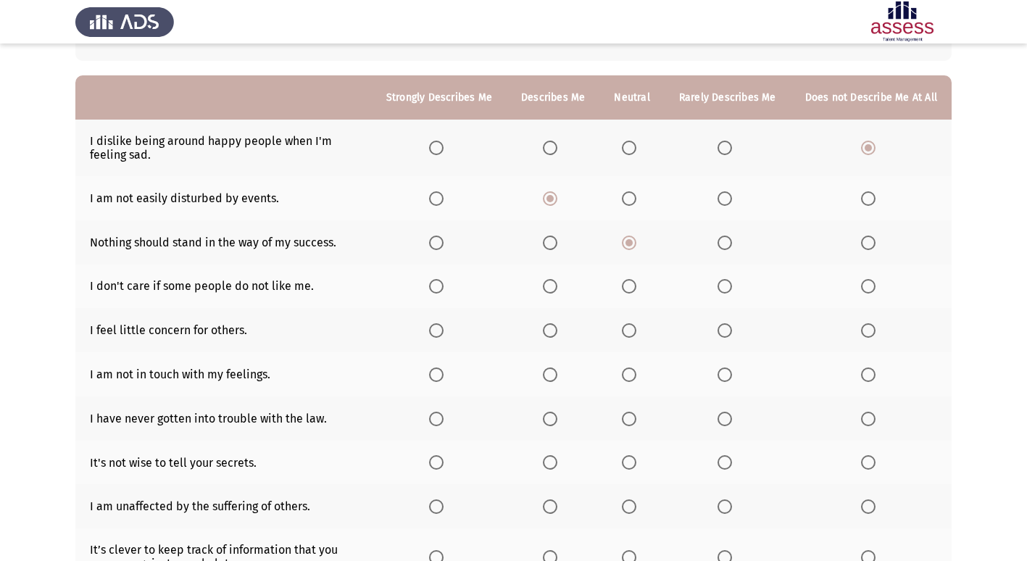
scroll to position [145, 0]
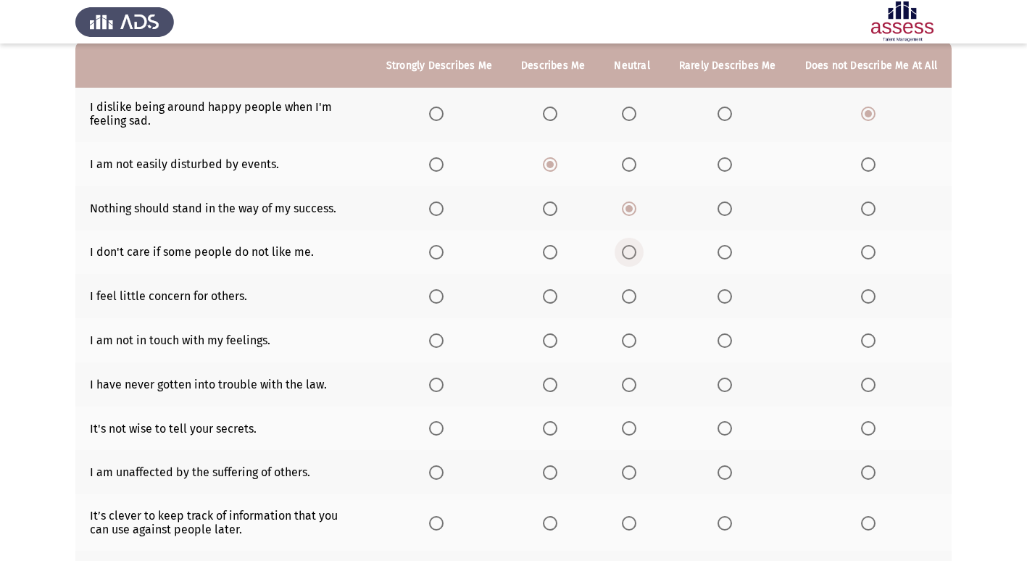
click at [631, 250] on span "Select an option" at bounding box center [629, 252] width 15 height 15
click at [631, 250] on input "Select an option" at bounding box center [629, 252] width 15 height 15
click at [870, 297] on span "Select an option" at bounding box center [868, 296] width 15 height 15
click at [870, 297] on input "Select an option" at bounding box center [868, 296] width 15 height 15
click at [630, 299] on span "Select an option" at bounding box center [629, 296] width 15 height 15
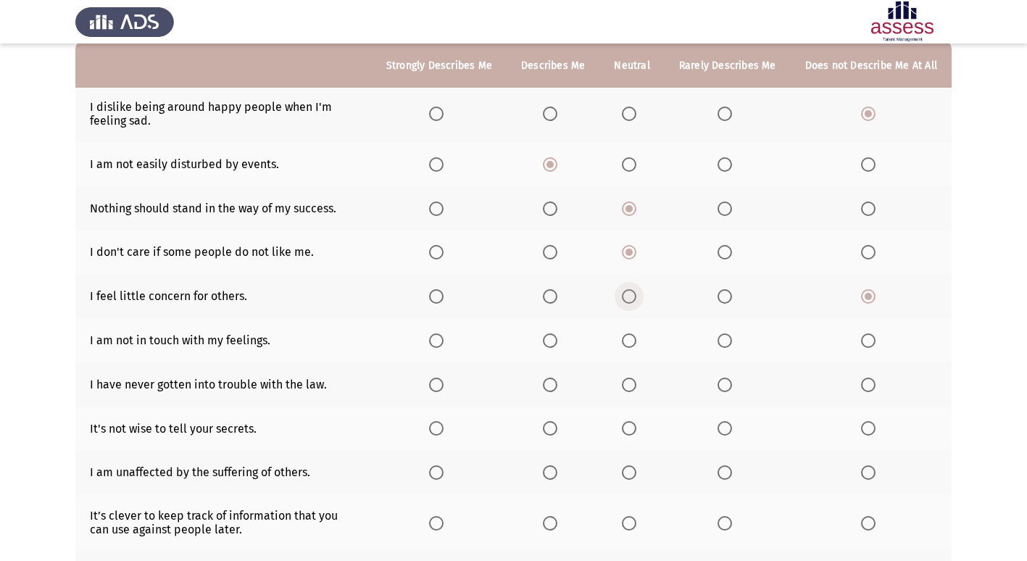
click at [630, 299] on input "Select an option" at bounding box center [629, 296] width 15 height 15
click at [872, 344] on span "Select an option" at bounding box center [868, 341] width 15 height 15
click at [872, 344] on input "Select an option" at bounding box center [868, 341] width 15 height 15
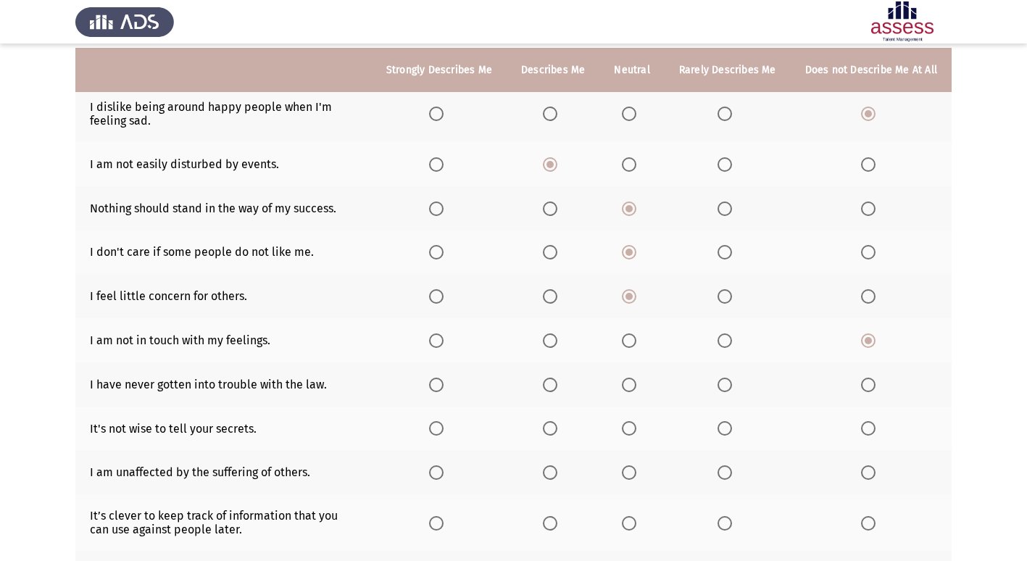
scroll to position [218, 0]
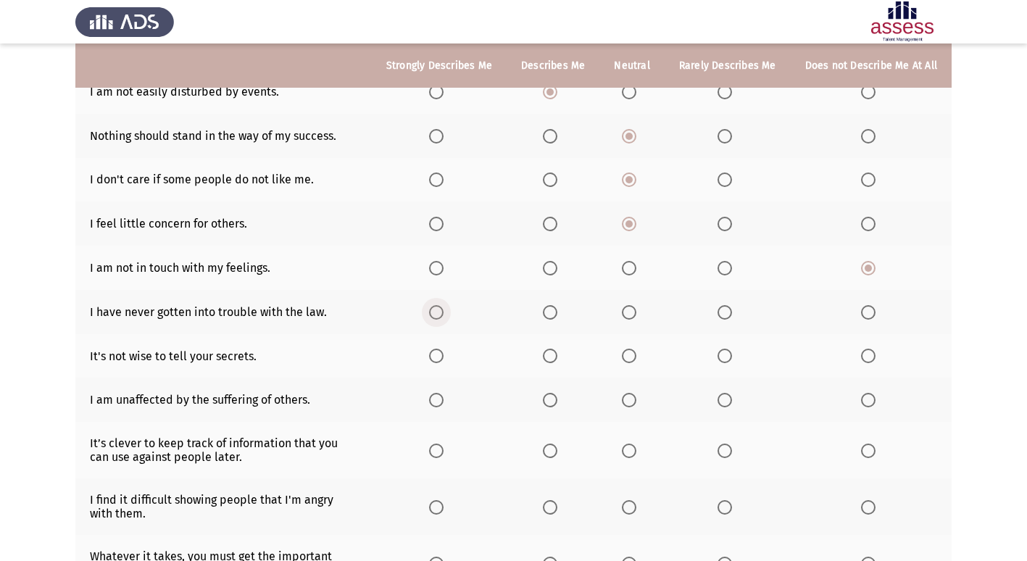
click at [439, 310] on span "Select an option" at bounding box center [436, 312] width 15 height 15
click at [439, 310] on input "Select an option" at bounding box center [436, 312] width 15 height 15
click at [439, 354] on span "Select an option" at bounding box center [436, 356] width 15 height 15
click at [439, 354] on input "Select an option" at bounding box center [436, 356] width 15 height 15
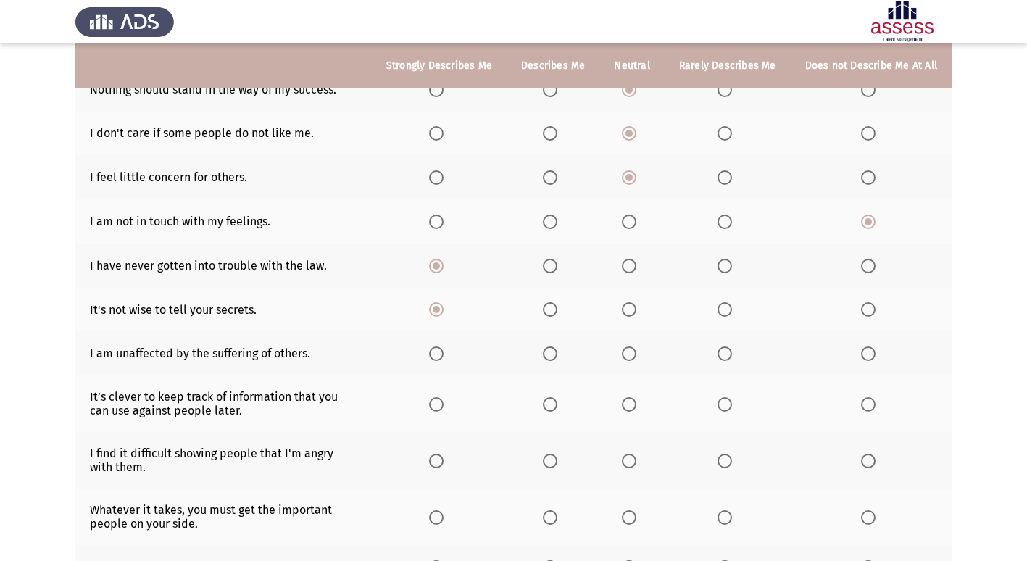
scroll to position [290, 0]
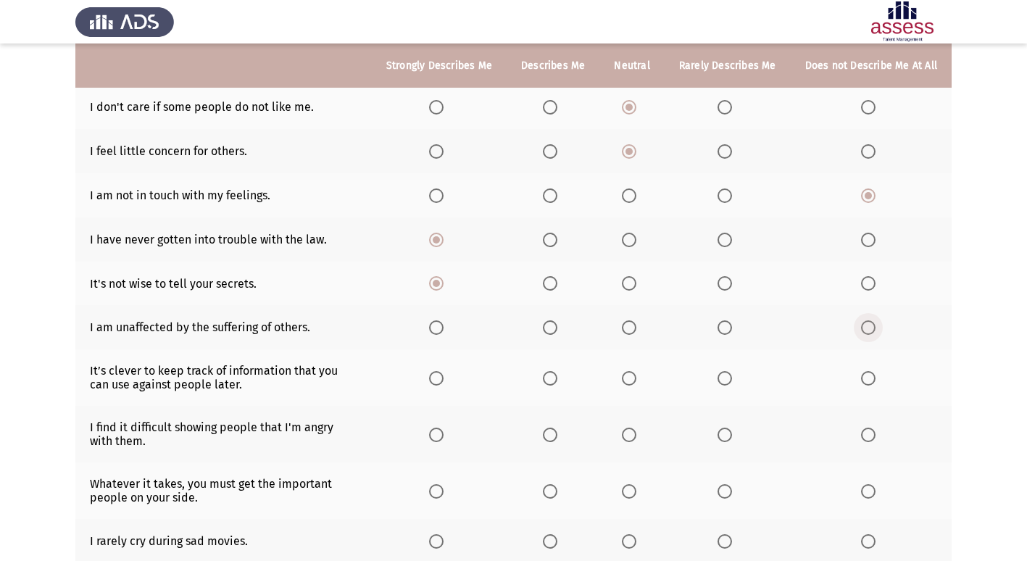
click at [867, 326] on span "Select an option" at bounding box center [868, 327] width 15 height 15
click at [867, 326] on input "Select an option" at bounding box center [868, 327] width 15 height 15
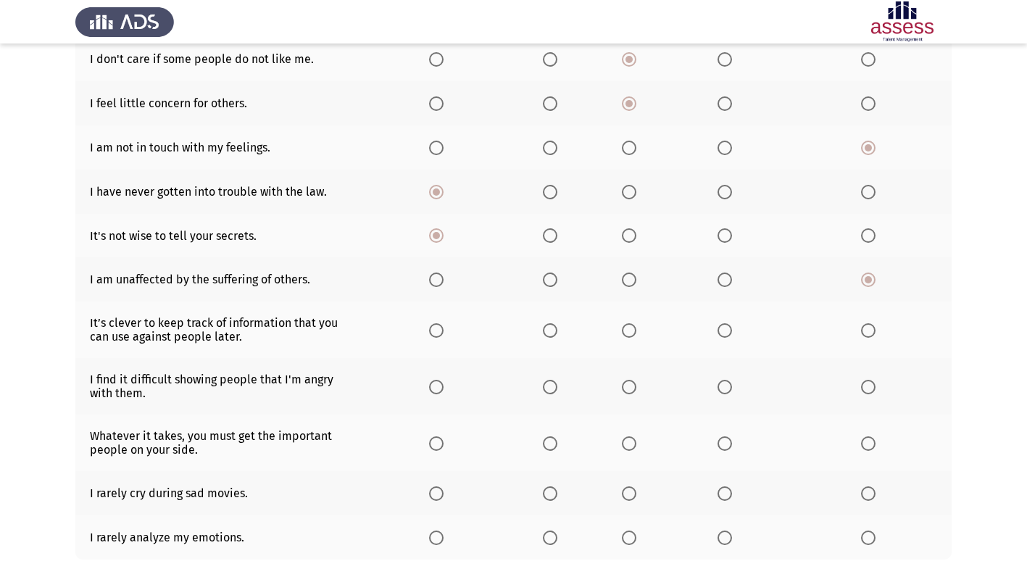
scroll to position [363, 0]
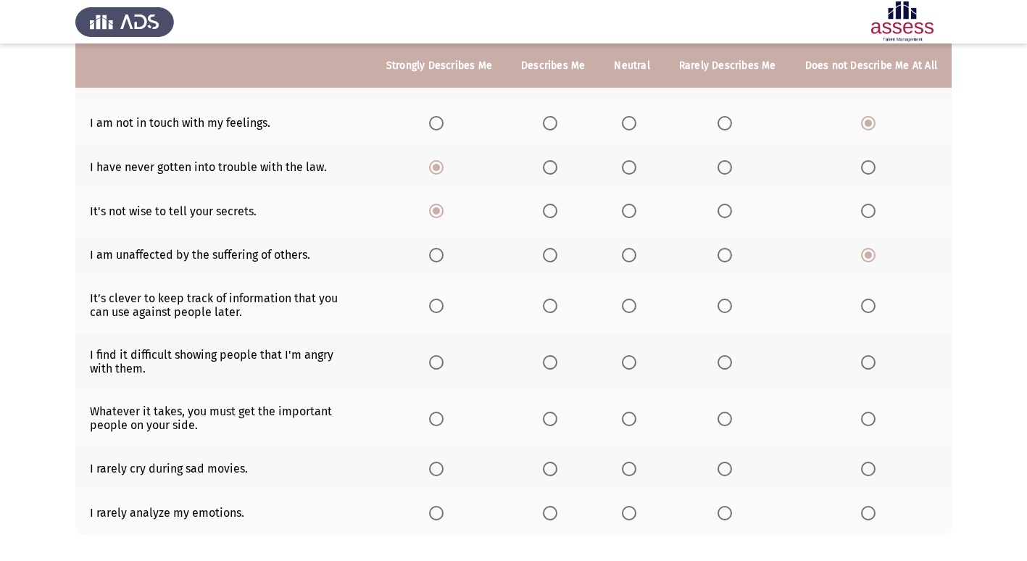
click at [873, 307] on span "Select an option" at bounding box center [868, 306] width 15 height 15
click at [873, 307] on input "Select an option" at bounding box center [868, 306] width 15 height 15
click at [724, 361] on span "Select an option" at bounding box center [725, 362] width 15 height 15
click at [724, 361] on input "Select an option" at bounding box center [725, 362] width 15 height 15
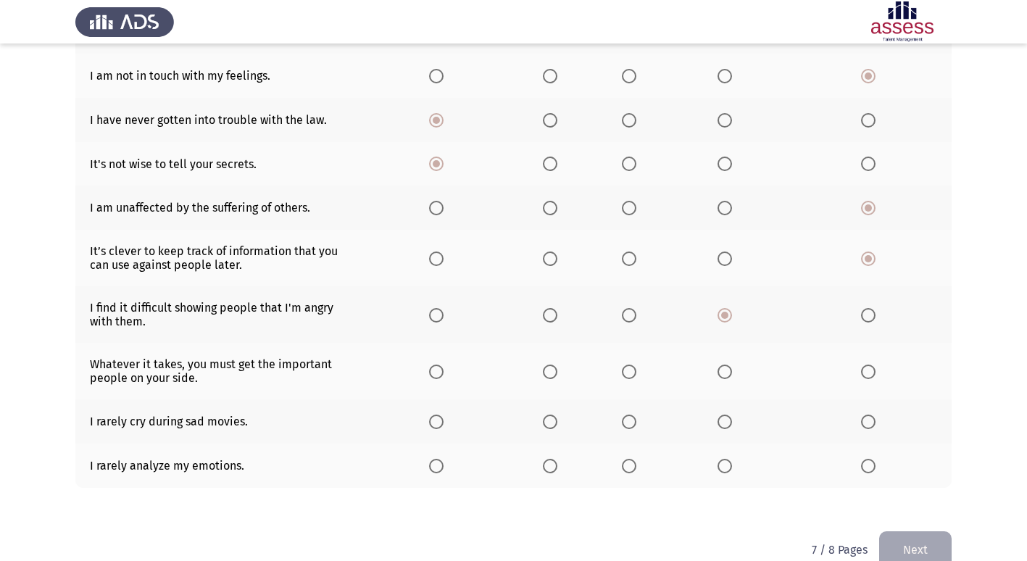
scroll to position [435, 0]
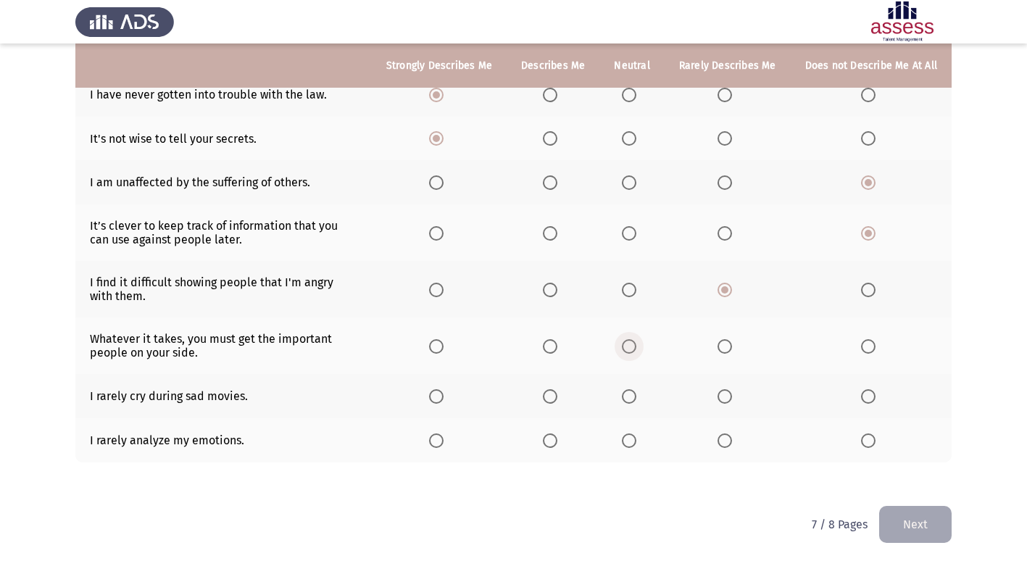
click at [633, 344] on span "Select an option" at bounding box center [629, 346] width 15 height 15
click at [633, 344] on input "Select an option" at bounding box center [629, 346] width 15 height 15
click at [634, 394] on span "Select an option" at bounding box center [629, 396] width 15 height 15
click at [634, 394] on input "Select an option" at bounding box center [629, 396] width 15 height 15
click at [869, 444] on span "Select an option" at bounding box center [868, 441] width 15 height 15
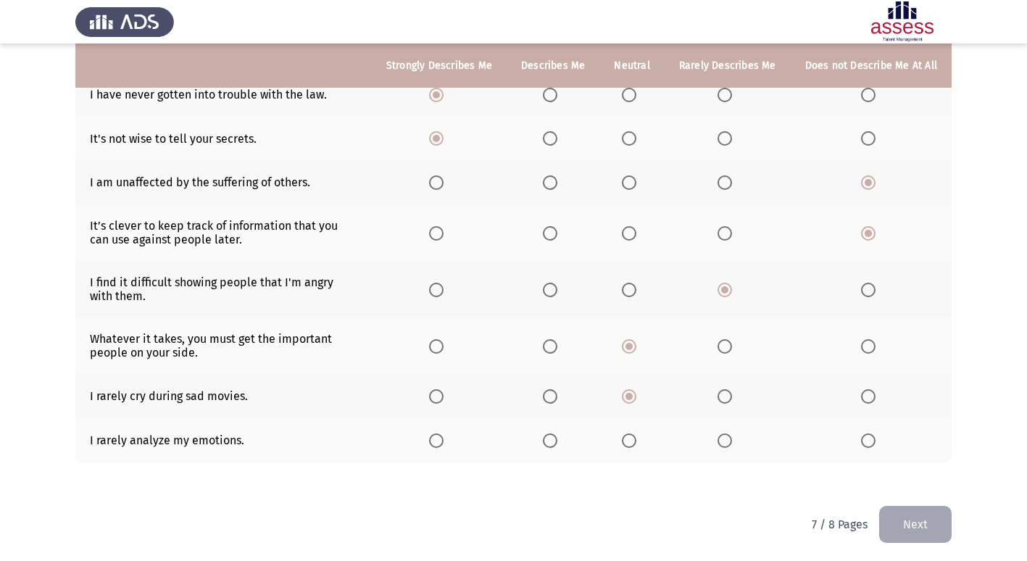
click at [869, 444] on input "Select an option" at bounding box center [868, 441] width 15 height 15
click at [934, 523] on button "Next" at bounding box center [915, 524] width 73 height 37
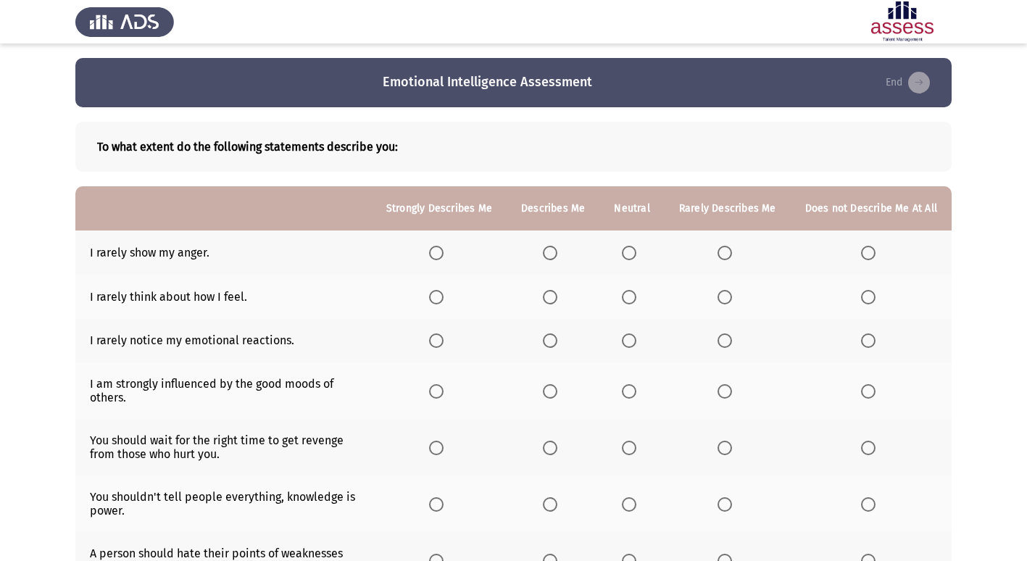
scroll to position [73, 0]
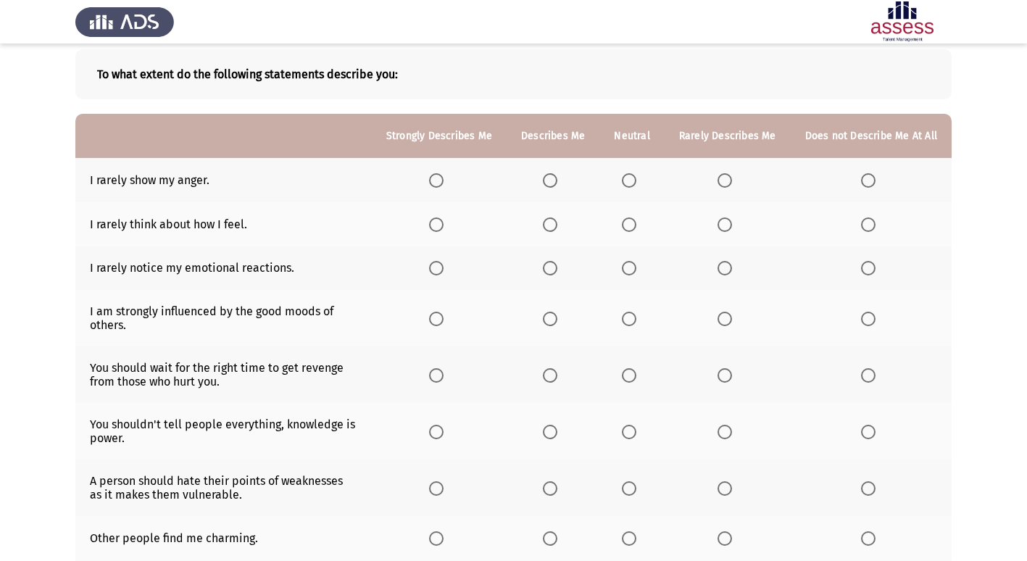
click at [555, 182] on span "Select an option" at bounding box center [550, 180] width 15 height 15
click at [555, 182] on input "Select an option" at bounding box center [550, 180] width 15 height 15
click at [870, 228] on span "Select an option" at bounding box center [868, 225] width 15 height 15
click at [870, 228] on input "Select an option" at bounding box center [868, 225] width 15 height 15
click at [869, 272] on span "Select an option" at bounding box center [868, 268] width 15 height 15
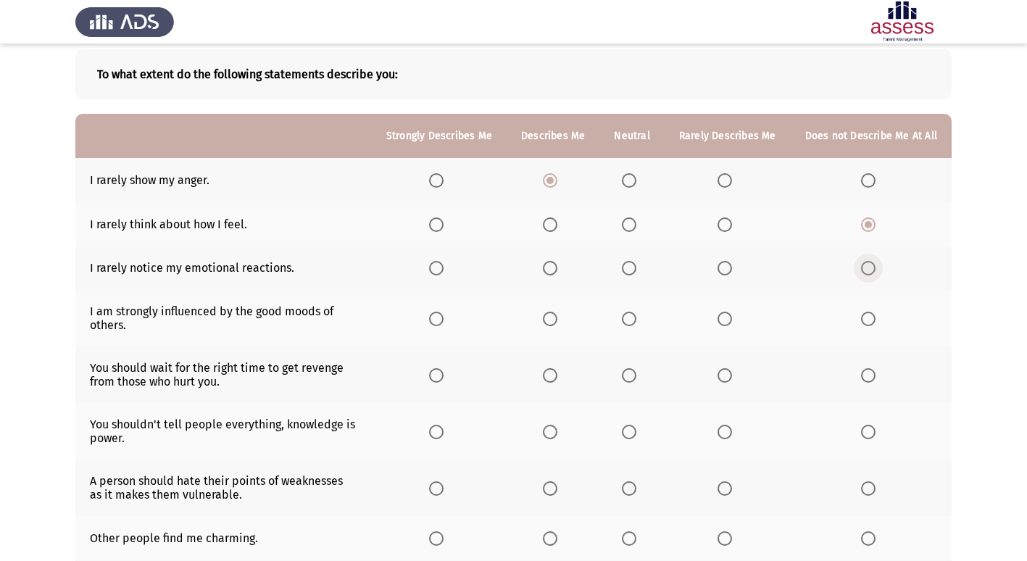
click at [869, 272] on input "Select an option" at bounding box center [868, 268] width 15 height 15
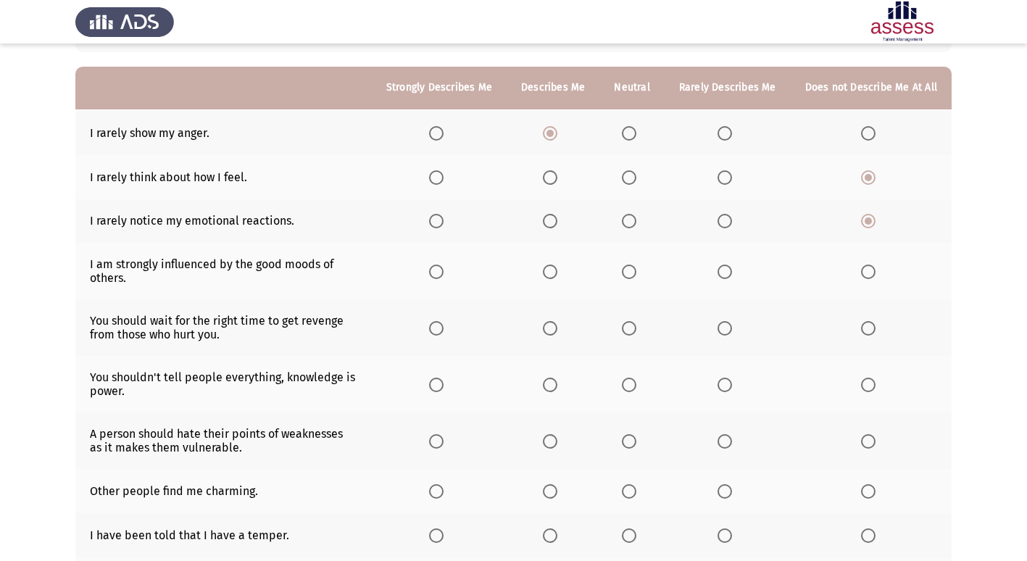
scroll to position [145, 0]
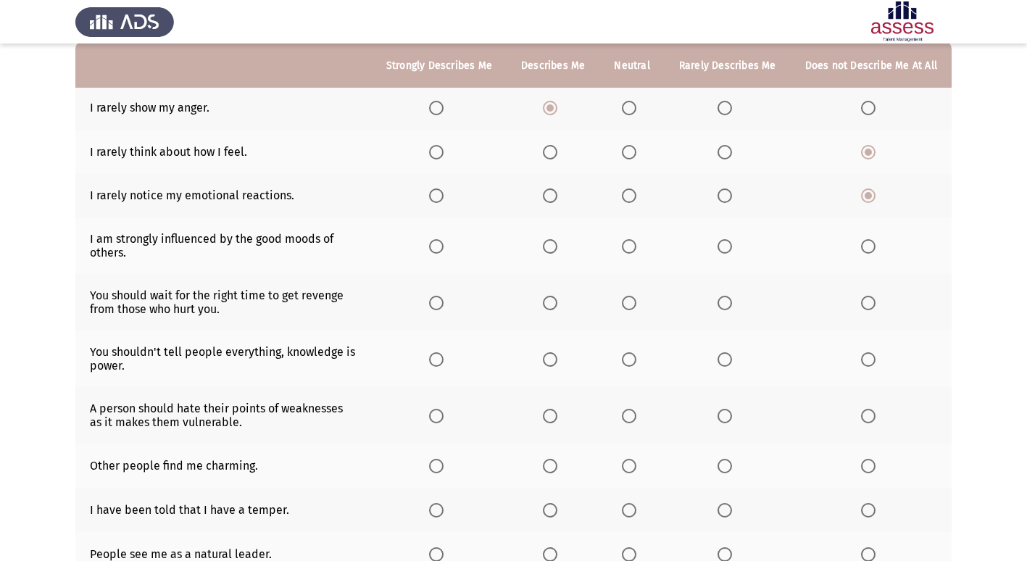
click at [441, 244] on span "Select an option" at bounding box center [436, 246] width 15 height 15
click at [441, 244] on input "Select an option" at bounding box center [436, 246] width 15 height 15
click at [874, 311] on th at bounding box center [871, 302] width 161 height 57
click at [866, 306] on span "Select an option" at bounding box center [868, 303] width 15 height 15
click at [866, 306] on input "Select an option" at bounding box center [868, 303] width 15 height 15
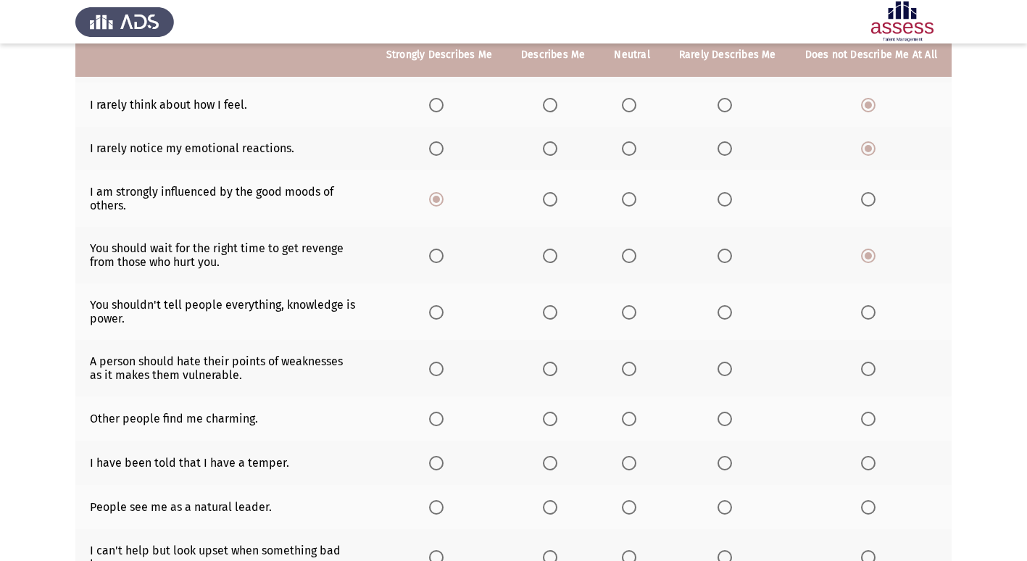
scroll to position [218, 0]
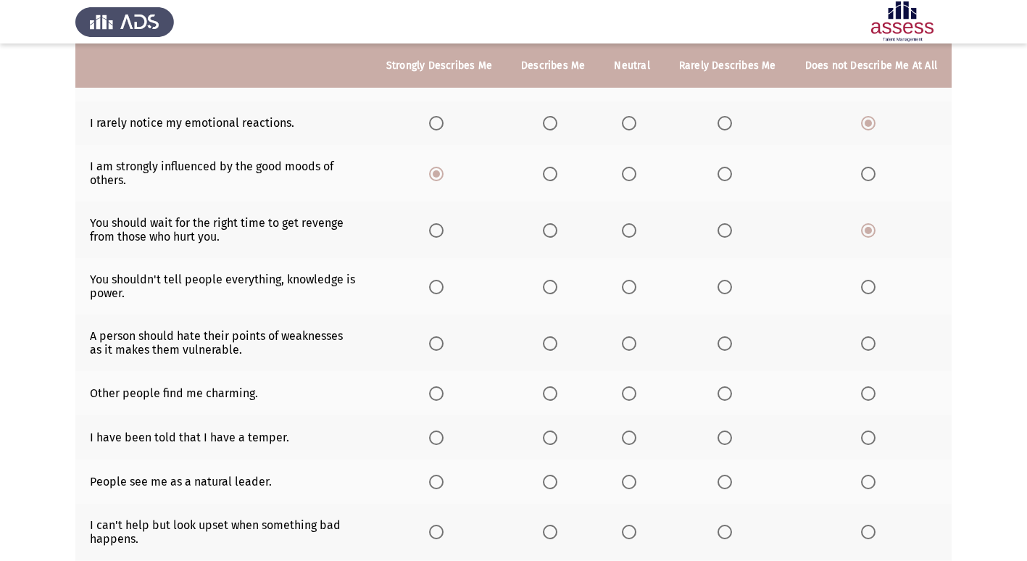
click at [634, 289] on span "Select an option" at bounding box center [629, 287] width 15 height 15
click at [634, 289] on input "Select an option" at bounding box center [629, 287] width 15 height 15
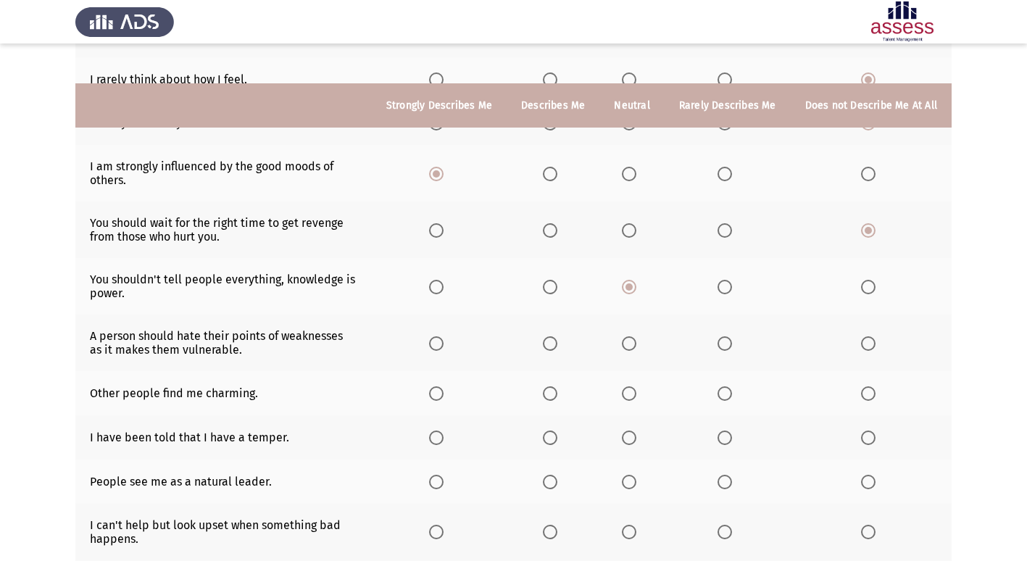
scroll to position [290, 0]
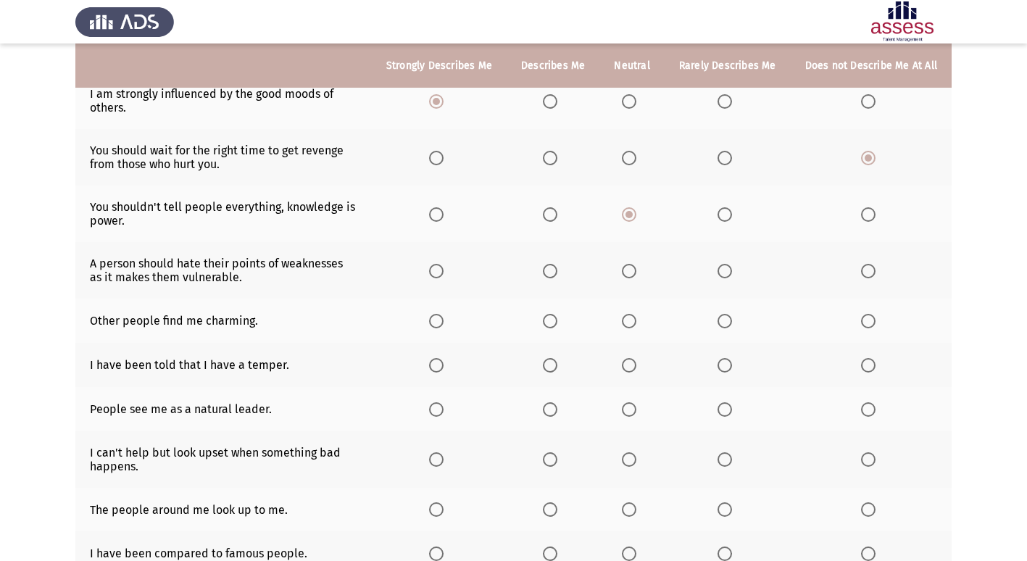
click at [866, 270] on span "Select an option" at bounding box center [868, 271] width 15 height 15
click at [866, 270] on input "Select an option" at bounding box center [868, 271] width 15 height 15
click at [442, 317] on span "Select an option" at bounding box center [436, 321] width 15 height 15
click at [442, 317] on input "Select an option" at bounding box center [436, 321] width 15 height 15
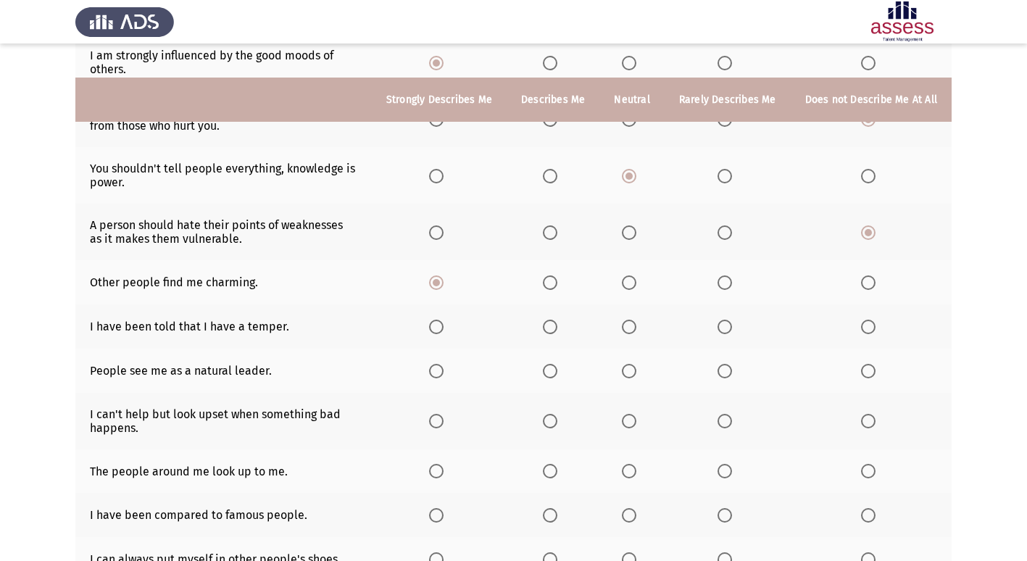
scroll to position [363, 0]
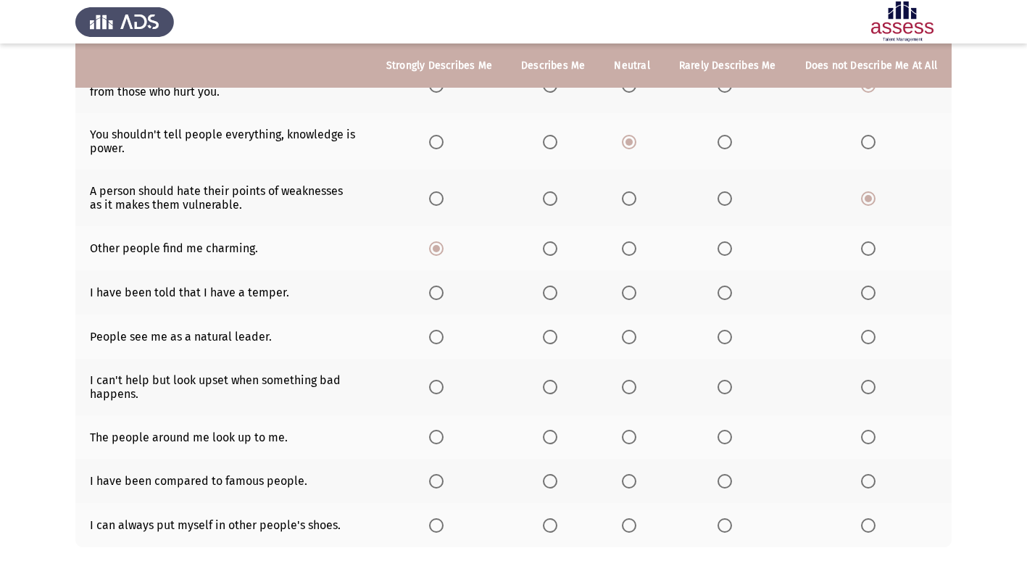
click at [732, 294] on span "Select an option" at bounding box center [725, 293] width 15 height 15
click at [732, 294] on input "Select an option" at bounding box center [725, 293] width 15 height 15
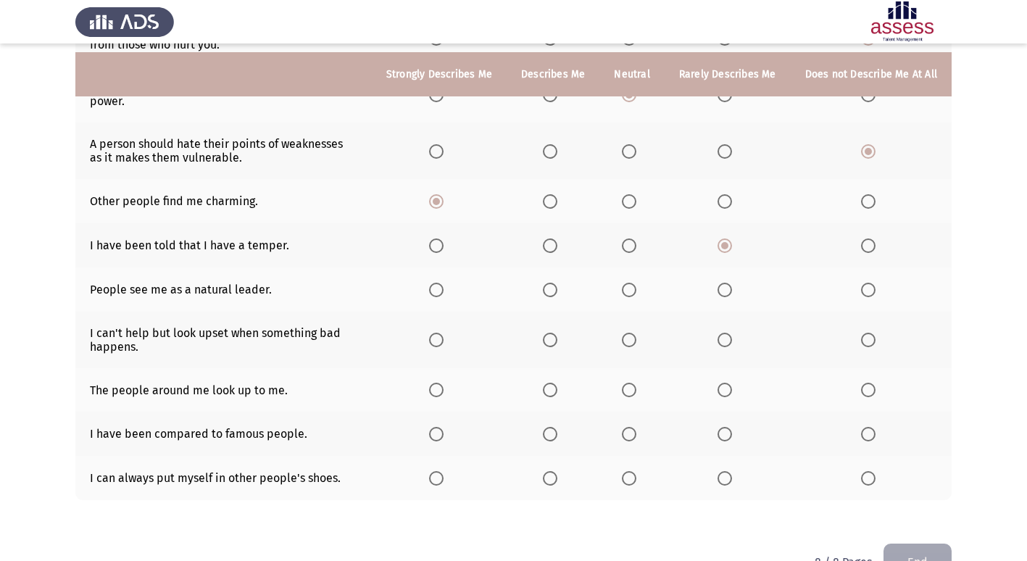
scroll to position [435, 0]
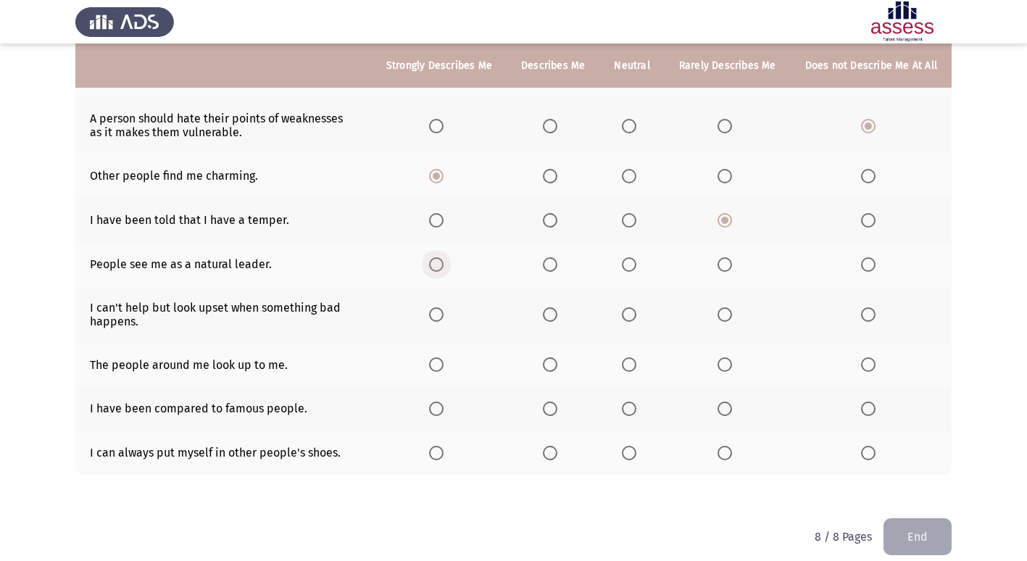
click at [444, 267] on span "Select an option" at bounding box center [436, 264] width 15 height 15
click at [444, 267] on input "Select an option" at bounding box center [436, 264] width 15 height 15
click at [551, 312] on span "Select an option" at bounding box center [550, 314] width 15 height 15
click at [551, 312] on input "Select an option" at bounding box center [550, 314] width 15 height 15
click at [444, 363] on span "Select an option" at bounding box center [436, 364] width 15 height 15
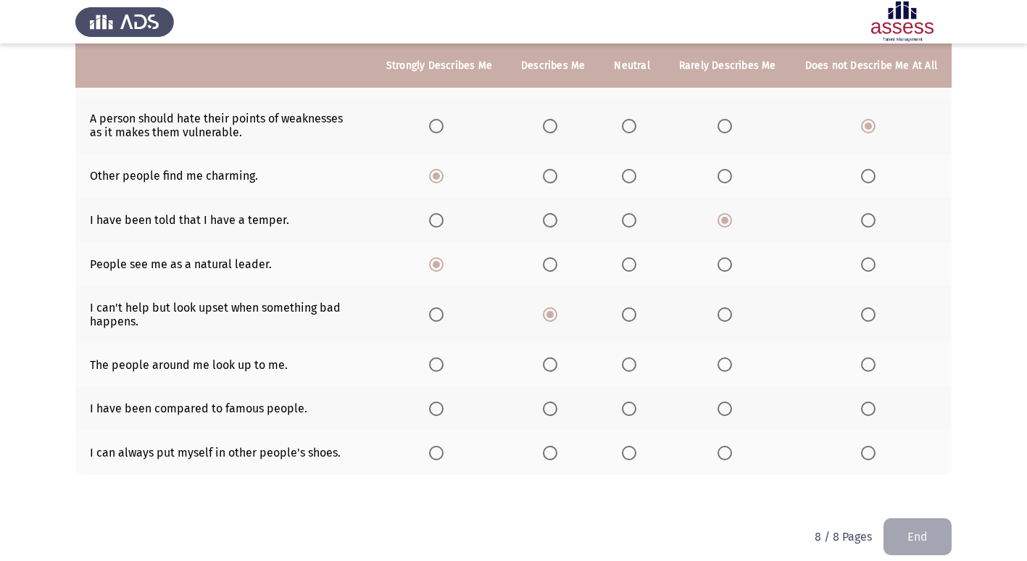
click at [444, 363] on input "Select an option" at bounding box center [436, 364] width 15 height 15
click at [632, 410] on span "Select an option" at bounding box center [629, 409] width 15 height 15
click at [632, 410] on input "Select an option" at bounding box center [629, 409] width 15 height 15
click at [444, 457] on span "Select an option" at bounding box center [436, 453] width 15 height 15
click at [444, 457] on input "Select an option" at bounding box center [436, 453] width 15 height 15
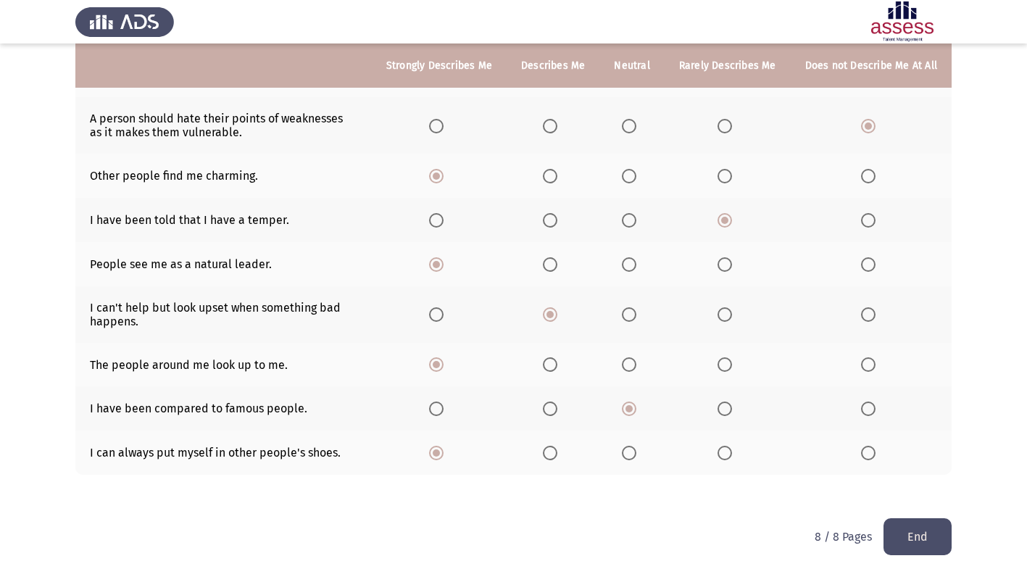
click at [917, 529] on button "End" at bounding box center [918, 536] width 68 height 37
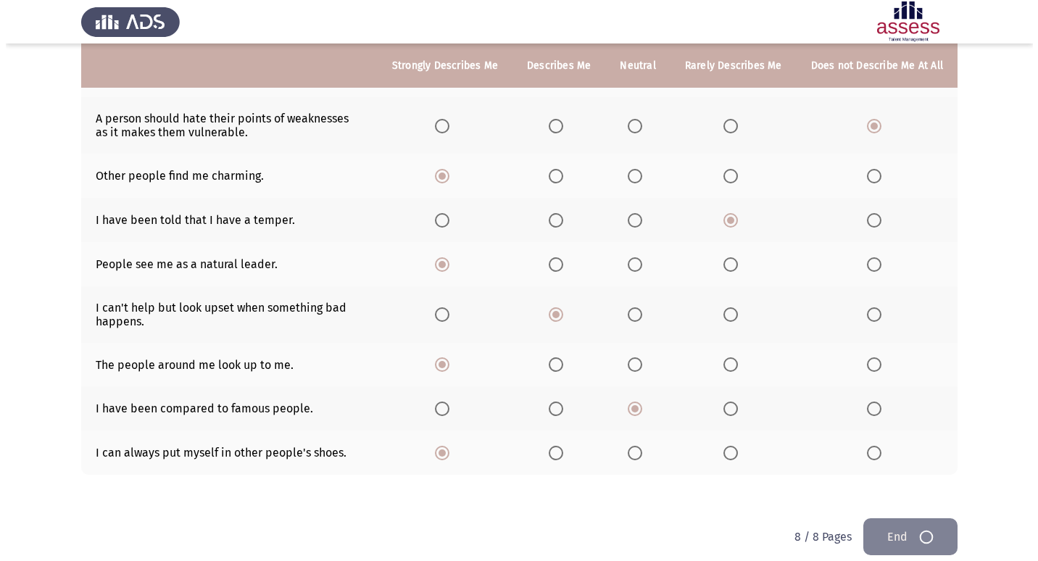
scroll to position [0, 0]
